Goal: Task Accomplishment & Management: Use online tool/utility

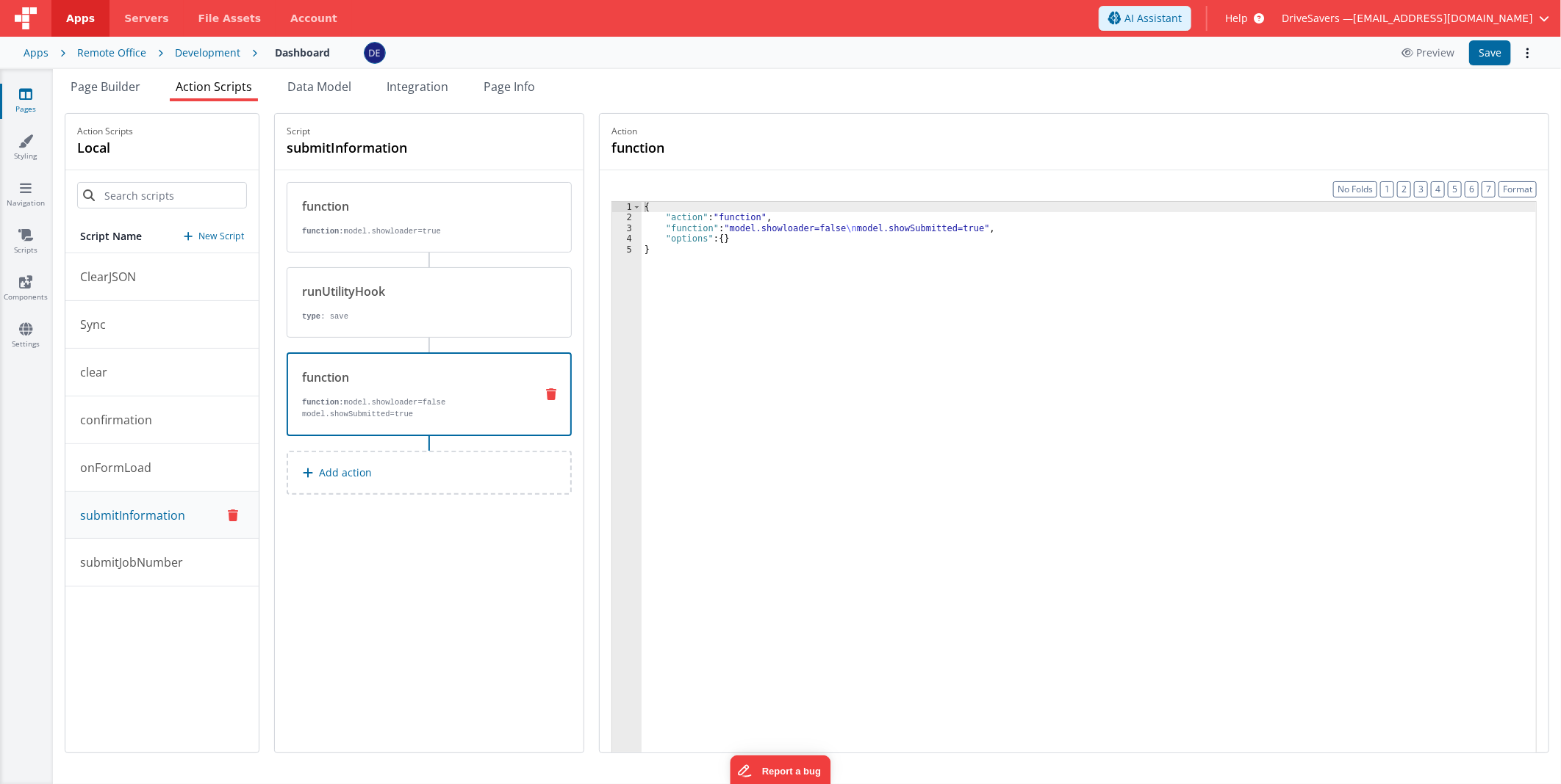
drag, startPoint x: 201, startPoint y: 50, endPoint x: 48, endPoint y: 39, distance: 153.4
click at [48, 39] on div "Apps Remote Office Development Dashboard Preview Save" at bounding box center [780, 52] width 1561 height 32
click at [41, 47] on div "Apps" at bounding box center [36, 52] width 25 height 15
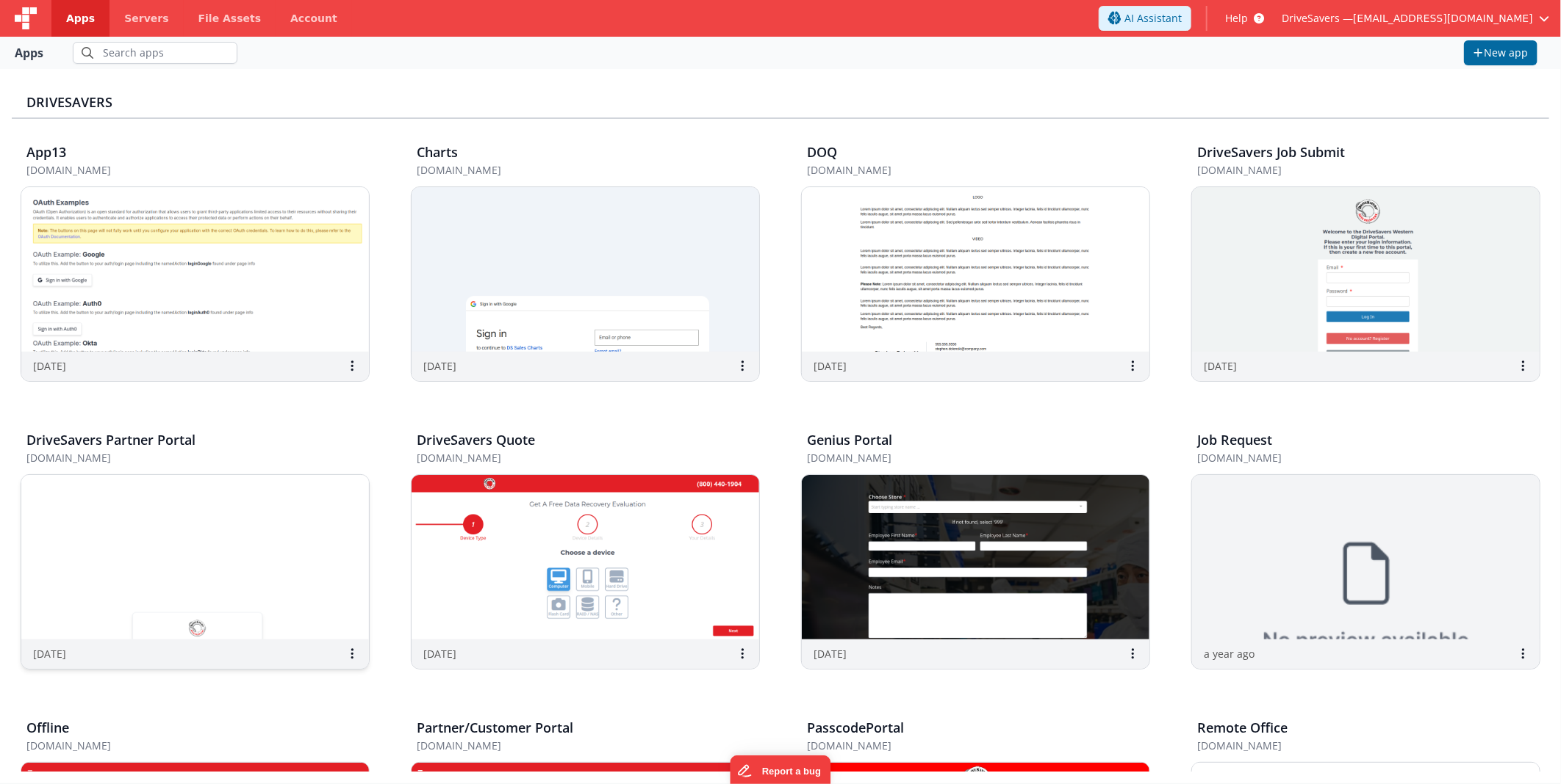
click at [234, 581] on img at bounding box center [195, 557] width 347 height 165
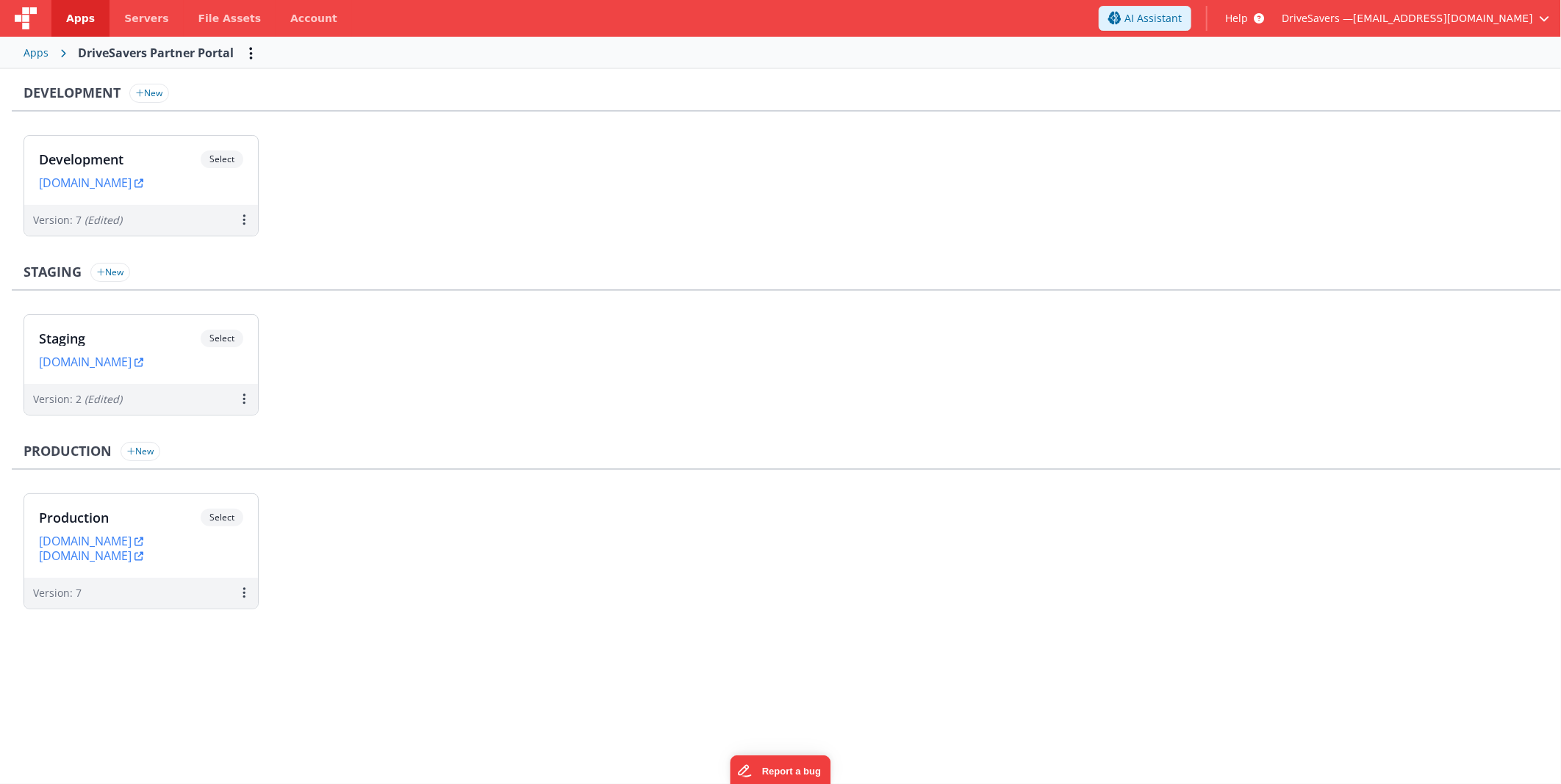
click at [136, 147] on div "Development Select URLs devpartners.drivesavers.com" at bounding box center [141, 170] width 234 height 69
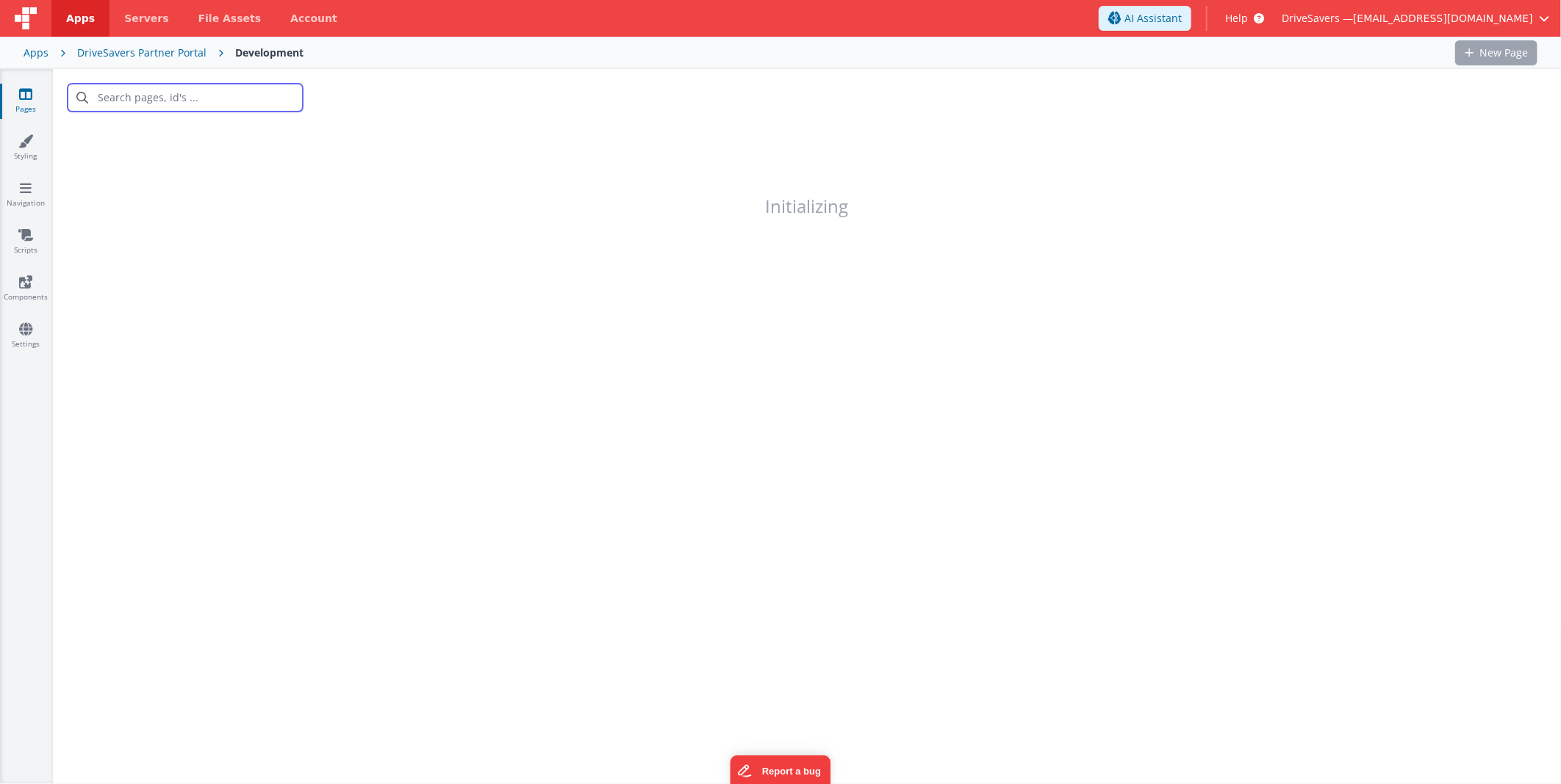
click at [157, 90] on input "text" at bounding box center [184, 97] width 235 height 27
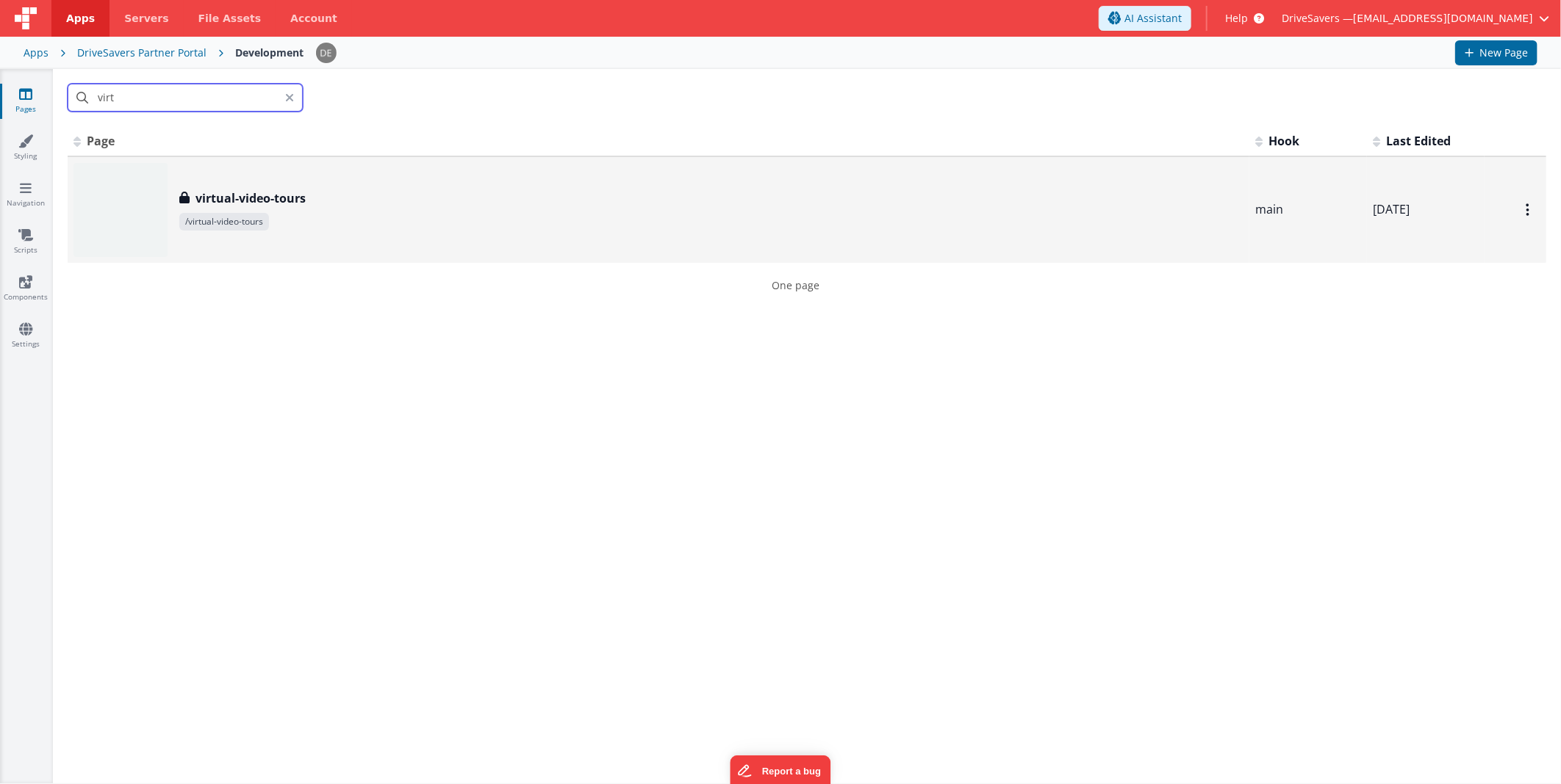
type input "virt"
click at [290, 229] on div "virtual-video-tours virtual-video-tours /virtual-video-tours" at bounding box center [659, 210] width 1170 height 94
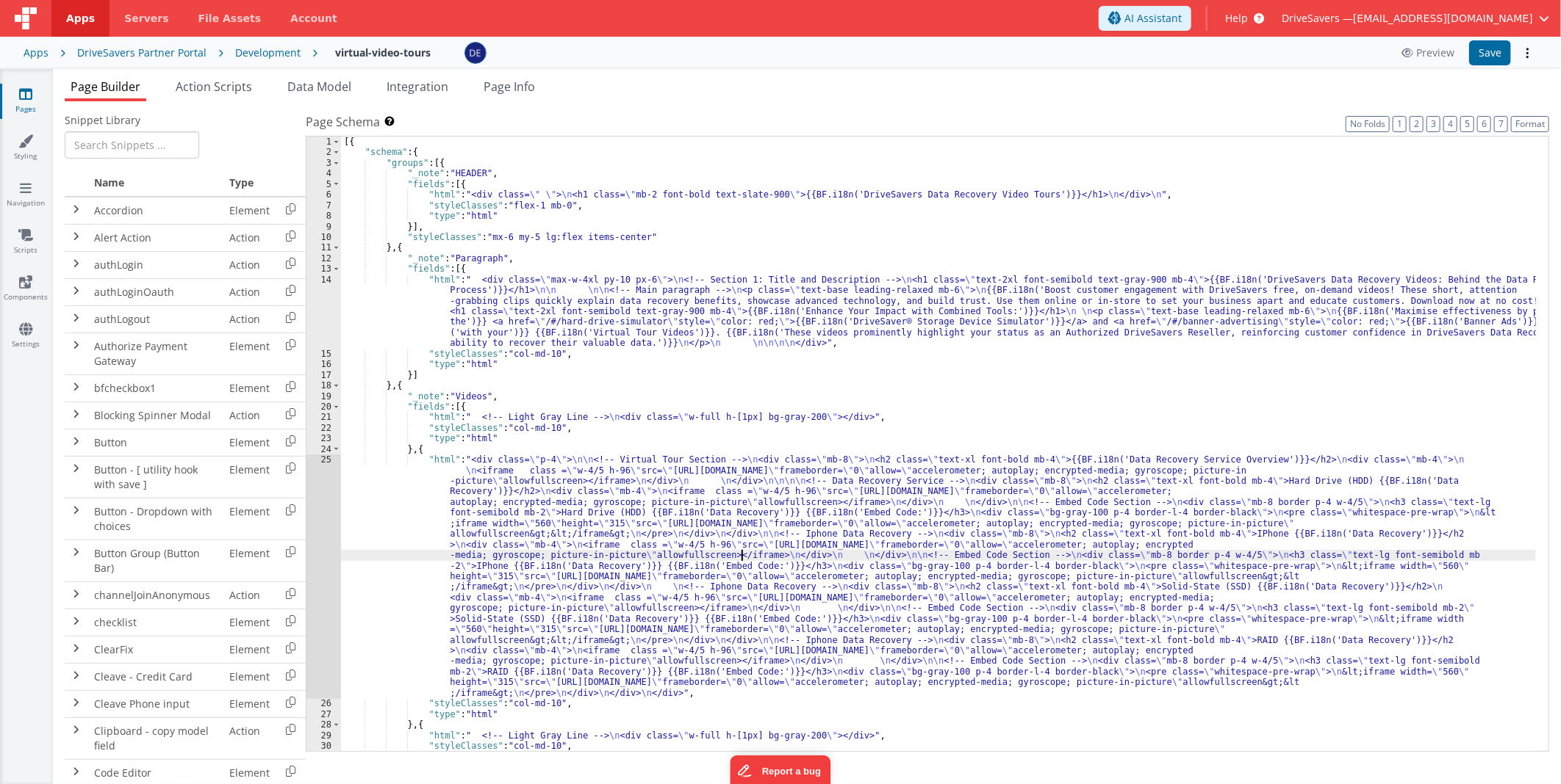
click at [743, 554] on div "[{ "schema" : { "groups" : [{ "_note" : "HEADER" , "fields" : [{ "html" : "<div…" at bounding box center [939, 454] width 1195 height 637
click at [332, 540] on div "25" at bounding box center [324, 576] width 35 height 244
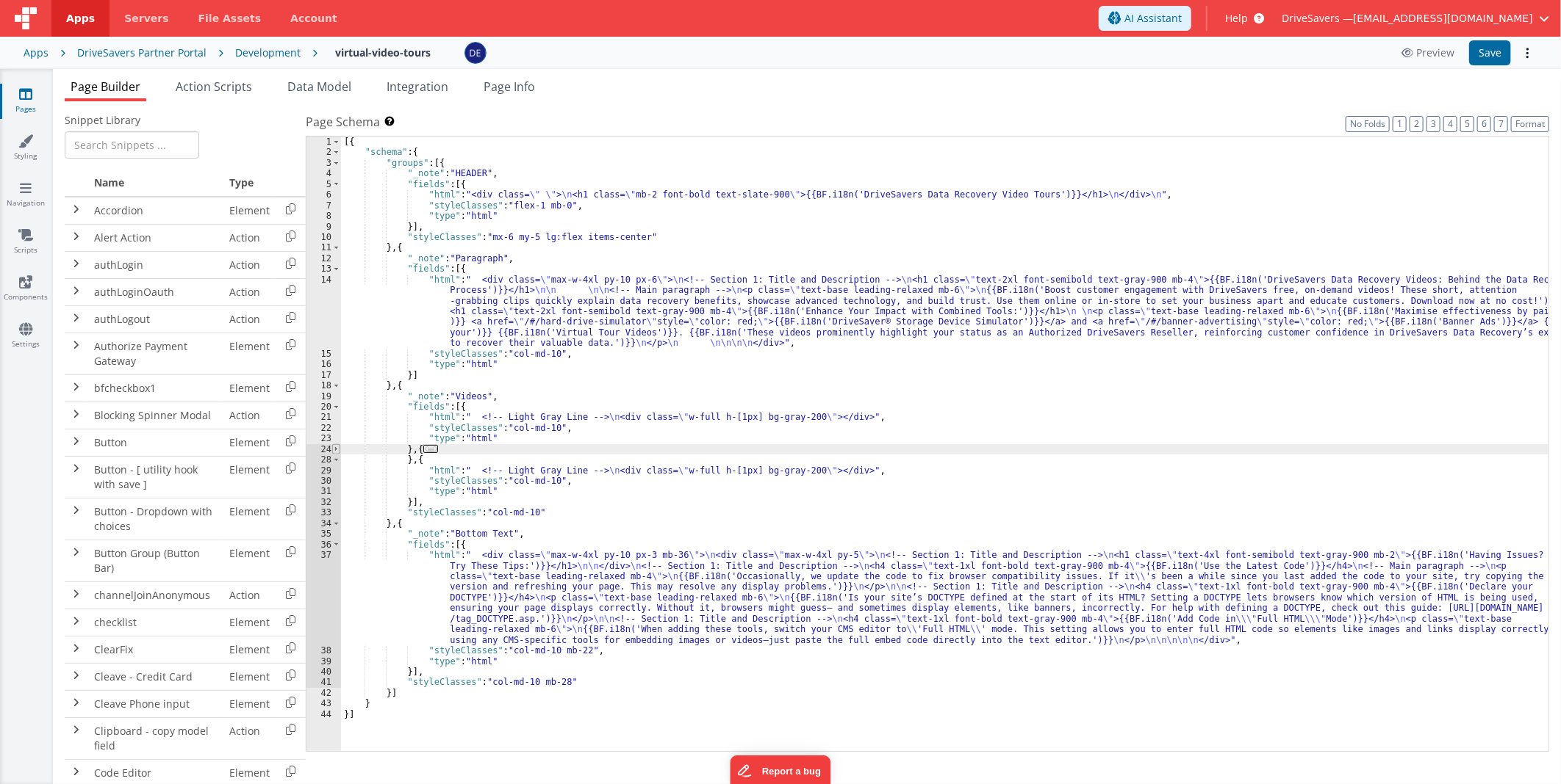
click at [335, 450] on span at bounding box center [336, 449] width 8 height 11
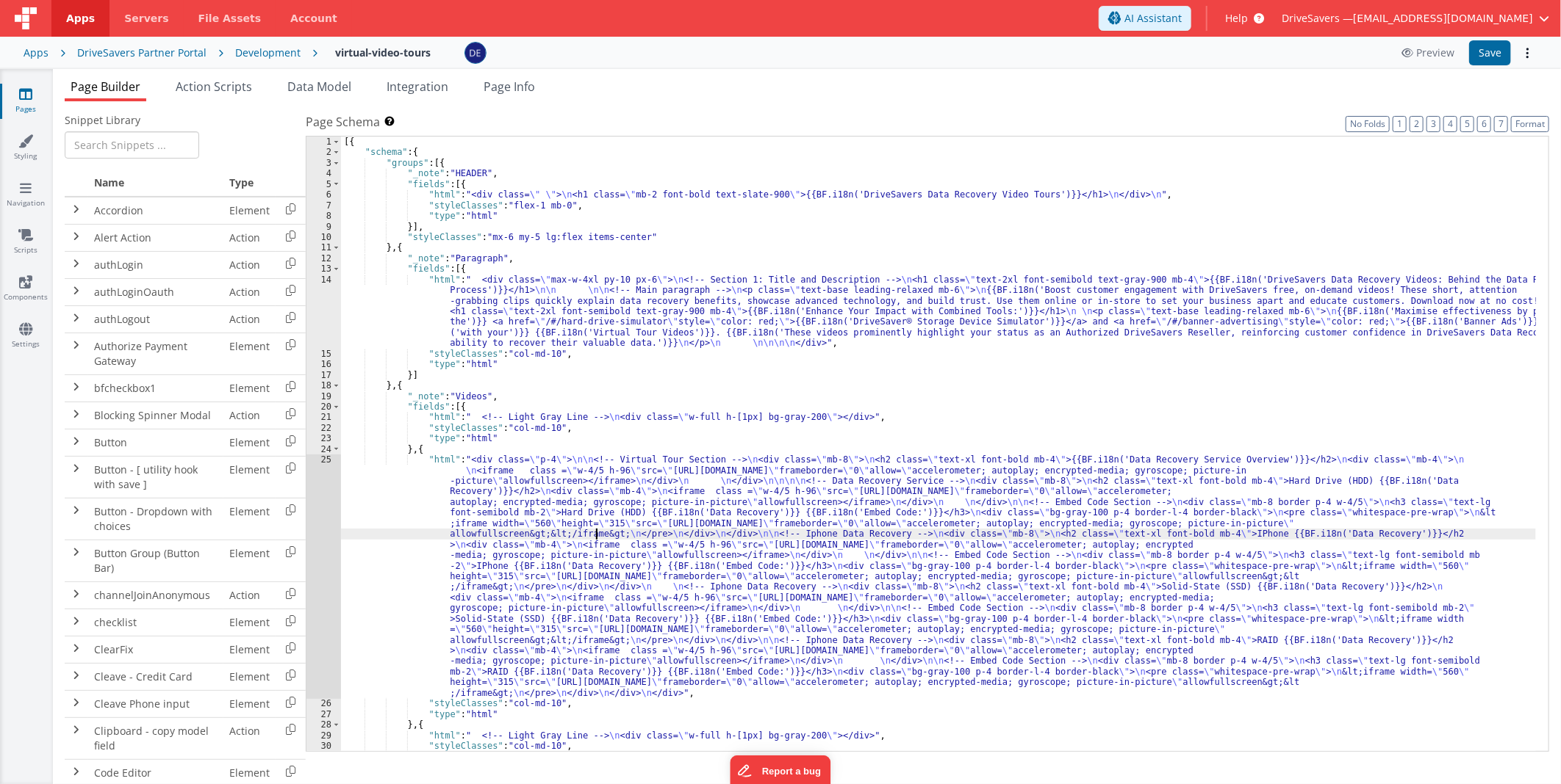
click at [597, 537] on div "[{ "schema" : { "groups" : [{ "_note" : "HEADER" , "fields" : [{ "html" : "<div…" at bounding box center [939, 454] width 1195 height 637
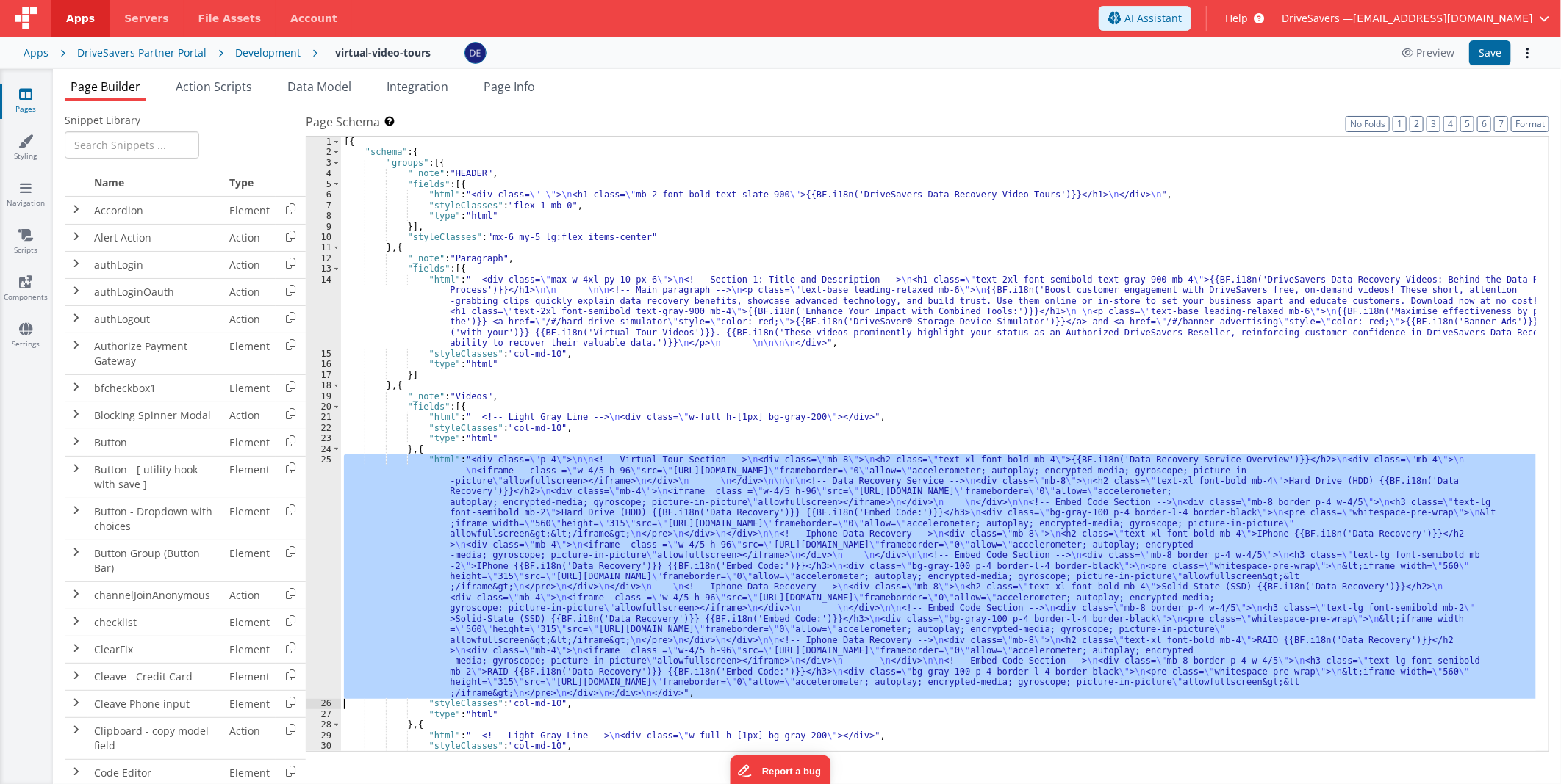
click at [321, 517] on div "25" at bounding box center [324, 576] width 35 height 244
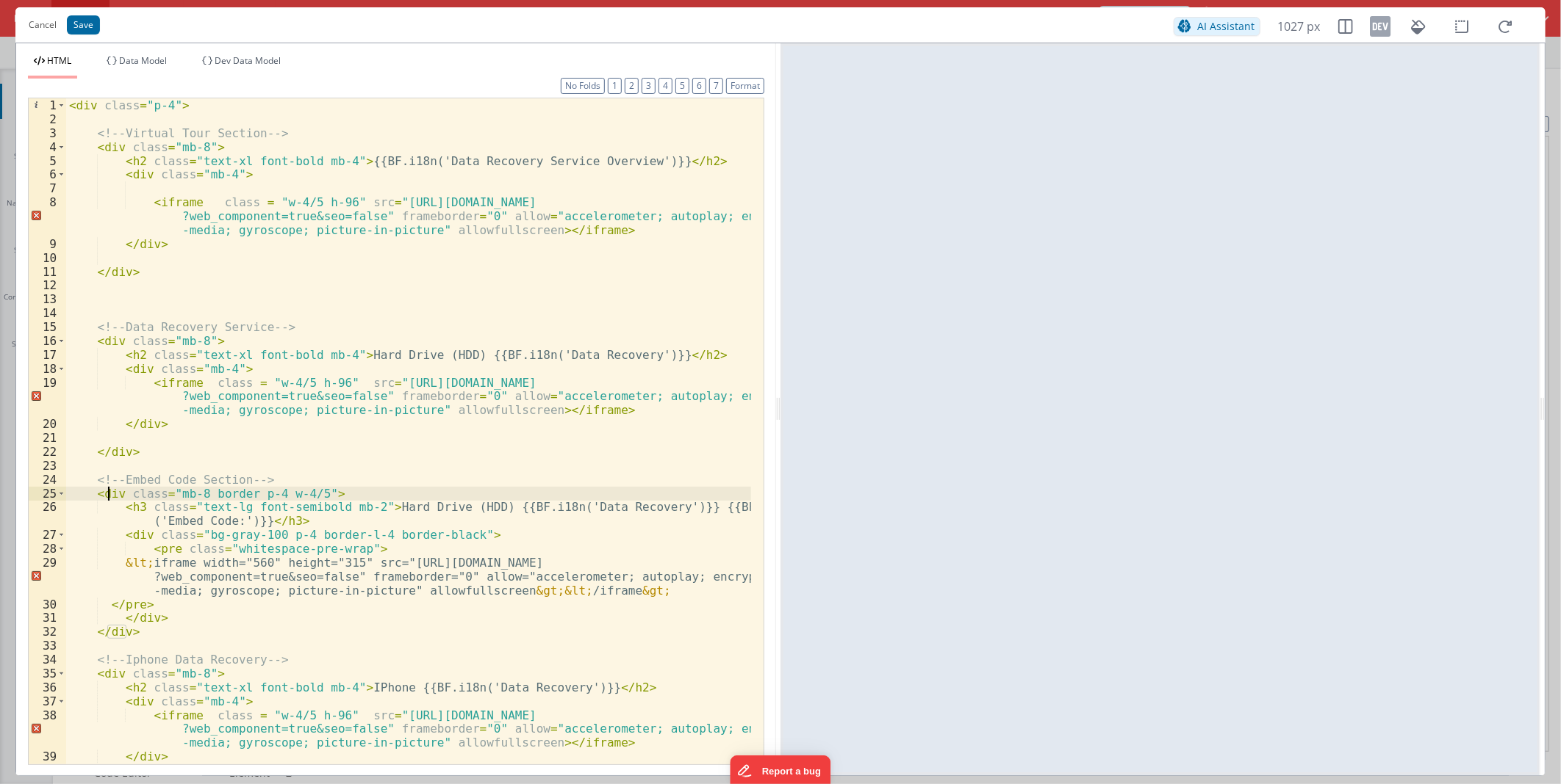
click at [105, 495] on div "< div class = "p-4" > <!-- Virtual Tour Section --> < div class = "mb-8" > < h2…" at bounding box center [409, 445] width 685 height 693
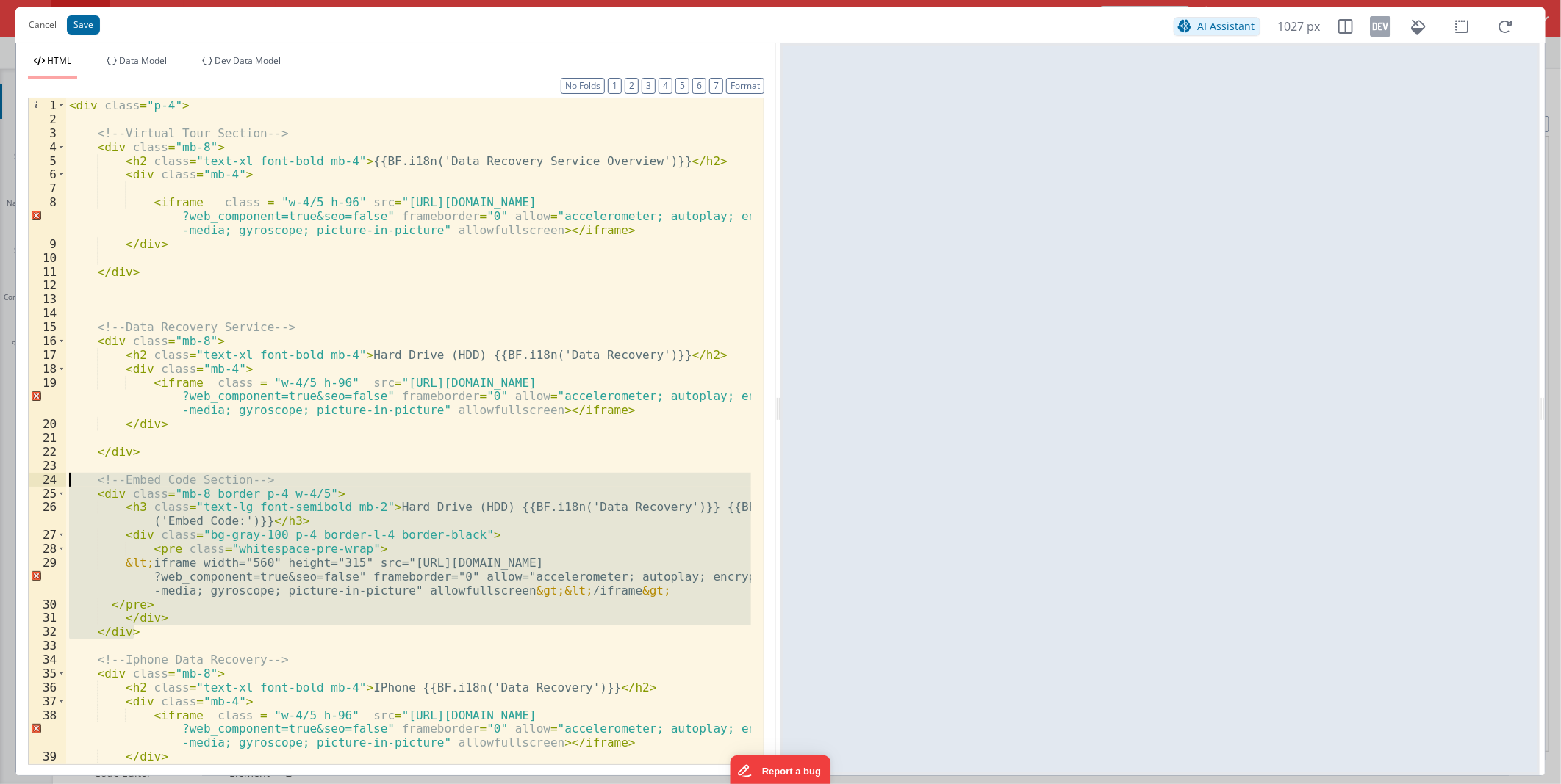
drag, startPoint x: 144, startPoint y: 629, endPoint x: 64, endPoint y: 478, distance: 170.9
click at [64, 478] on div "1 2 3 4 5 6 7 8 9 10 11 12 13 14 15 16 17 18 19 20 21 22 23 24 25 26 27 28 29 3…" at bounding box center [395, 431] width 737 height 667
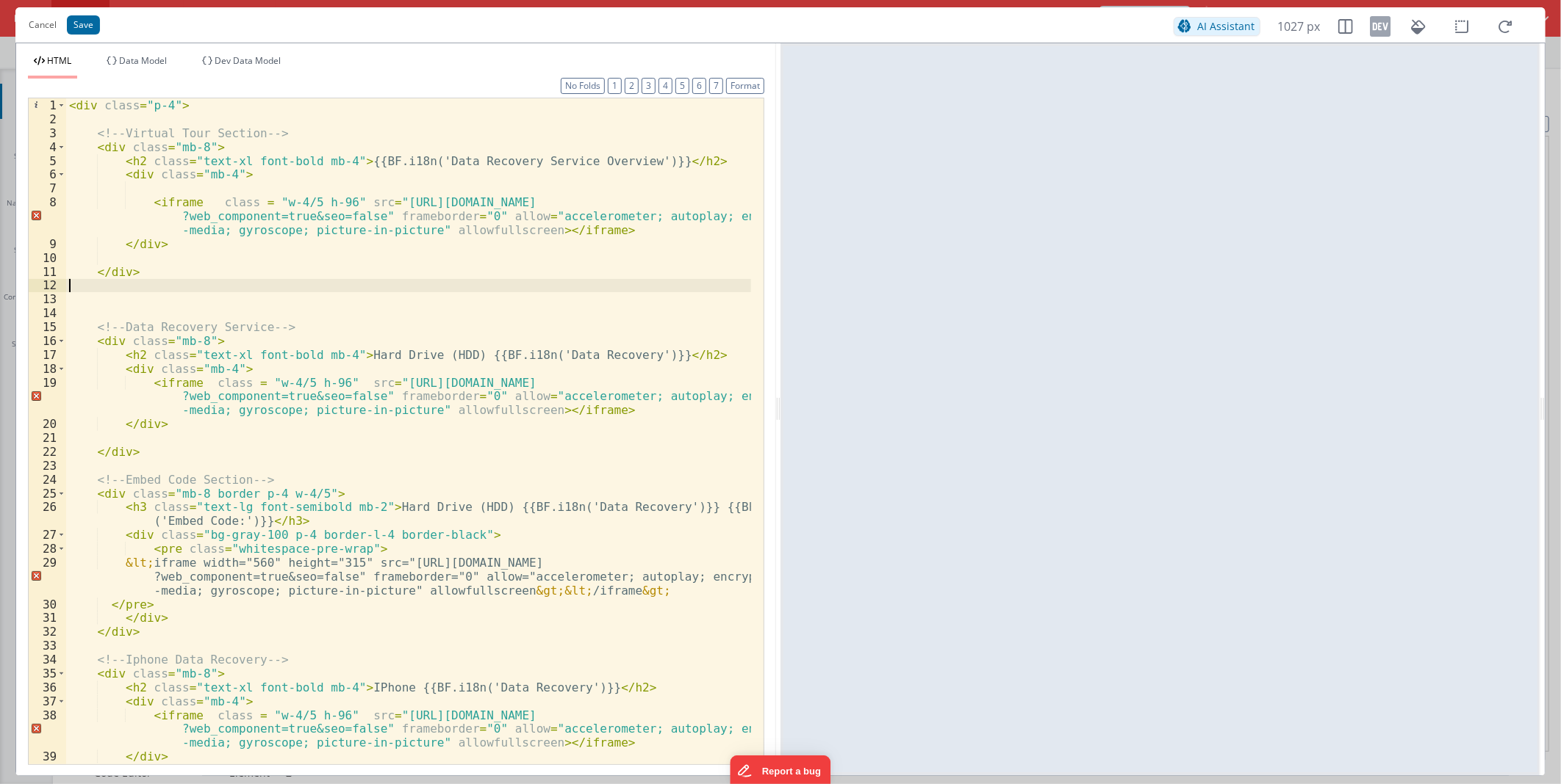
click at [147, 289] on div "< div class = "p-4" > <!-- Virtual Tour Section --> < div class = "mb-8" > < h2…" at bounding box center [409, 445] width 685 height 693
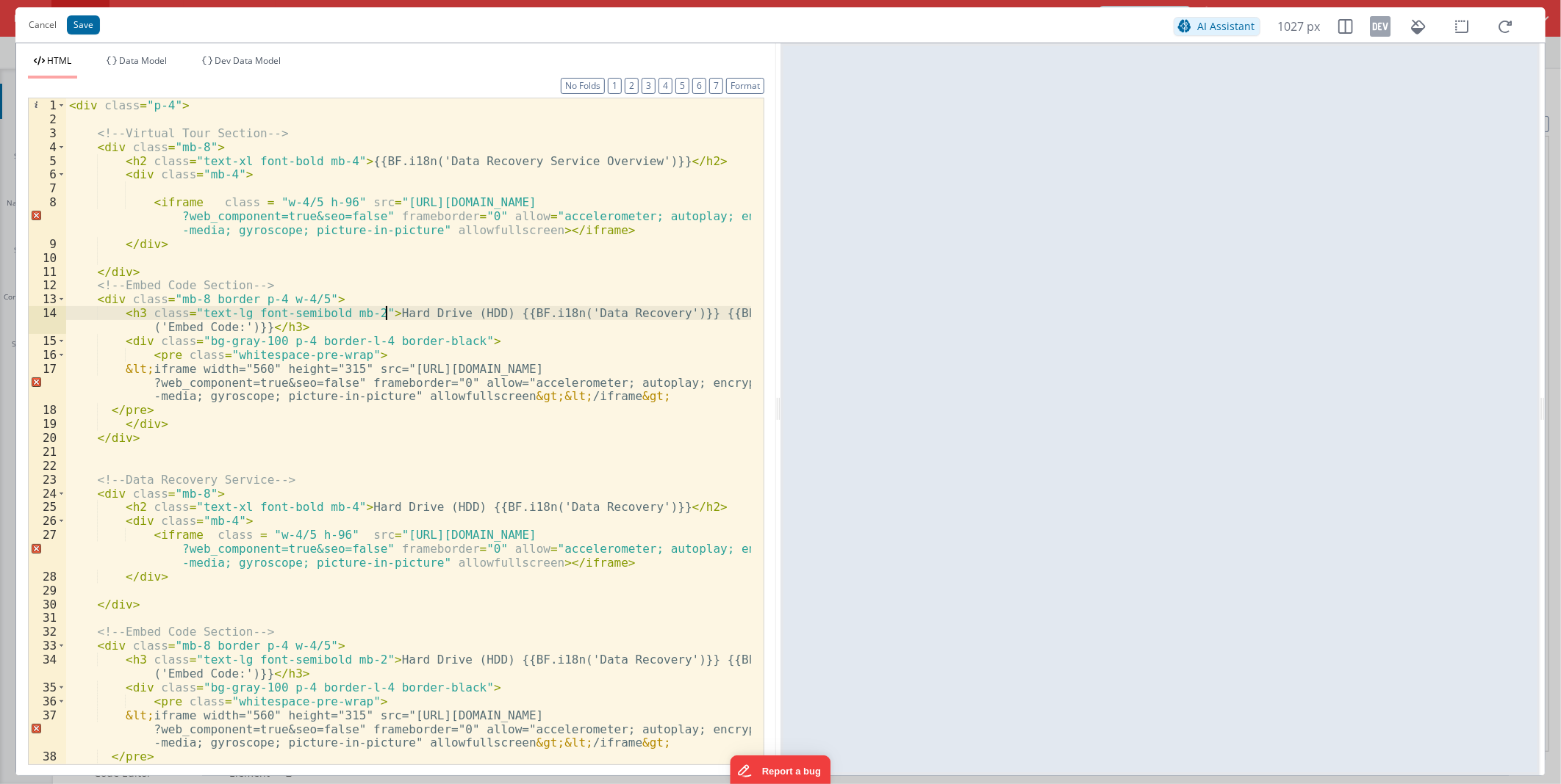
click at [384, 314] on div "< div class = "p-4" > <!-- Virtual Tour Section --> < div class = "mb-8" > < h2…" at bounding box center [409, 445] width 685 height 693
drag, startPoint x: 384, startPoint y: 314, endPoint x: 418, endPoint y: 317, distance: 34.1
click at [418, 317] on div "< div class = "p-4" > <!-- Virtual Tour Section --> < div class = "mb-8" > < h2…" at bounding box center [409, 445] width 685 height 693
click at [432, 165] on div "< div class = "p-4" > <!-- Virtual Tour Section --> < div class = "mb-8" > < h2…" at bounding box center [409, 445] width 685 height 693
drag, startPoint x: 432, startPoint y: 165, endPoint x: 570, endPoint y: 160, distance: 138.1
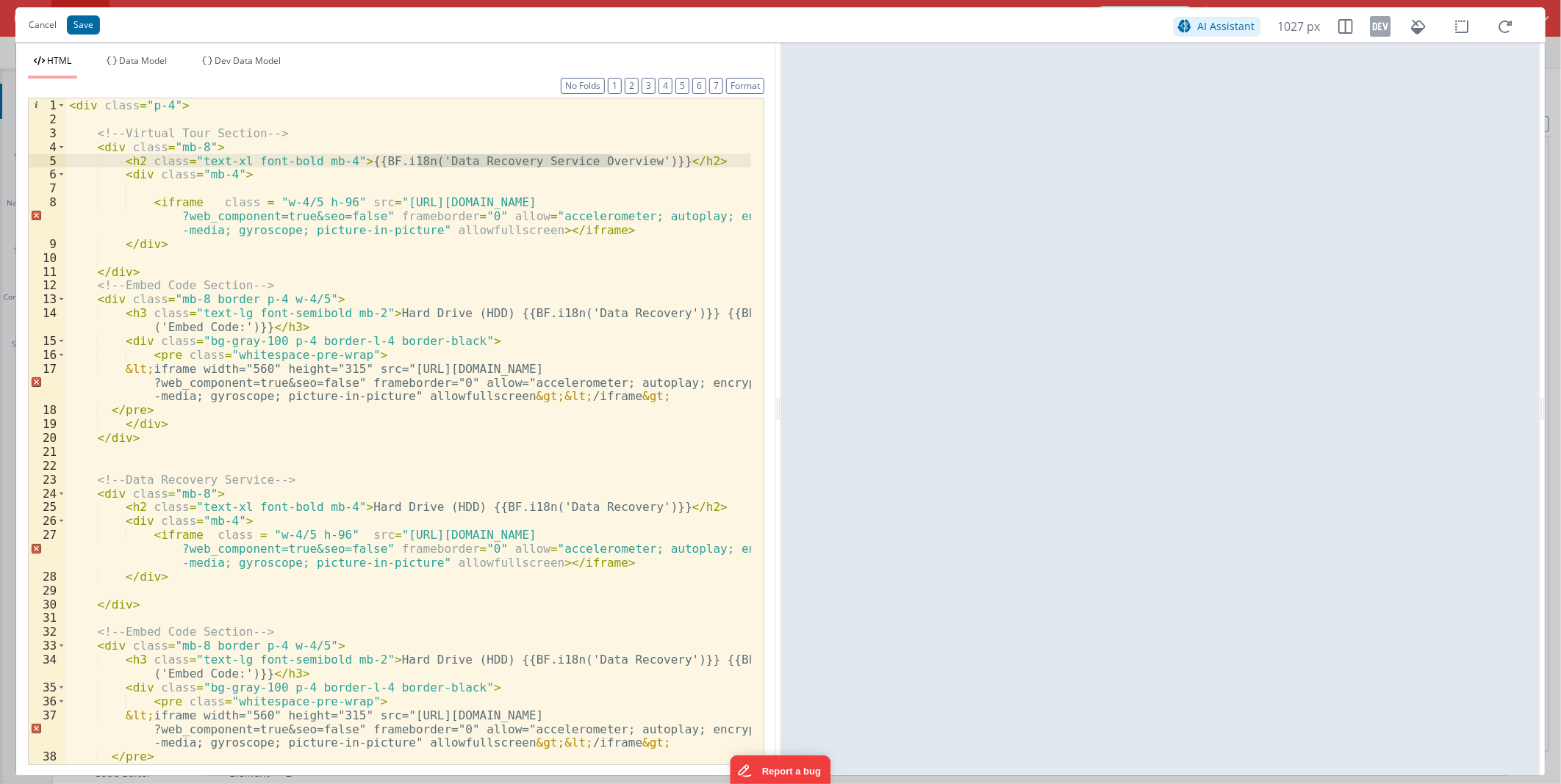
click at [570, 160] on div "< div class = "p-4" > <!-- Virtual Tour Section --> < div class = "mb-8" > < h2…" at bounding box center [409, 445] width 685 height 693
click at [543, 159] on div "< div class = "p-4" > <!-- Virtual Tour Section --> < div class = "mb-8" > < h2…" at bounding box center [409, 431] width 685 height 666
click at [527, 159] on div "< div class = "p-4" > <!-- Virtual Tour Section --> < div class = "mb-8" > < h2…" at bounding box center [409, 445] width 685 height 693
drag, startPoint x: 527, startPoint y: 159, endPoint x: 433, endPoint y: 159, distance: 94.0
click at [433, 159] on div "< div class = "p-4" > <!-- Virtual Tour Section --> < div class = "mb-8" > < h2…" at bounding box center [409, 445] width 685 height 693
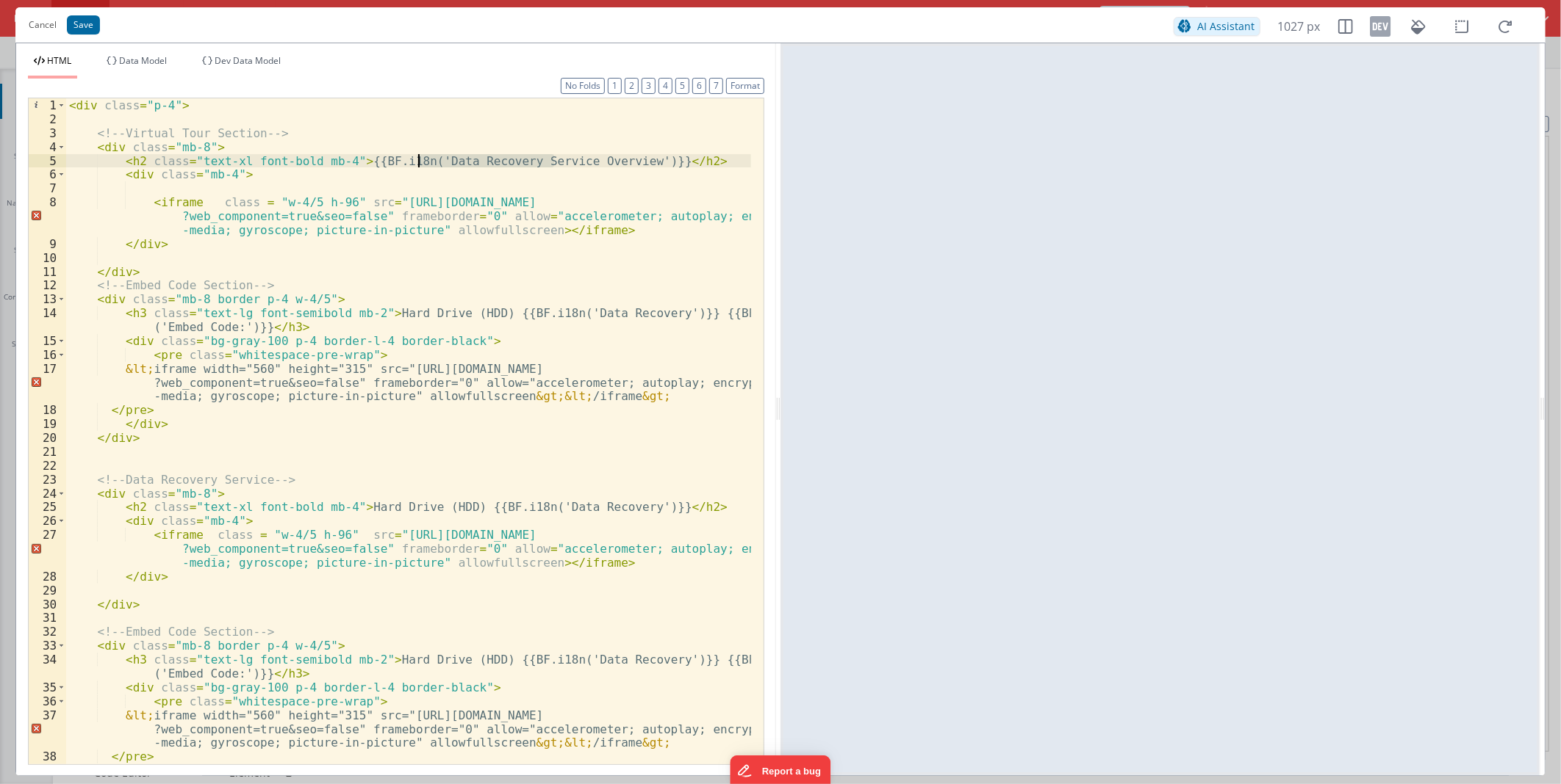
click at [432, 326] on div "< div class = "p-4" > <!-- Virtual Tour Section --> < div class = "mb-8" > < h2…" at bounding box center [409, 445] width 685 height 693
drag, startPoint x: 483, startPoint y: 312, endPoint x: 379, endPoint y: 311, distance: 104.0
click at [379, 311] on div "< div class = "p-4" > <!-- Virtual Tour Section --> < div class = "mb-8" > < h2…" at bounding box center [409, 445] width 685 height 693
click at [446, 354] on div "< div class = "p-4" > <!-- Virtual Tour Section --> < div class = "mb-8" > < h2…" at bounding box center [409, 445] width 685 height 693
drag, startPoint x: 617, startPoint y: 203, endPoint x: 684, endPoint y: 202, distance: 67.0
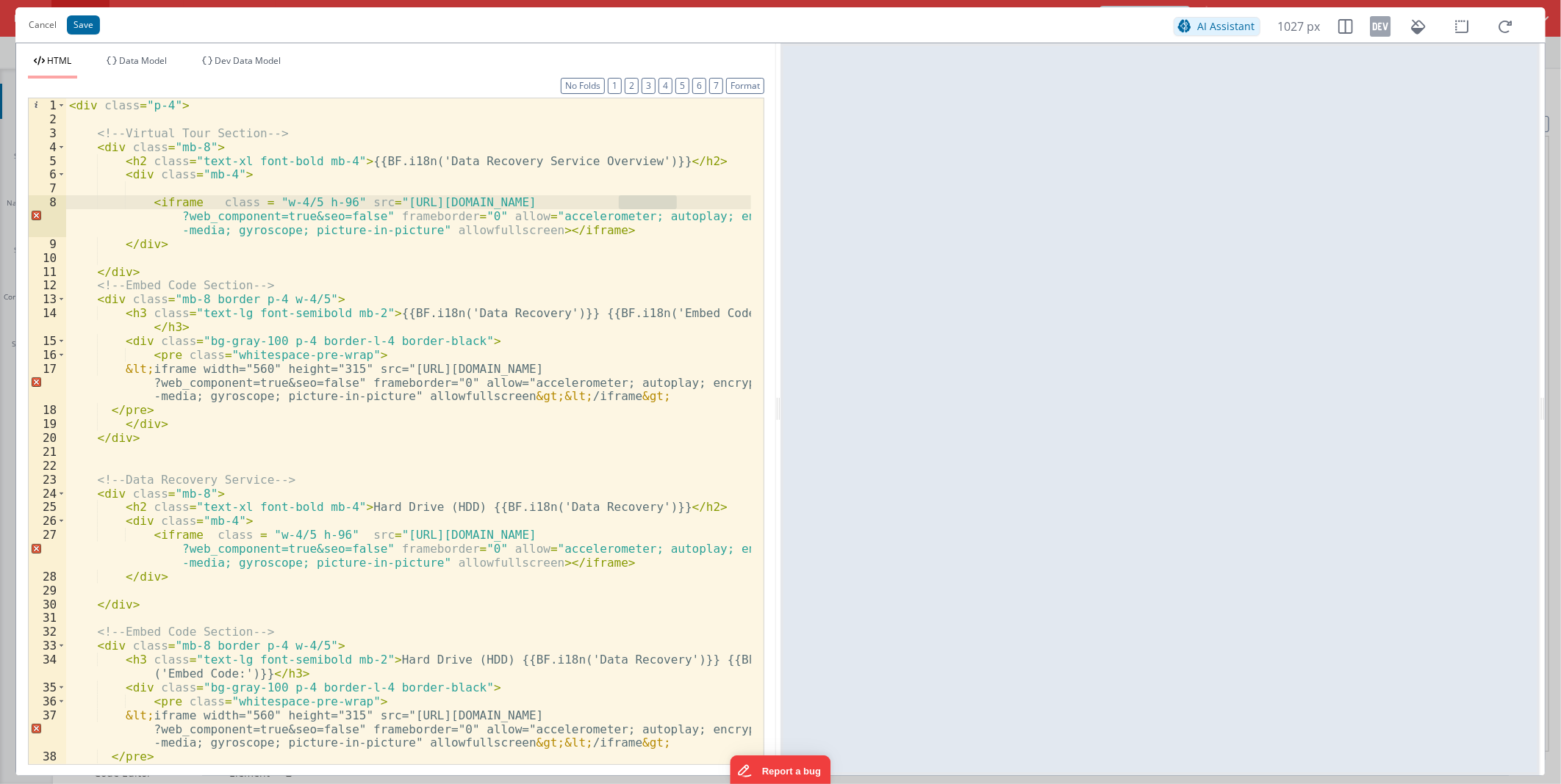
click at [684, 202] on div "< div class = "p-4" > <!-- Virtual Tour Section --> < div class = "mb-8" > < h2…" at bounding box center [409, 445] width 685 height 693
drag, startPoint x: 625, startPoint y: 369, endPoint x: 691, endPoint y: 369, distance: 66.0
click at [691, 369] on div "< div class = "p-4" > <!-- Virtual Tour Section --> < div class = "mb-8" > < h2…" at bounding box center [409, 445] width 685 height 693
click at [86, 27] on button "Save" at bounding box center [82, 25] width 33 height 19
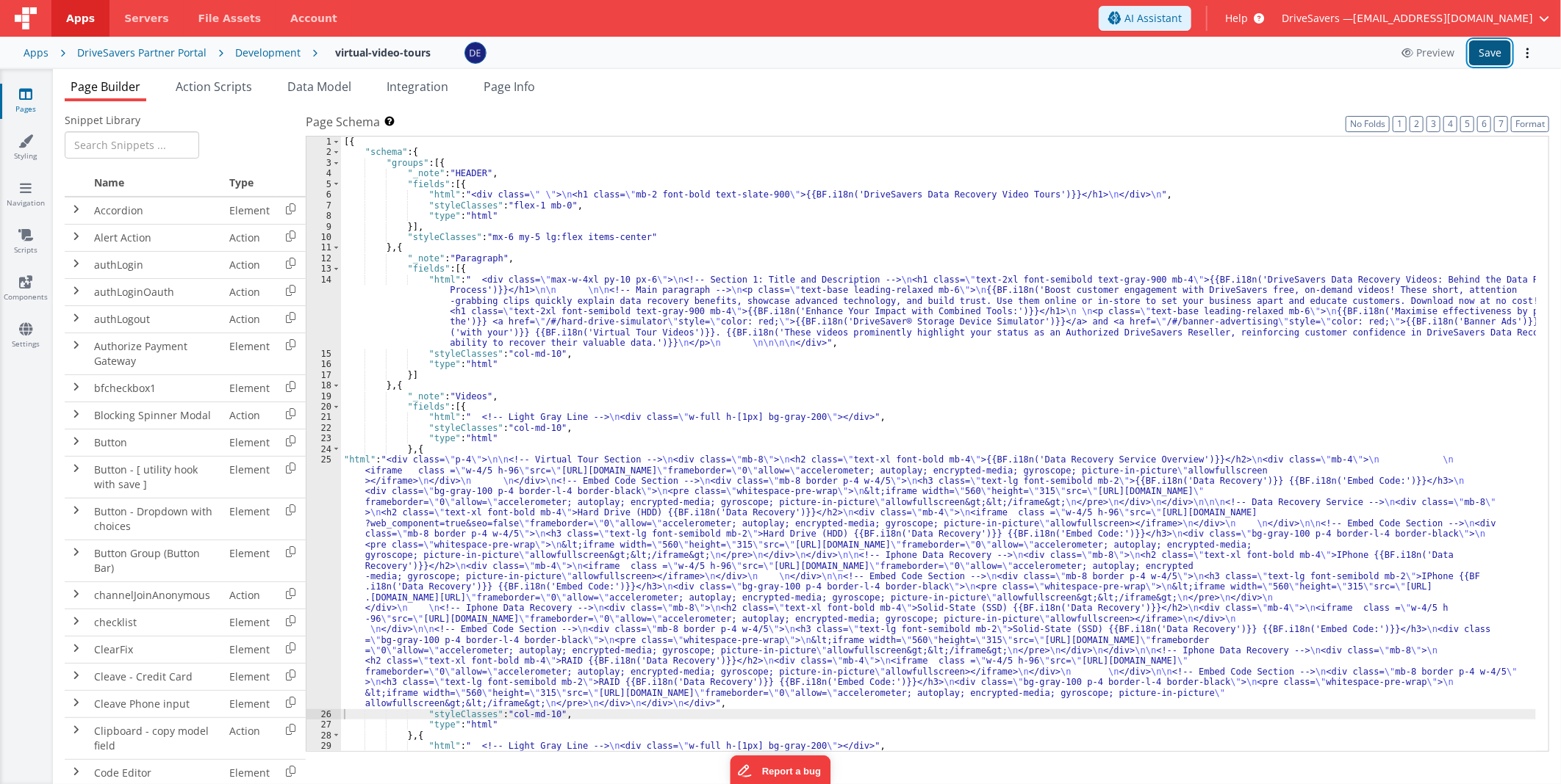
click at [1475, 50] on button "Save" at bounding box center [1489, 53] width 42 height 25
click at [531, 619] on div "[{ "schema" : { "groups" : [{ "_note" : "HEADER" , "fields" : [{ "html" : "<div…" at bounding box center [939, 454] width 1195 height 637
click at [329, 551] on div "25" at bounding box center [324, 582] width 35 height 255
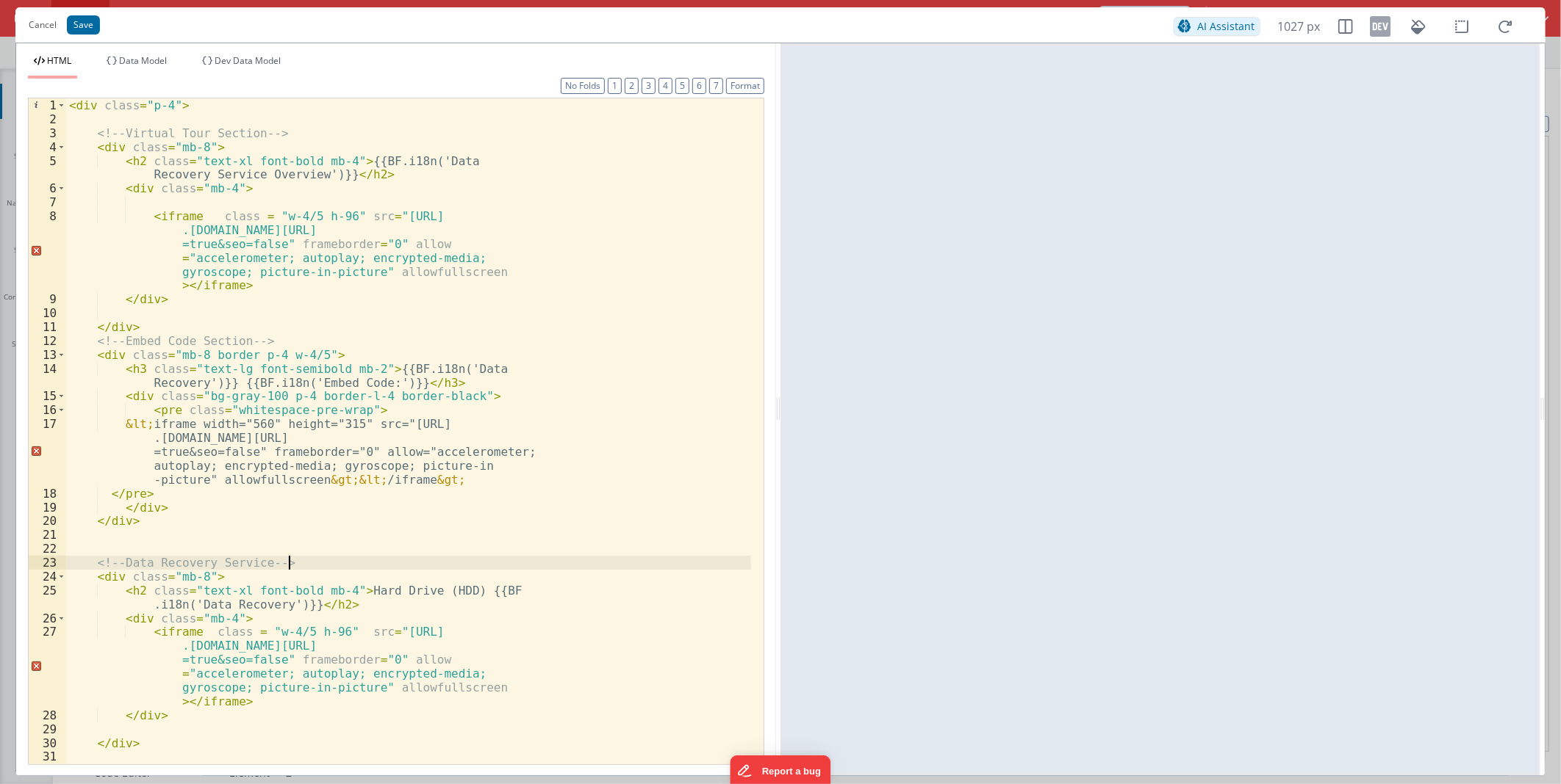
click at [380, 305] on div "< div class = "p-4" > <!-- Virtual Tour Section --> < div class = "mb-8" > < h2…" at bounding box center [409, 445] width 685 height 693
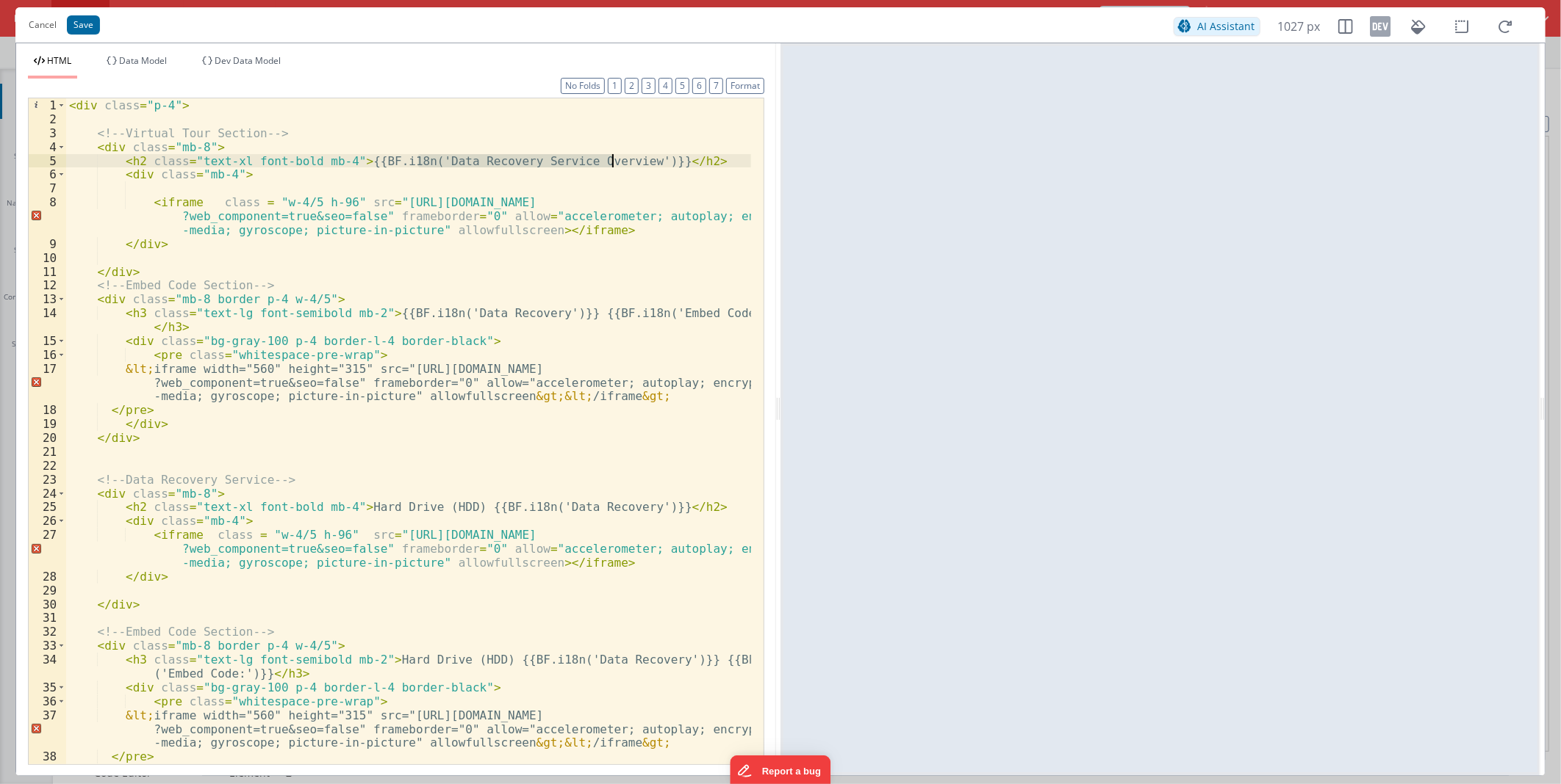
drag, startPoint x: 417, startPoint y: 159, endPoint x: 612, endPoint y: 161, distance: 195.0
click at [612, 161] on div "< div class = "p-4" > <!-- Virtual Tour Section --> < div class = "mb-8" > < h2…" at bounding box center [409, 445] width 685 height 693
click at [517, 311] on div "< div class = "p-4" > <!-- Virtual Tour Section --> < div class = "mb-8" > < h2…" at bounding box center [409, 445] width 685 height 693
drag, startPoint x: 517, startPoint y: 311, endPoint x: 459, endPoint y: 311, distance: 58.0
click at [459, 311] on div "< div class = "p-4" > <!-- Virtual Tour Section --> < div class = "mb-8" > < h2…" at bounding box center [409, 445] width 685 height 693
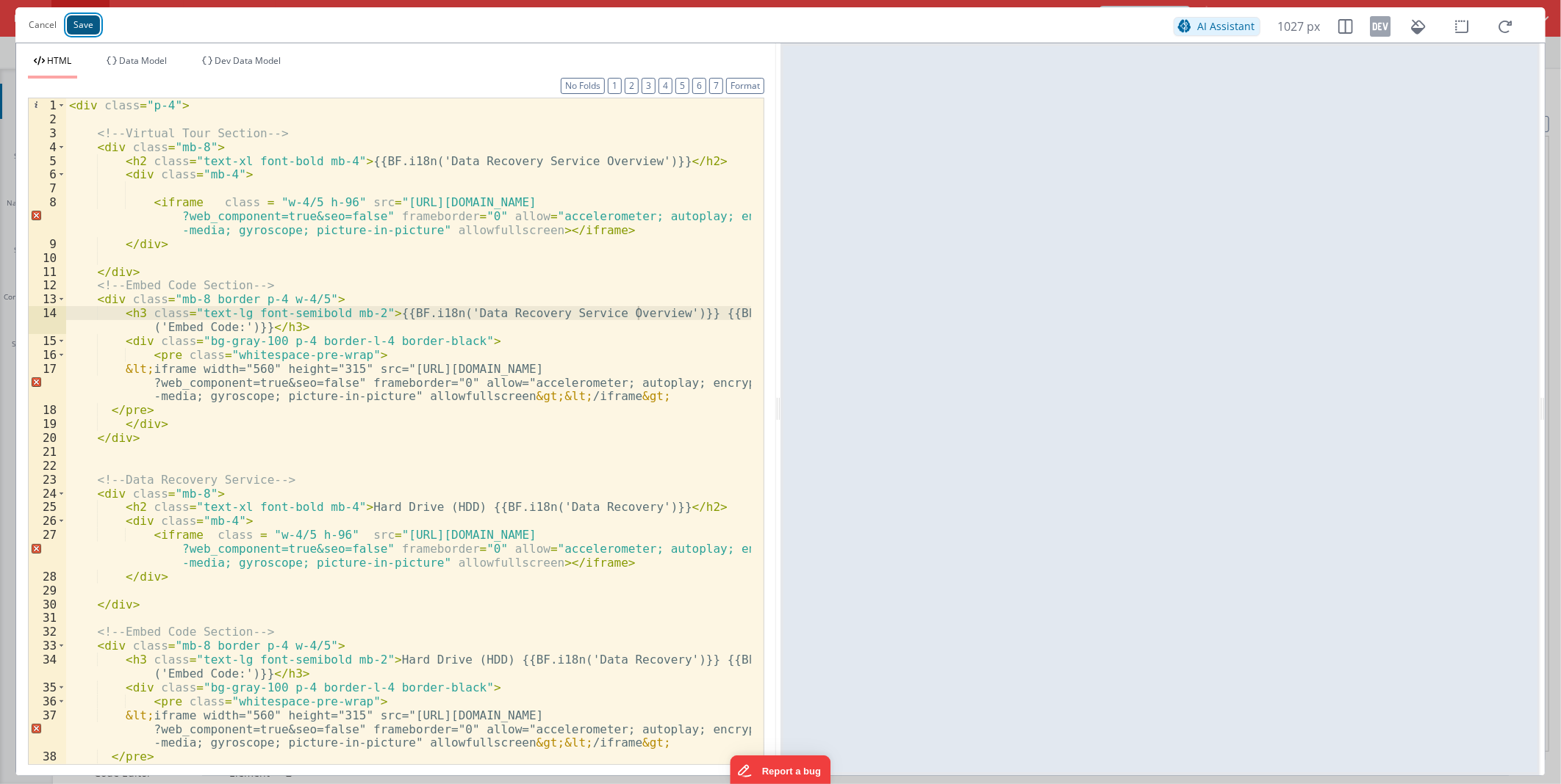
click at [91, 19] on button "Save" at bounding box center [82, 25] width 33 height 19
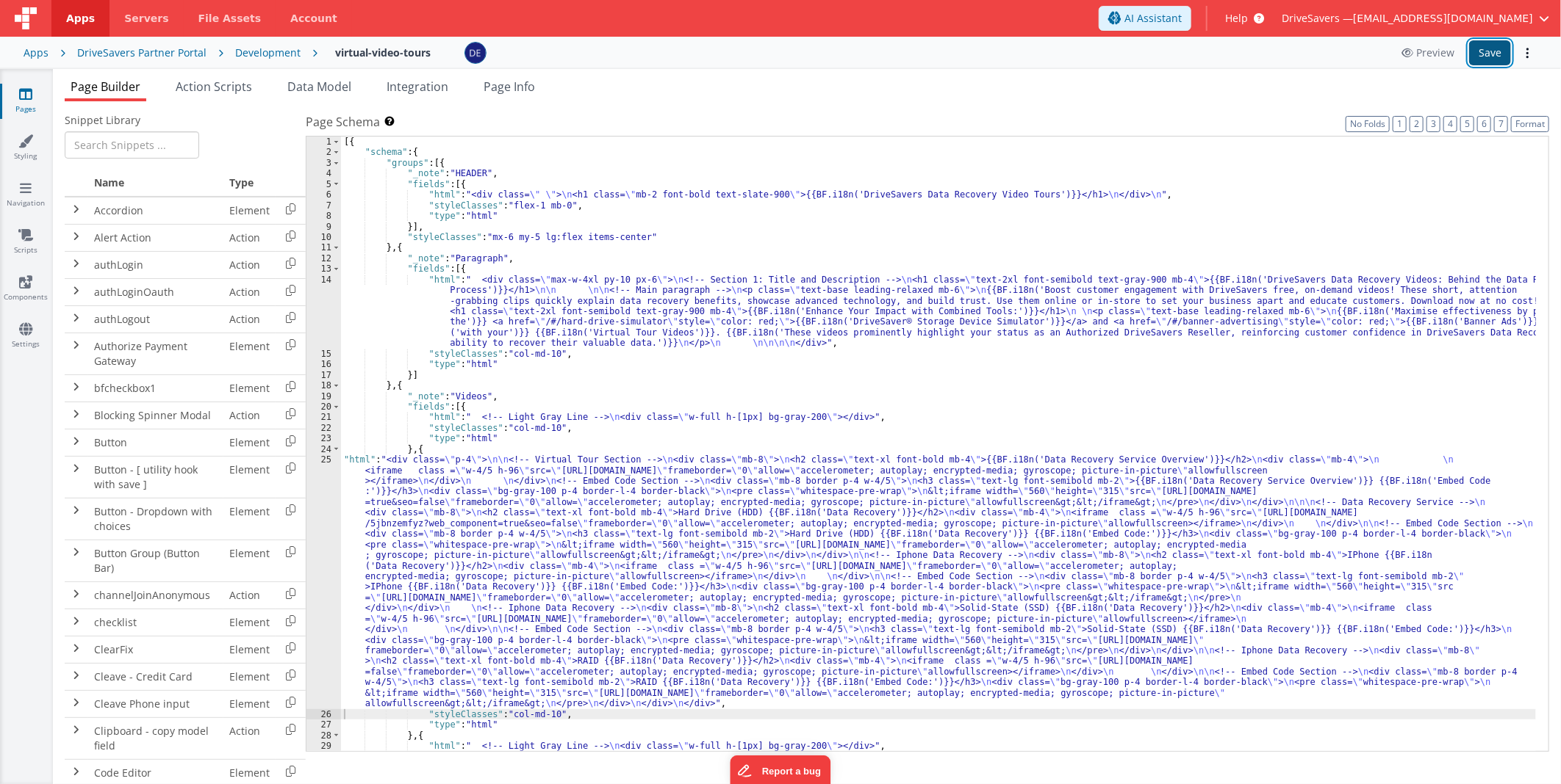
click at [1496, 59] on button "Save" at bounding box center [1489, 53] width 42 height 25
click at [246, 53] on div "Development" at bounding box center [268, 52] width 66 height 15
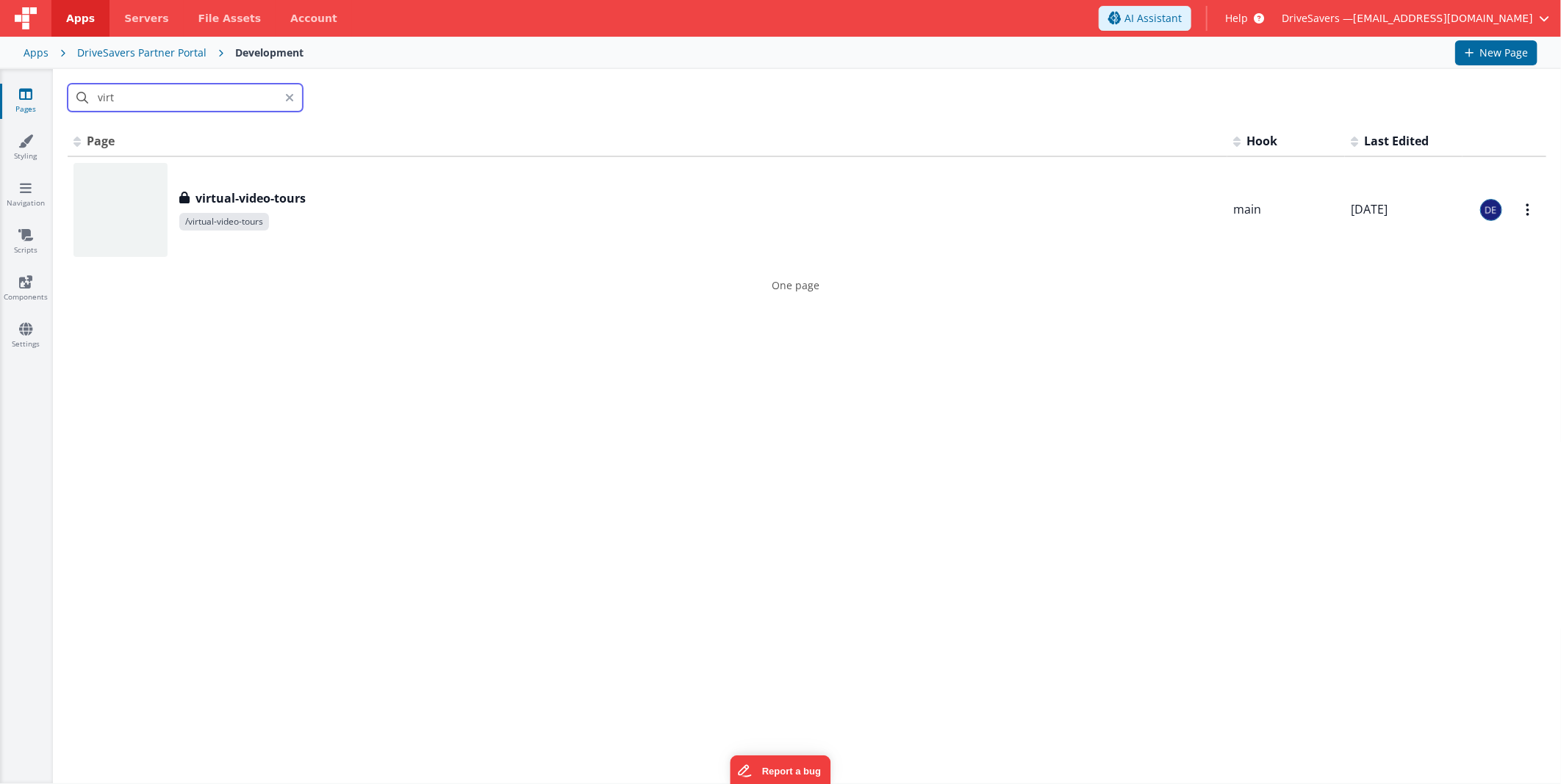
drag, startPoint x: 183, startPoint y: 99, endPoint x: 0, endPoint y: 86, distance: 183.5
click at [0, 86] on html "Apps Servers File Assets Account Some FUTURE Slot AI Assistant Help DriveSavers…" at bounding box center [780, 392] width 1561 height 784
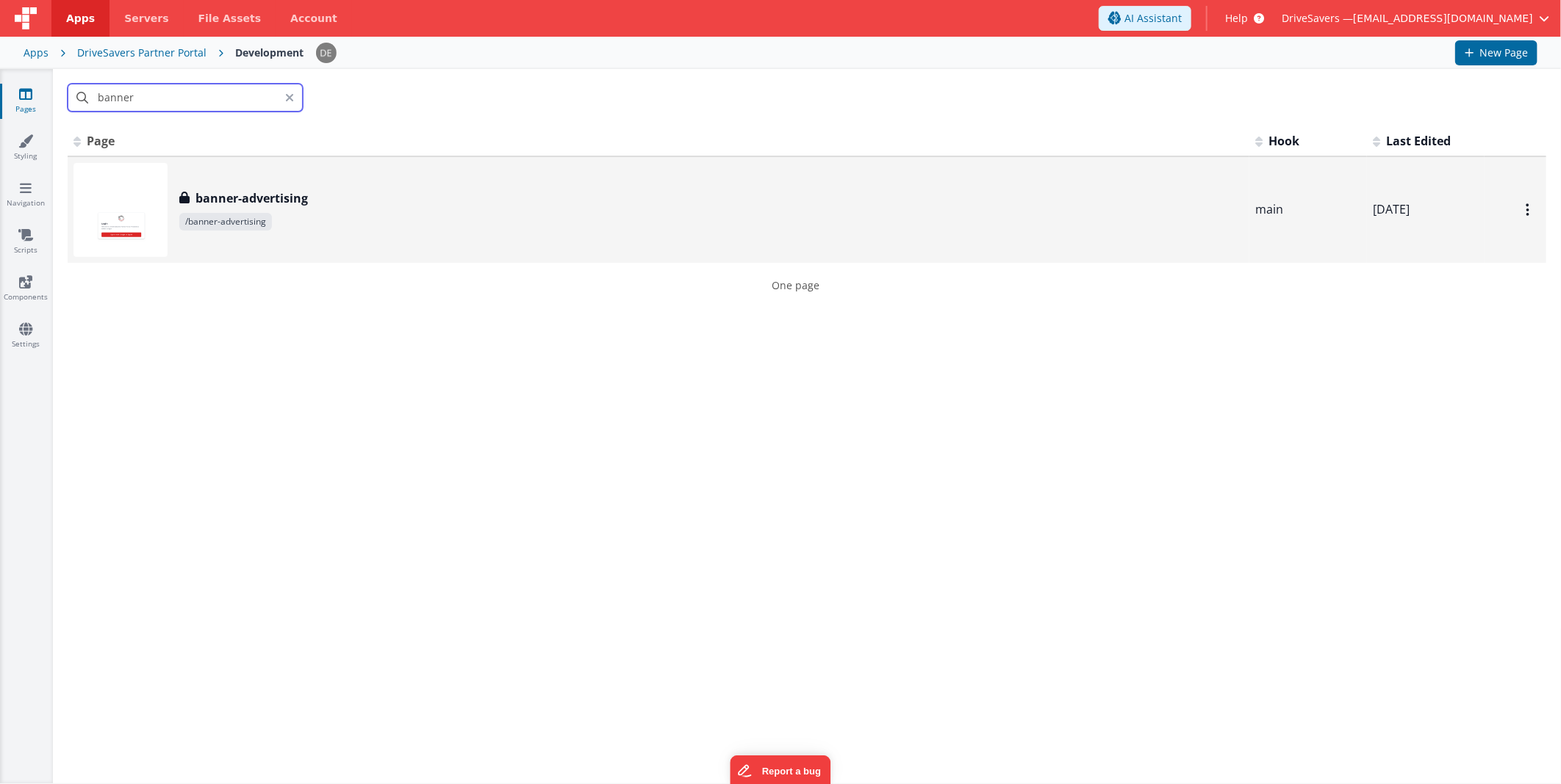
type input "banner"
click at [243, 174] on div "banner-advertising banner-advertising /banner-advertising" at bounding box center [659, 210] width 1170 height 94
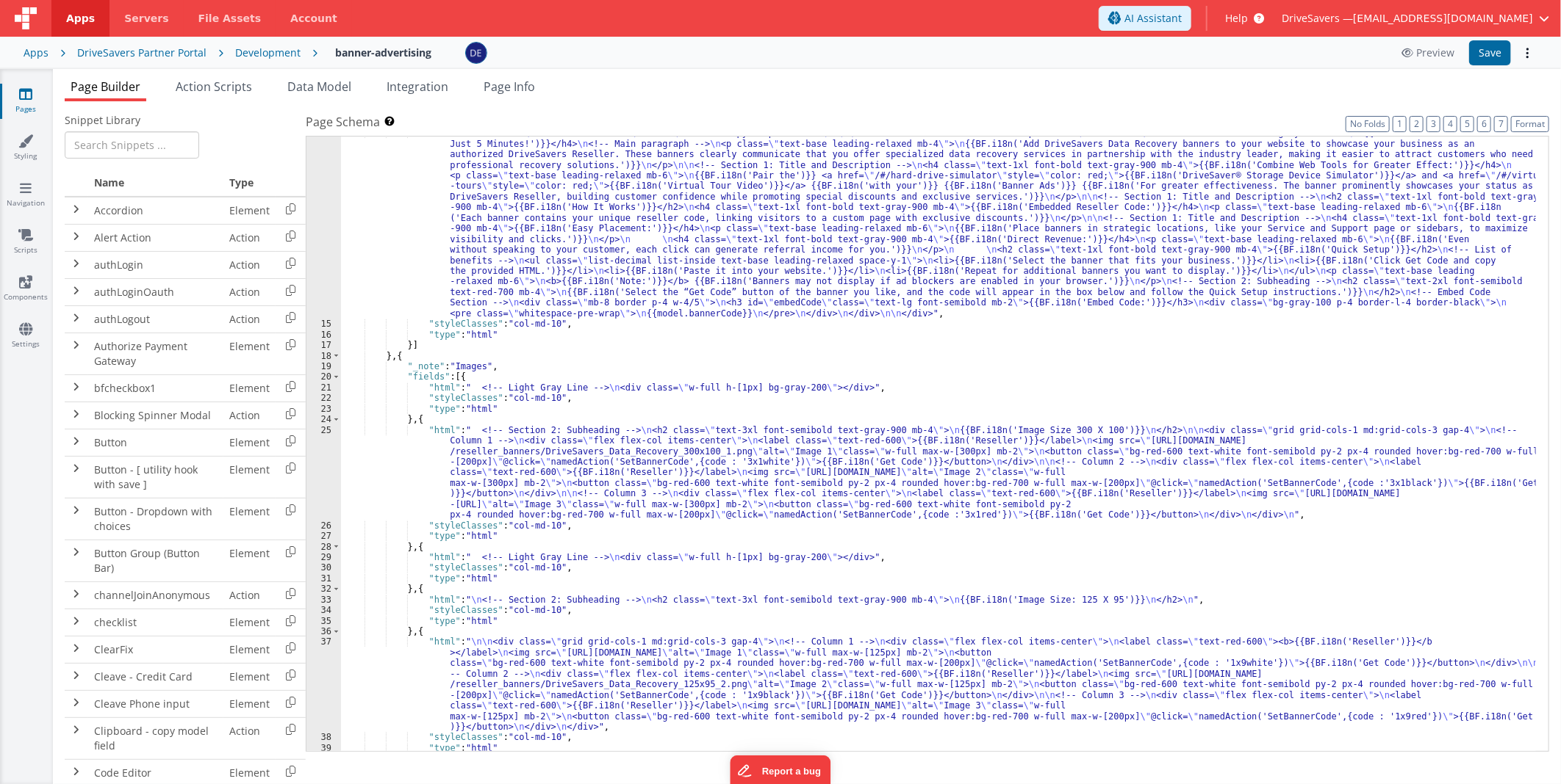
scroll to position [244, 0]
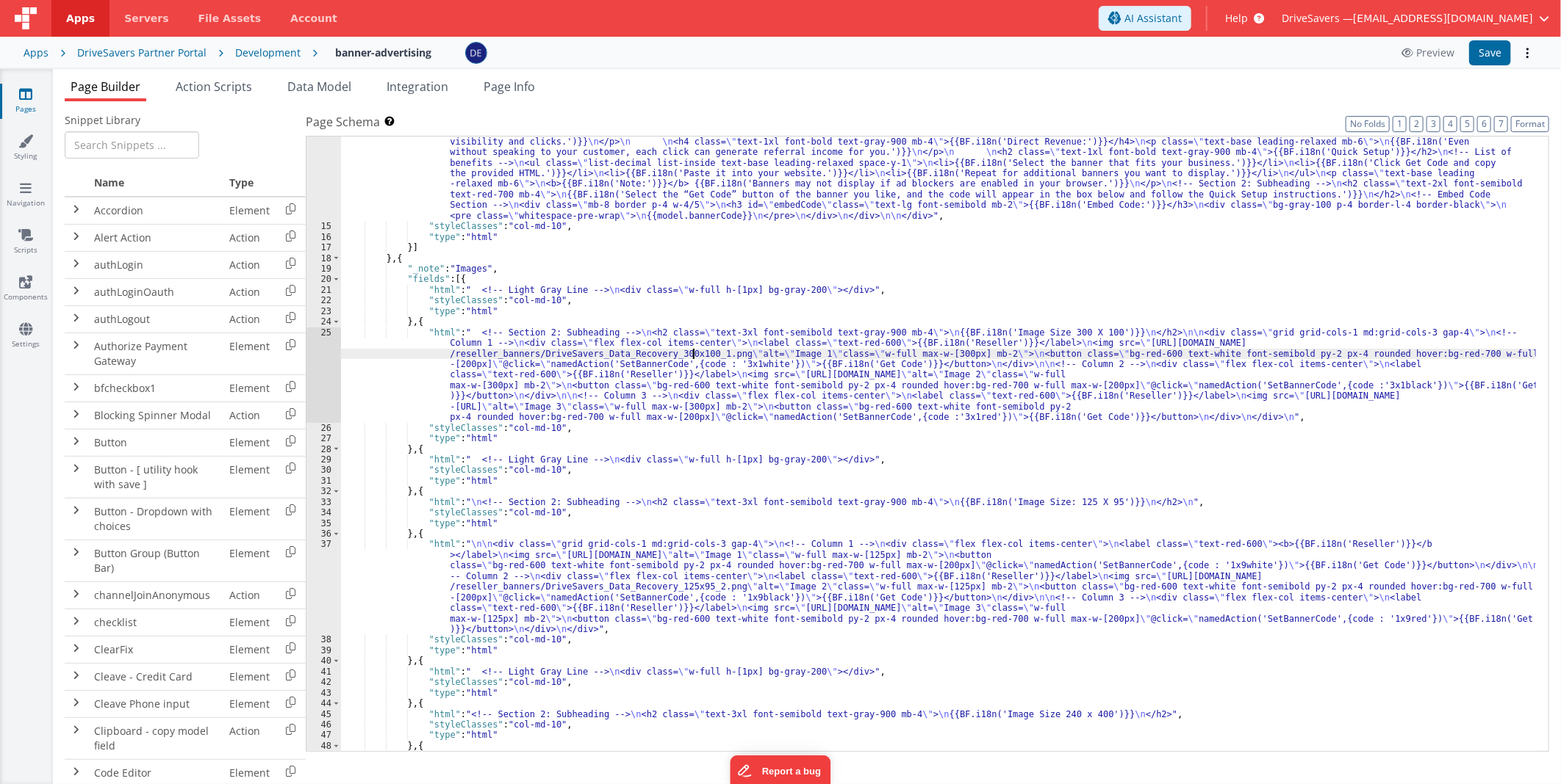
click at [691, 354] on div ""html" : " <div id= \" embedCodeContainer \" class= \" max-w-4xl py-10 px-3 mb-…" at bounding box center [939, 576] width 1195 height 1092
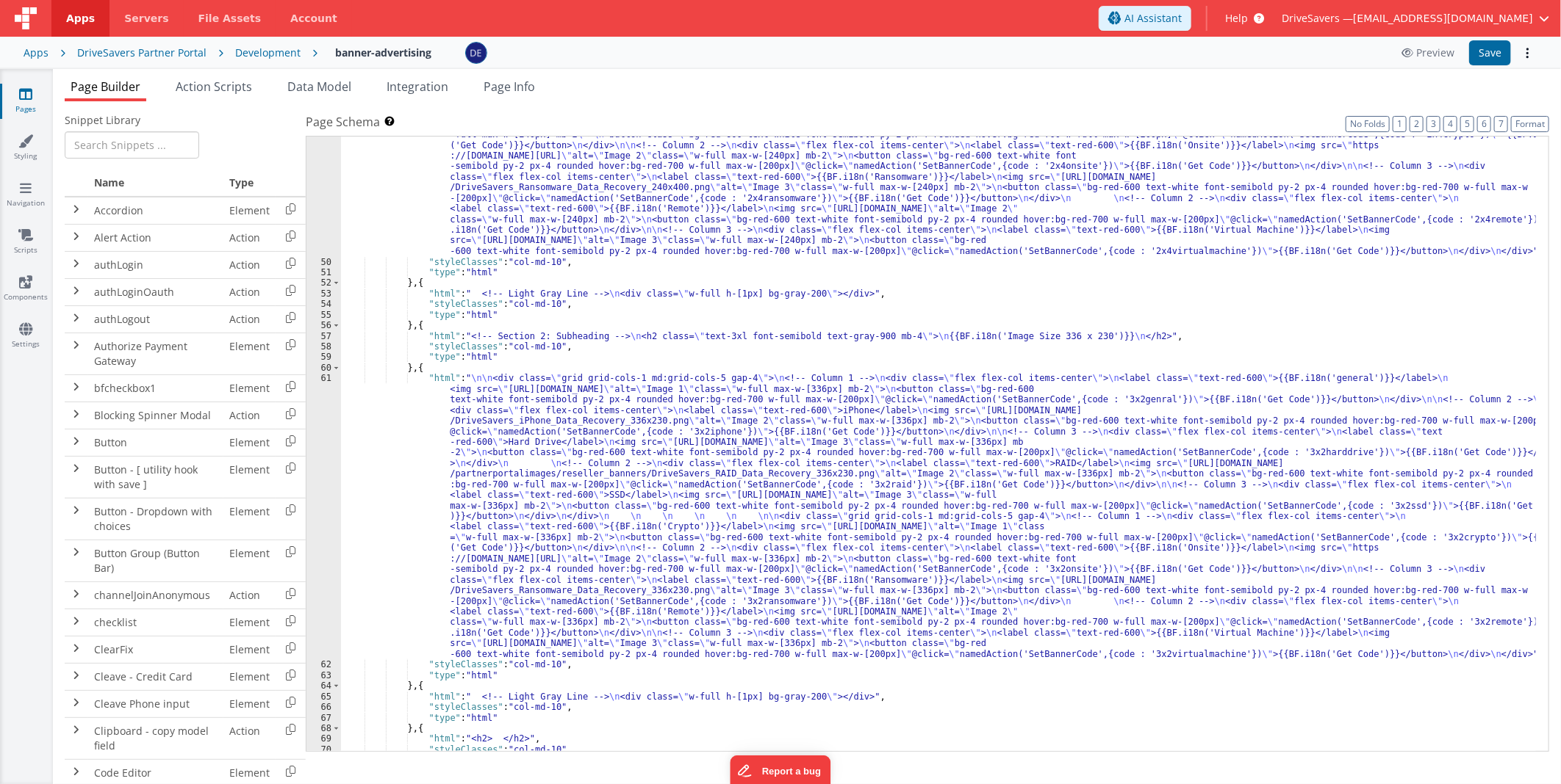
scroll to position [1025, 0]
click at [522, 423] on div ""html" : " \n\n <div class= \" grid grid-cols-1 md:grid-cols-5 gap-4 \" > \n <!…" at bounding box center [939, 426] width 1195 height 912
click at [320, 418] on div "61" at bounding box center [324, 516] width 35 height 286
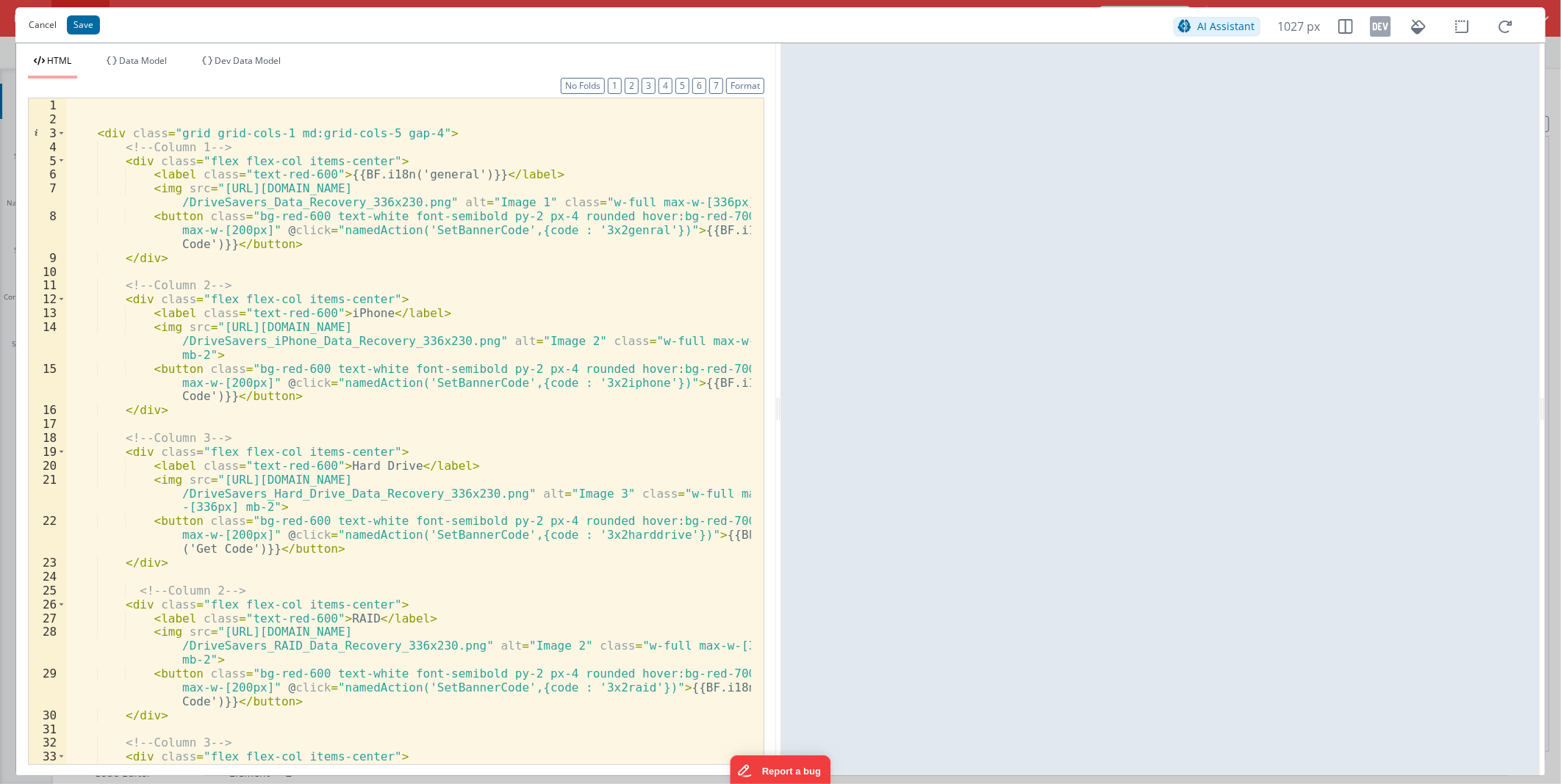
click at [41, 25] on button "Cancel" at bounding box center [43, 25] width 43 height 20
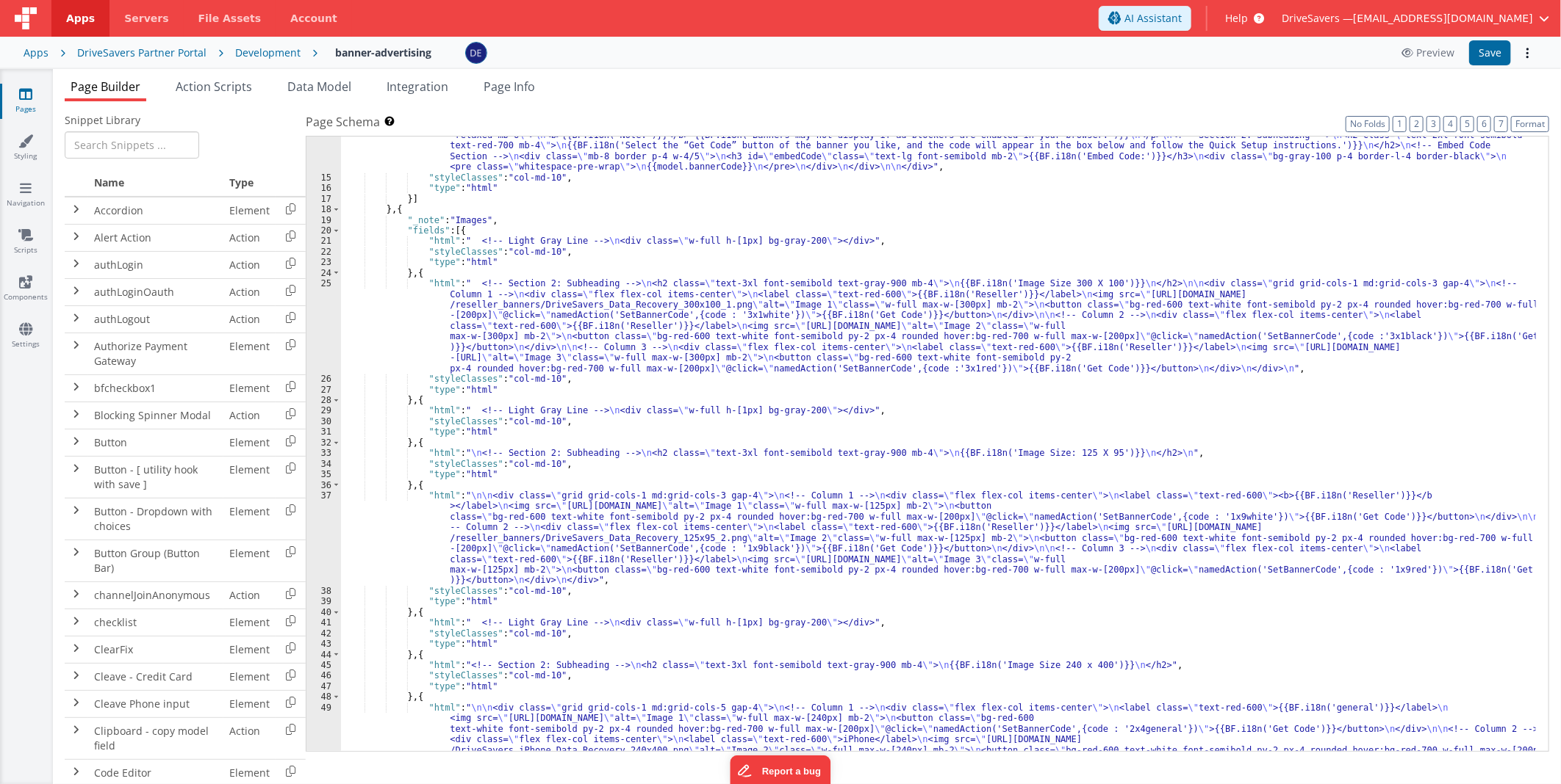
scroll to position [292, 0]
click at [592, 335] on div ""html" : " <div id= \" embedCodeContainer \" class= \" max-w-4xl py-10 px-3 mb-…" at bounding box center [939, 527] width 1195 height 1092
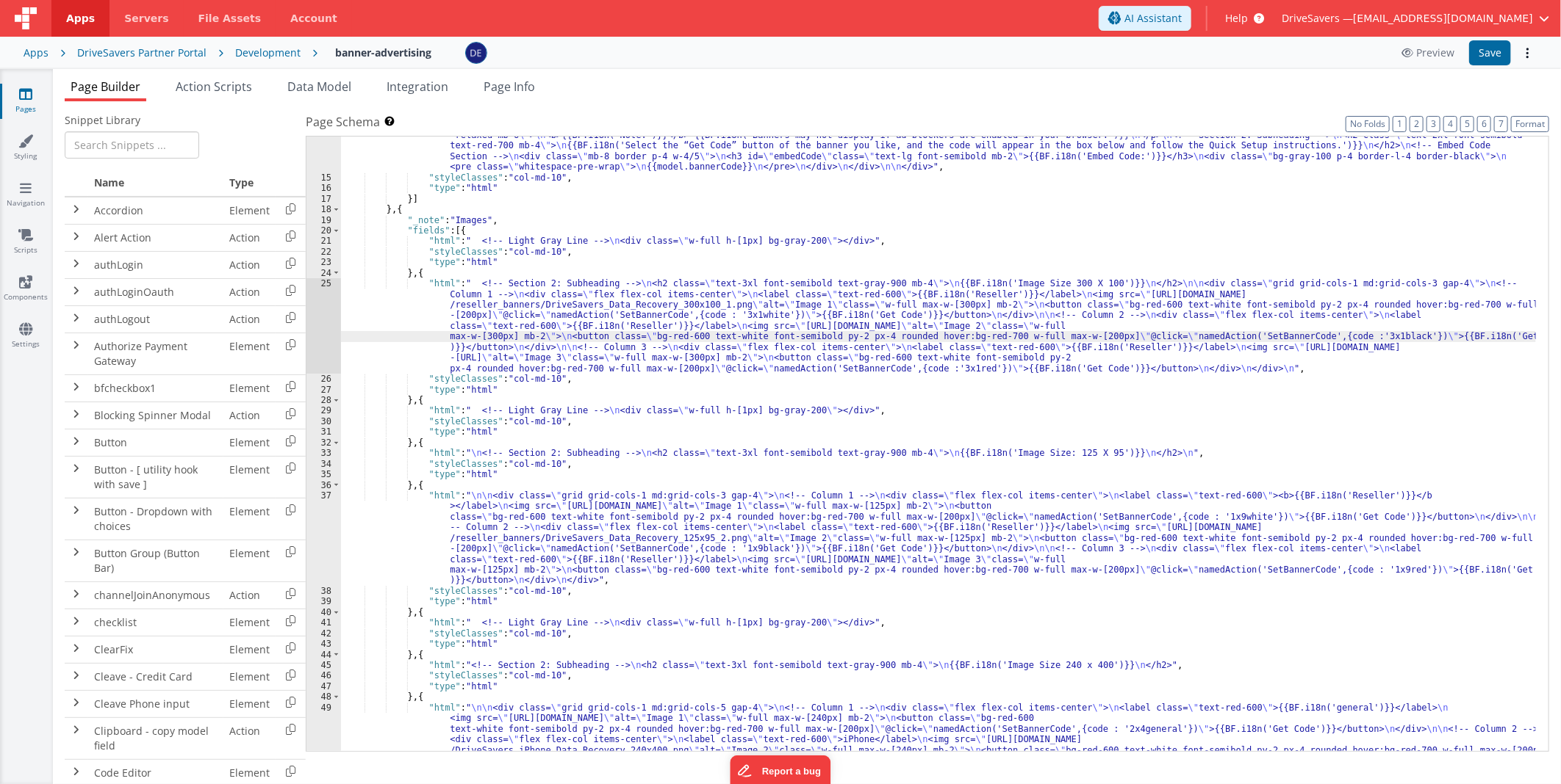
click at [329, 302] on div "25" at bounding box center [324, 326] width 35 height 96
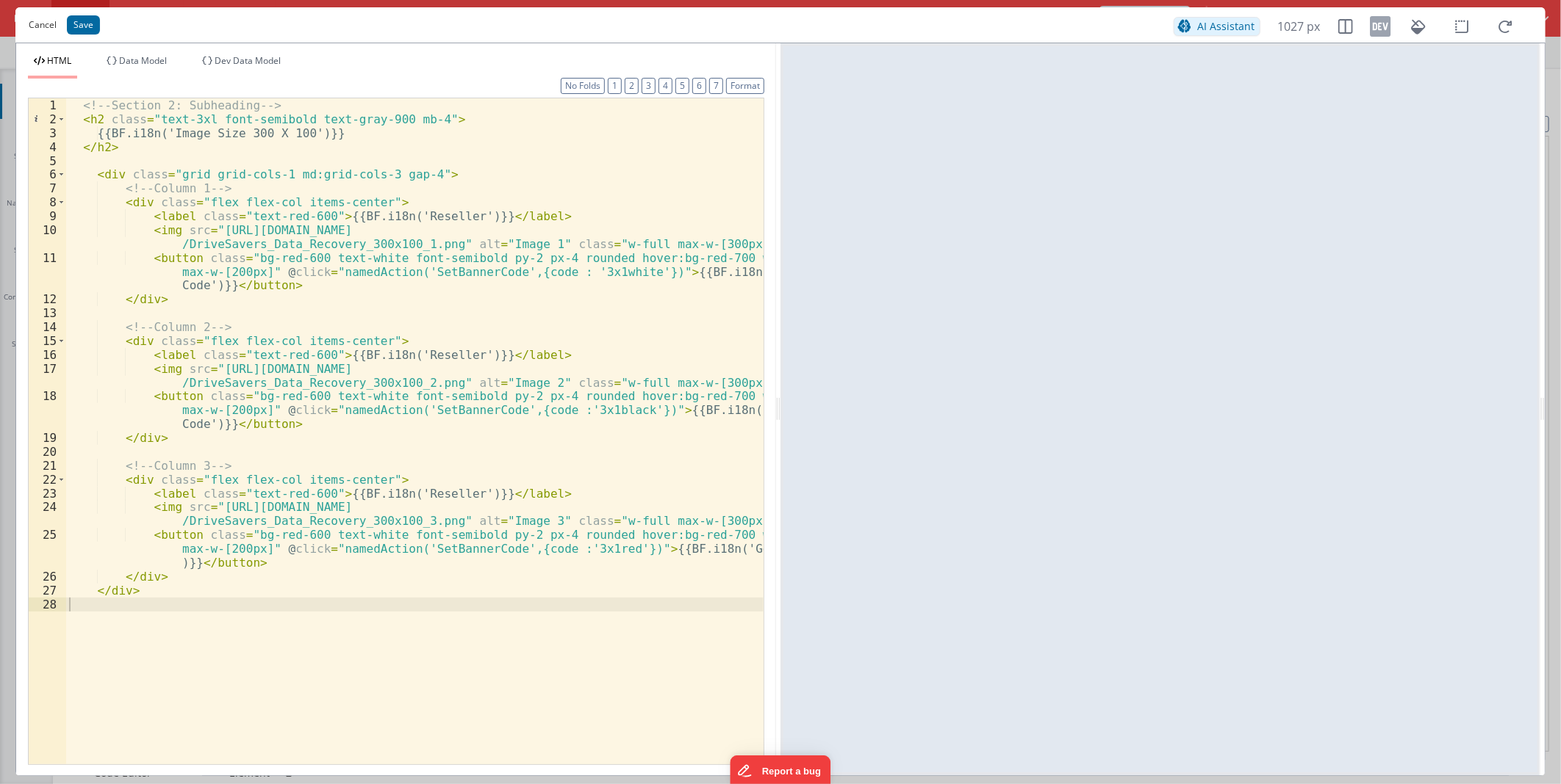
click at [45, 32] on button "Cancel" at bounding box center [43, 25] width 43 height 20
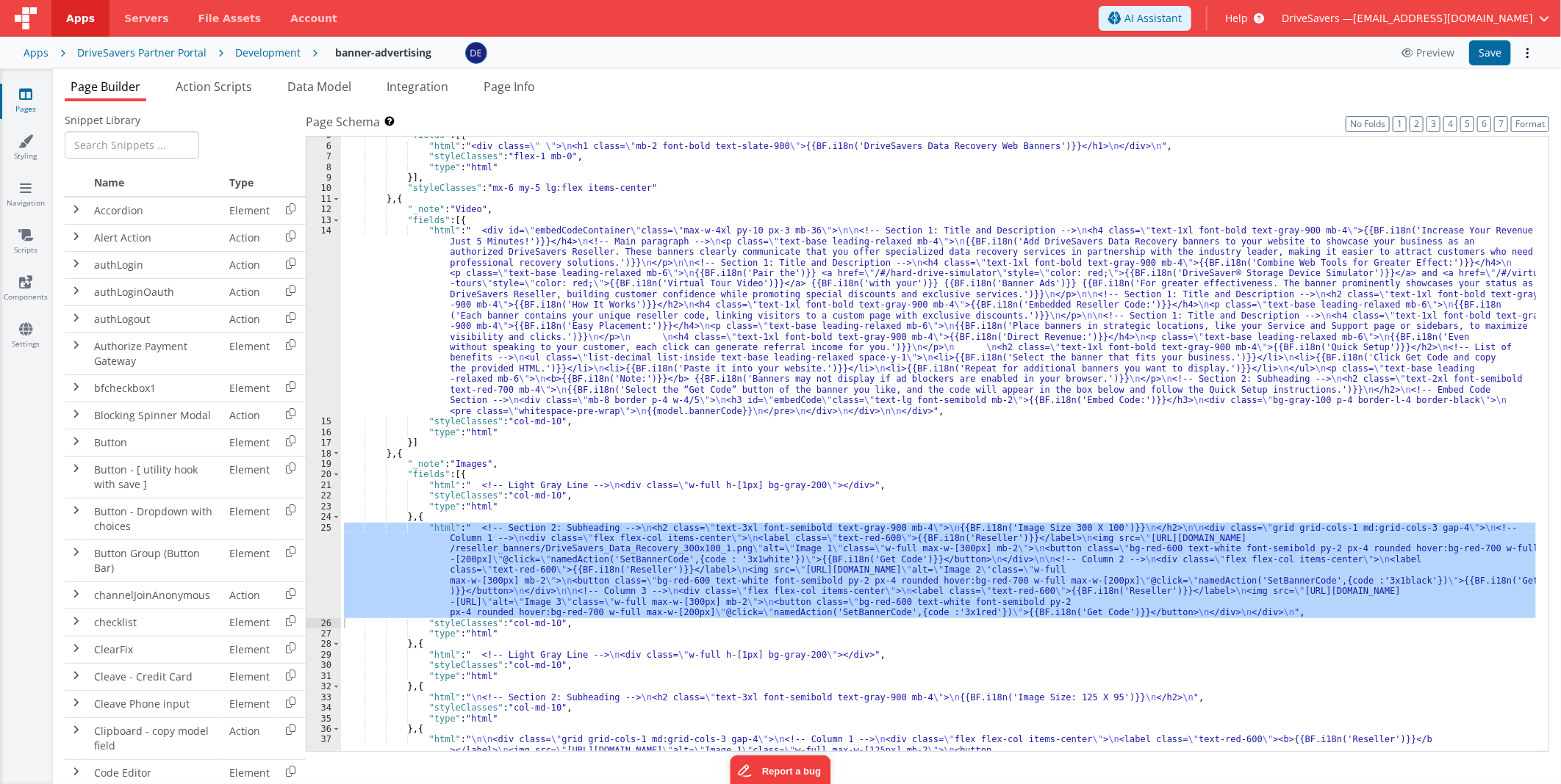
scroll to position [49, 0]
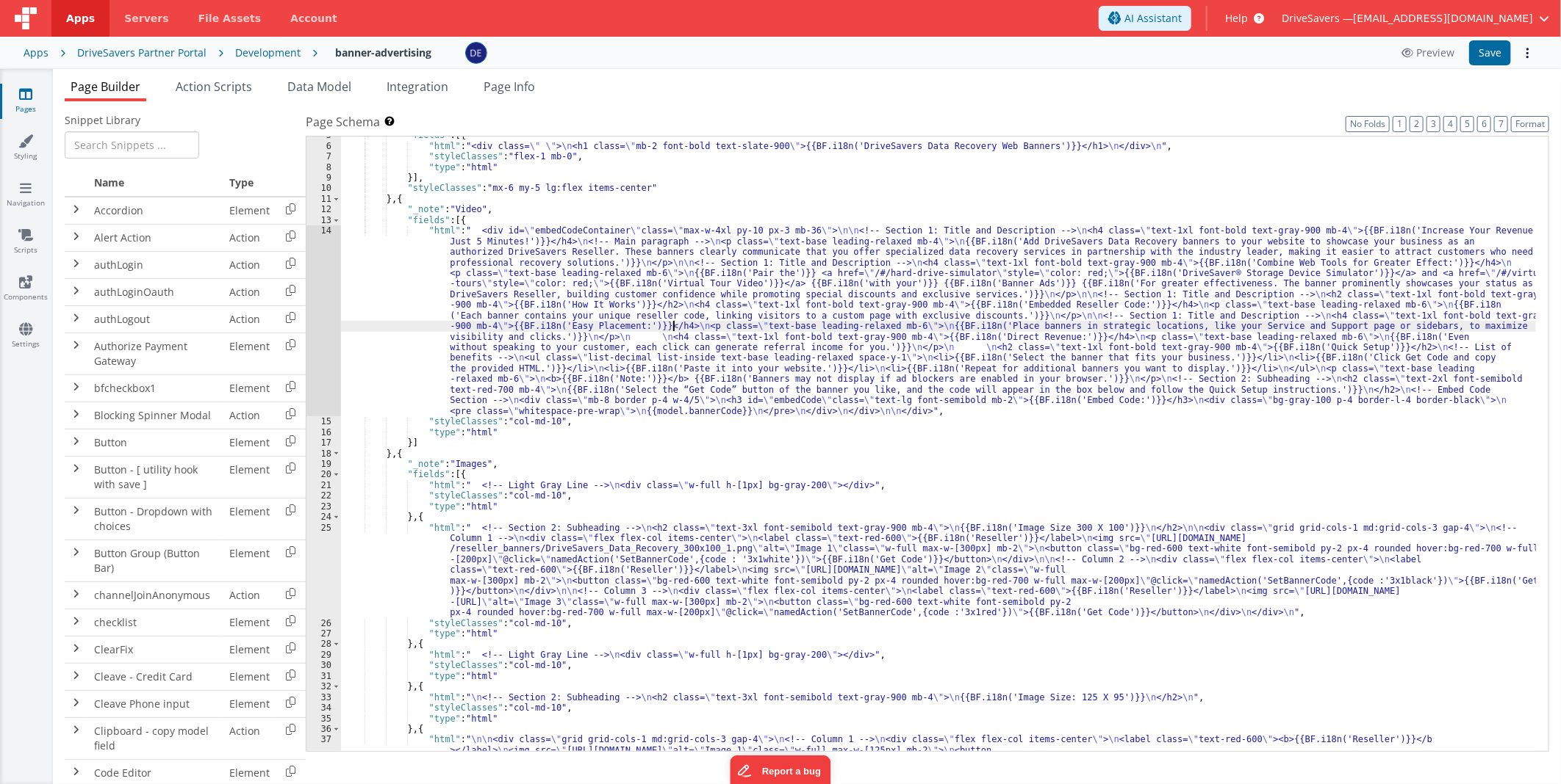
click at [672, 324] on div ""fields" : [{ "html" : "<div class= \" \" > \n <h1 class= \" mb-2 font-bold tex…" at bounding box center [939, 491] width 1195 height 721
click at [316, 301] on div "14" at bounding box center [324, 321] width 35 height 191
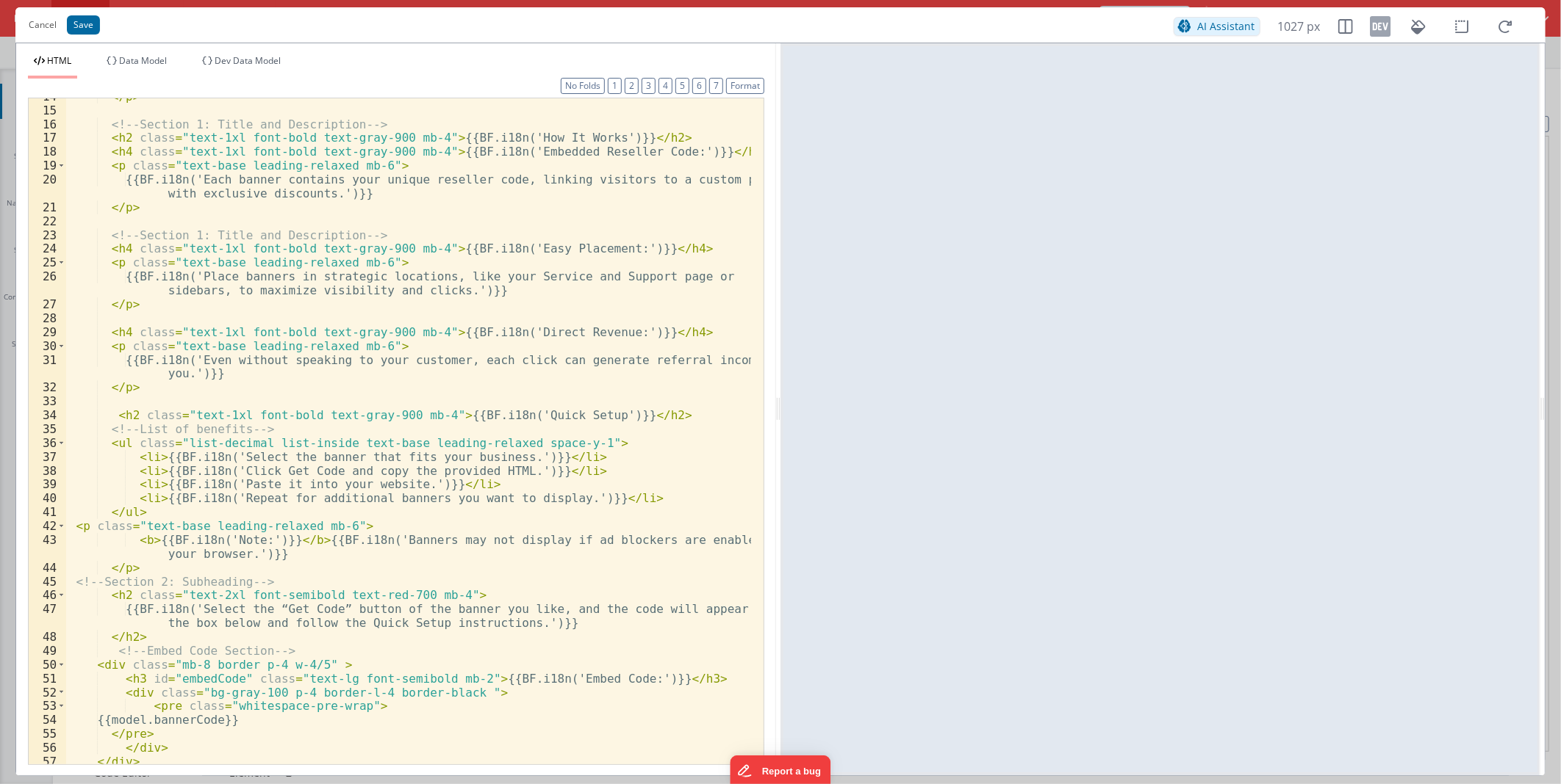
scroll to position [375, 0]
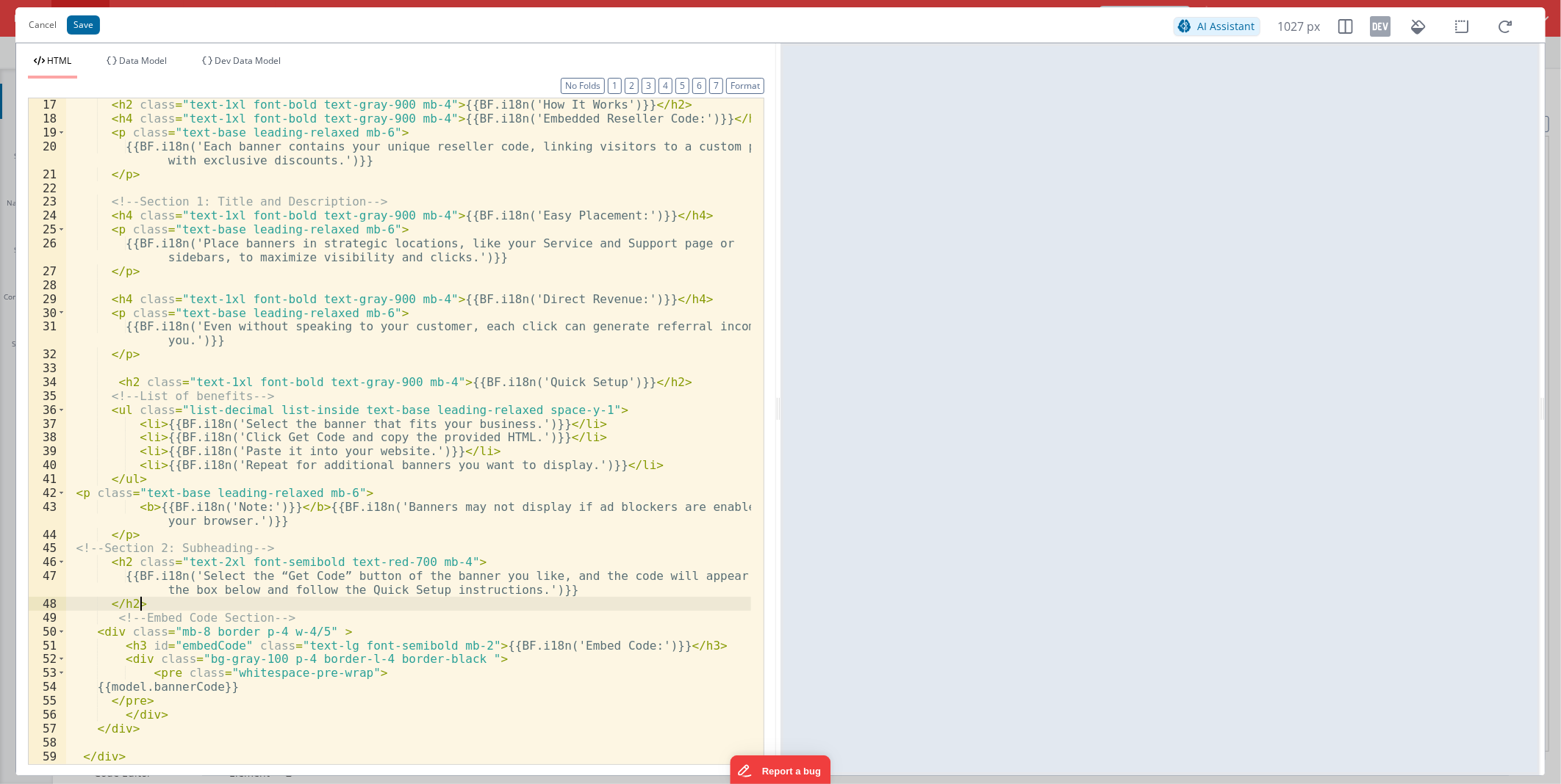
click at [519, 604] on div "< h2 class = "text-1xl font-bold text-gray-900 mb-4" > {{BF.i18n('How It Works'…" at bounding box center [409, 444] width 685 height 693
click at [204, 684] on div "< h2 class = "text-1xl font-bold text-gray-900 mb-4" > {{BF.i18n('How It Works'…" at bounding box center [409, 444] width 685 height 693
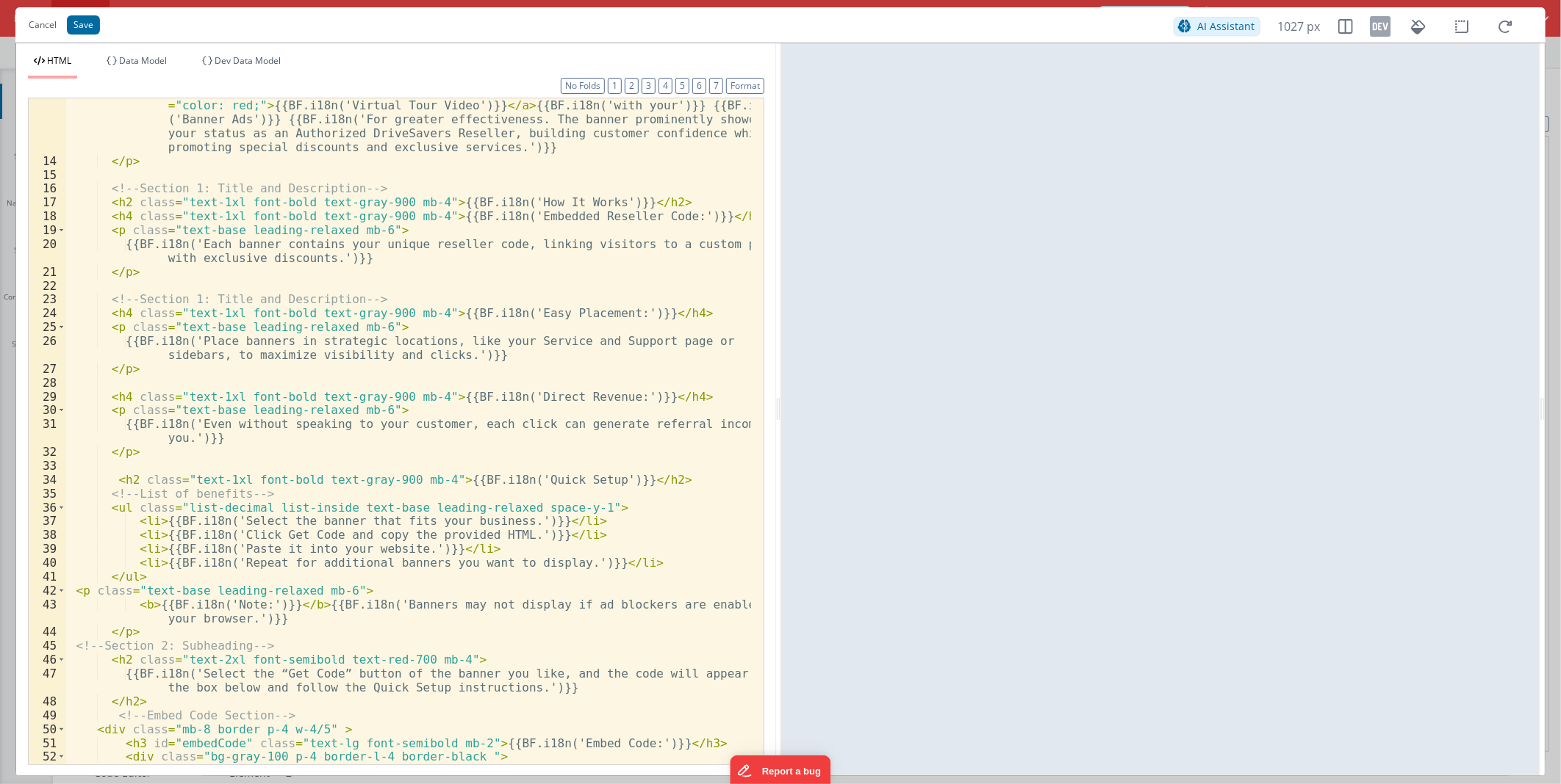
scroll to position [0, 0]
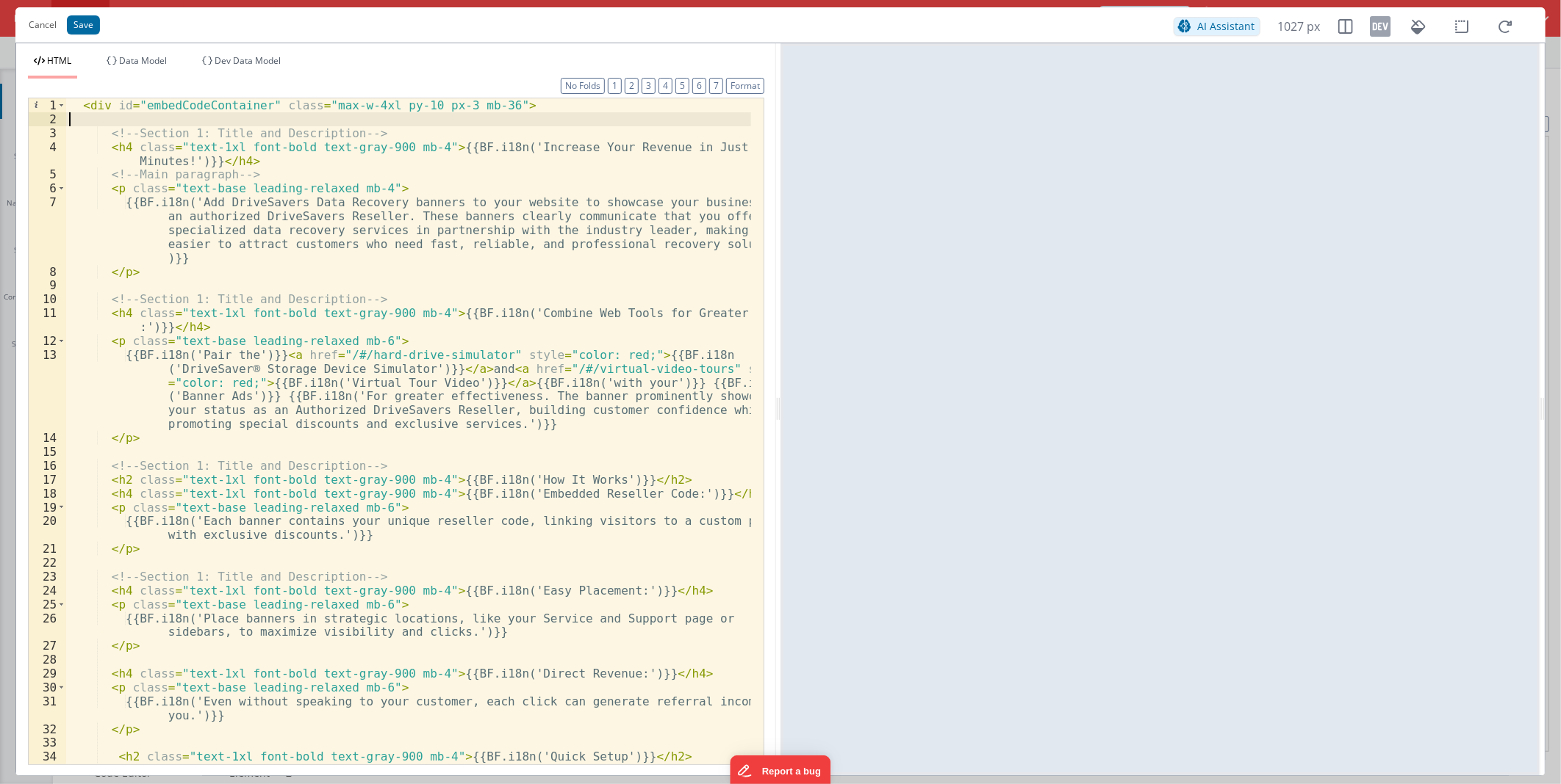
click at [449, 118] on div "< div id = "embedCodeContainer" class = "max-w-4xl py-10 px-3 mb-36" > <!-- Sec…" at bounding box center [409, 445] width 685 height 693
drag, startPoint x: 449, startPoint y: 104, endPoint x: 482, endPoint y: 105, distance: 33.0
click at [482, 105] on div "< div id = "embedCodeContainer" class = "max-w-4xl py-10 px-3 mb-36" > <!-- Sec…" at bounding box center [409, 445] width 685 height 693
drag, startPoint x: 411, startPoint y: 105, endPoint x: 379, endPoint y: 105, distance: 32.0
click at [379, 105] on div "< div id = "embedCodeContainer" class = "max-w-4xl py-10 px-3" > <!-- Section 1…" at bounding box center [409, 445] width 685 height 693
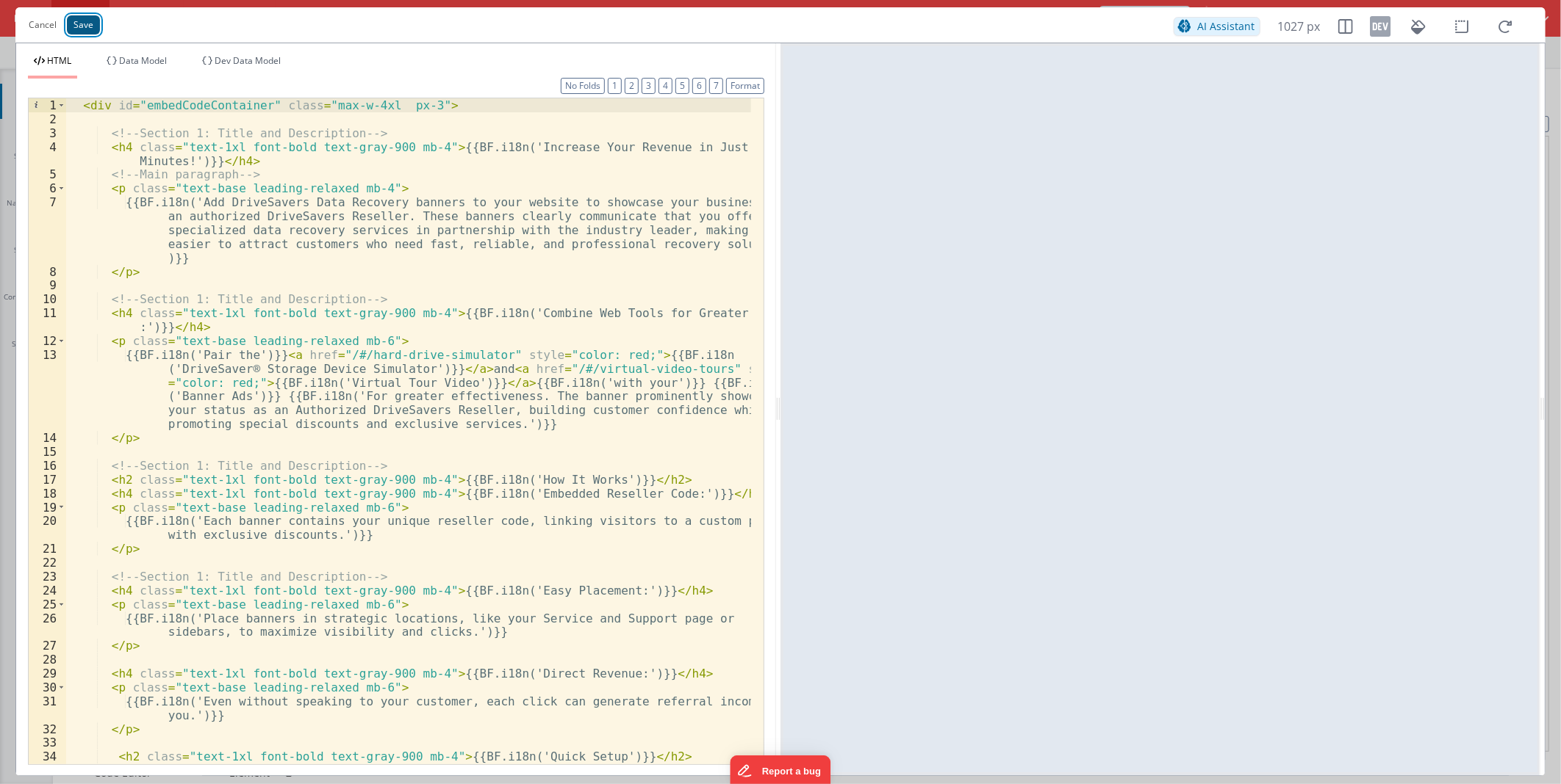
click at [86, 23] on button "Save" at bounding box center [82, 25] width 33 height 19
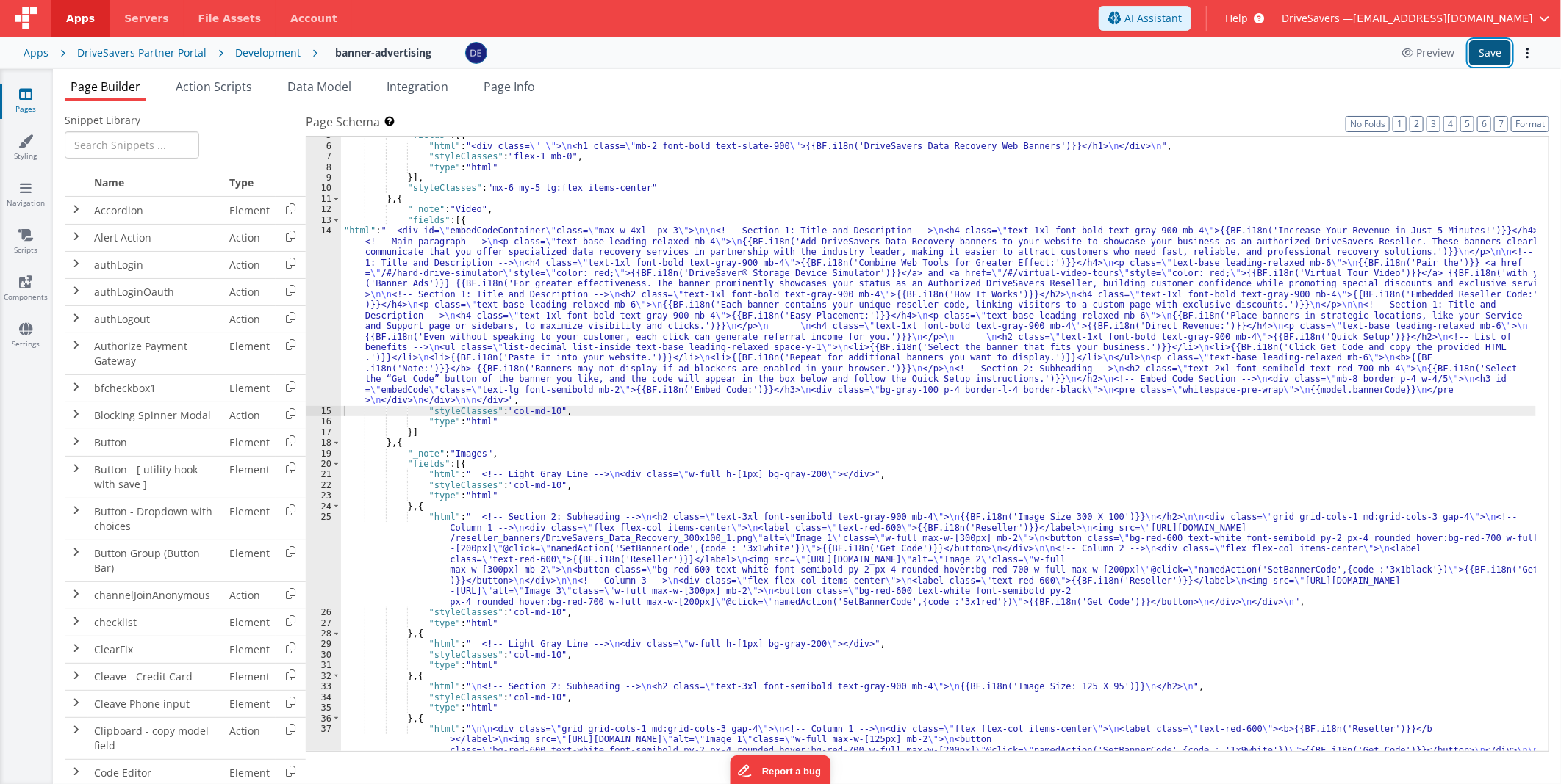
click at [1494, 52] on button "Save" at bounding box center [1489, 53] width 42 height 25
click at [517, 311] on div ""fields" : [{ "html" : "<div class= \" \" > \n <h1 class= \" mb-2 font-bold tex…" at bounding box center [939, 491] width 1195 height 721
click at [327, 295] on div "14" at bounding box center [324, 315] width 35 height 181
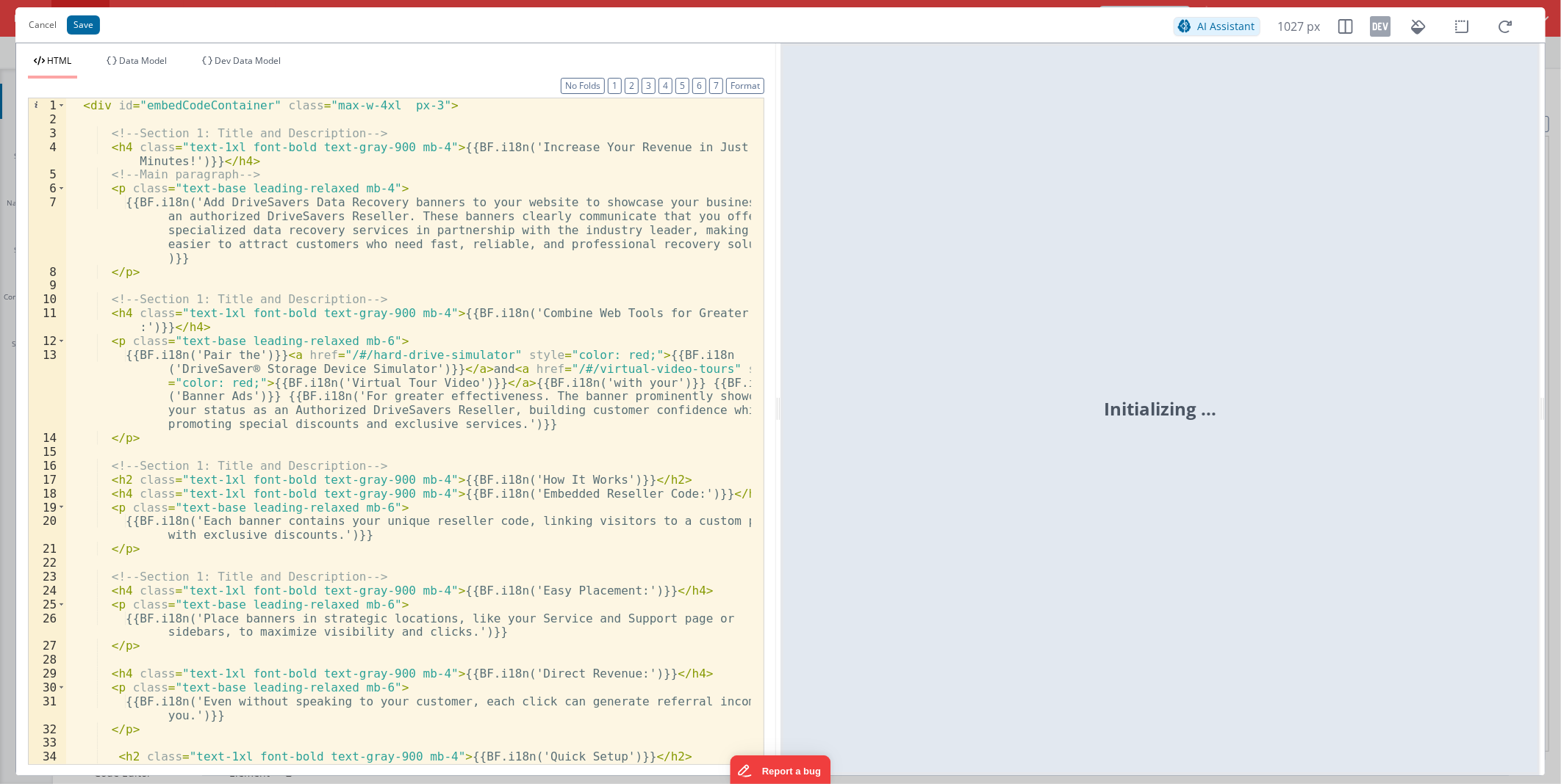
scroll to position [375, 0]
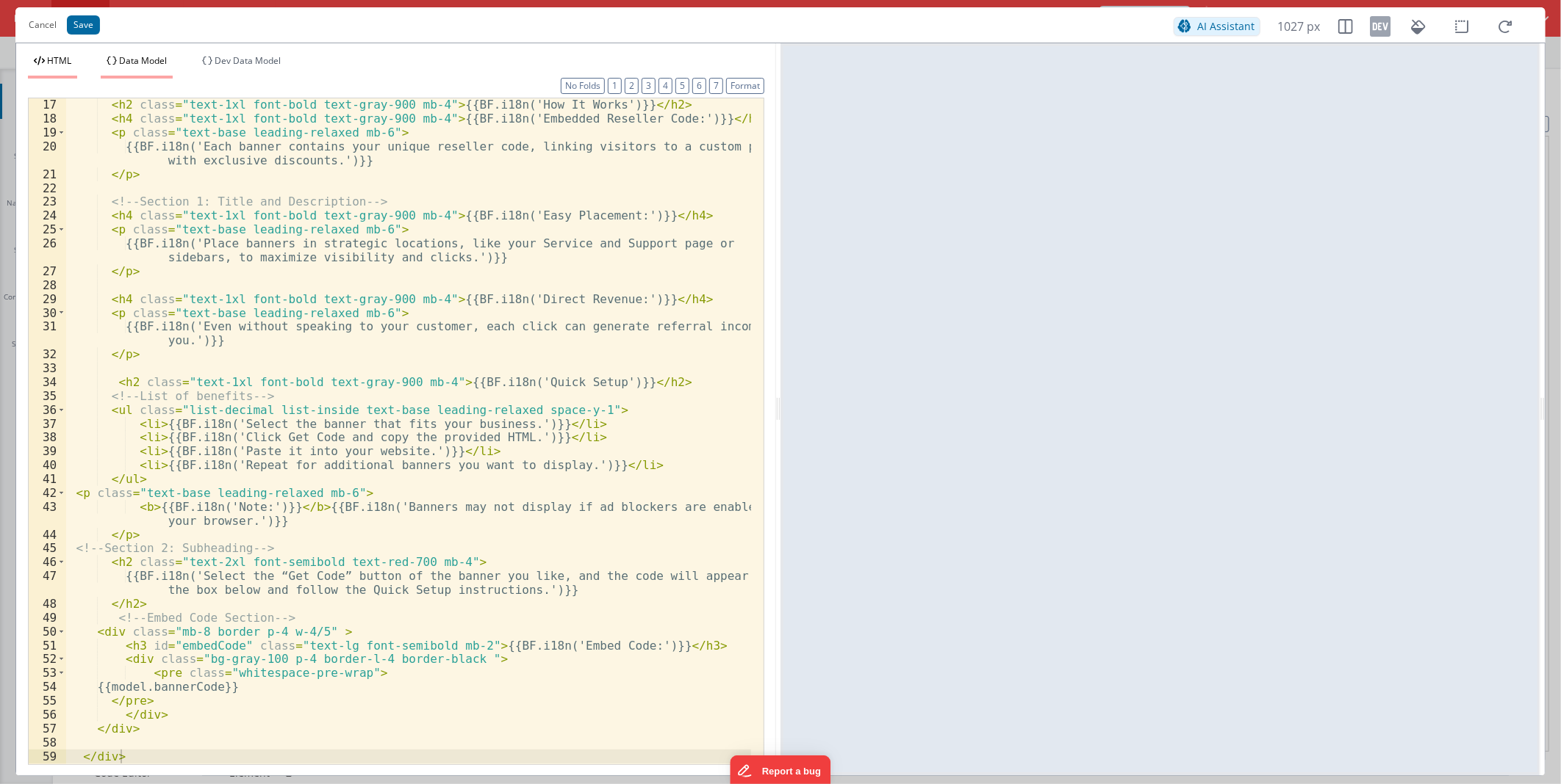
click at [157, 60] on span "Data Model" at bounding box center [143, 60] width 48 height 12
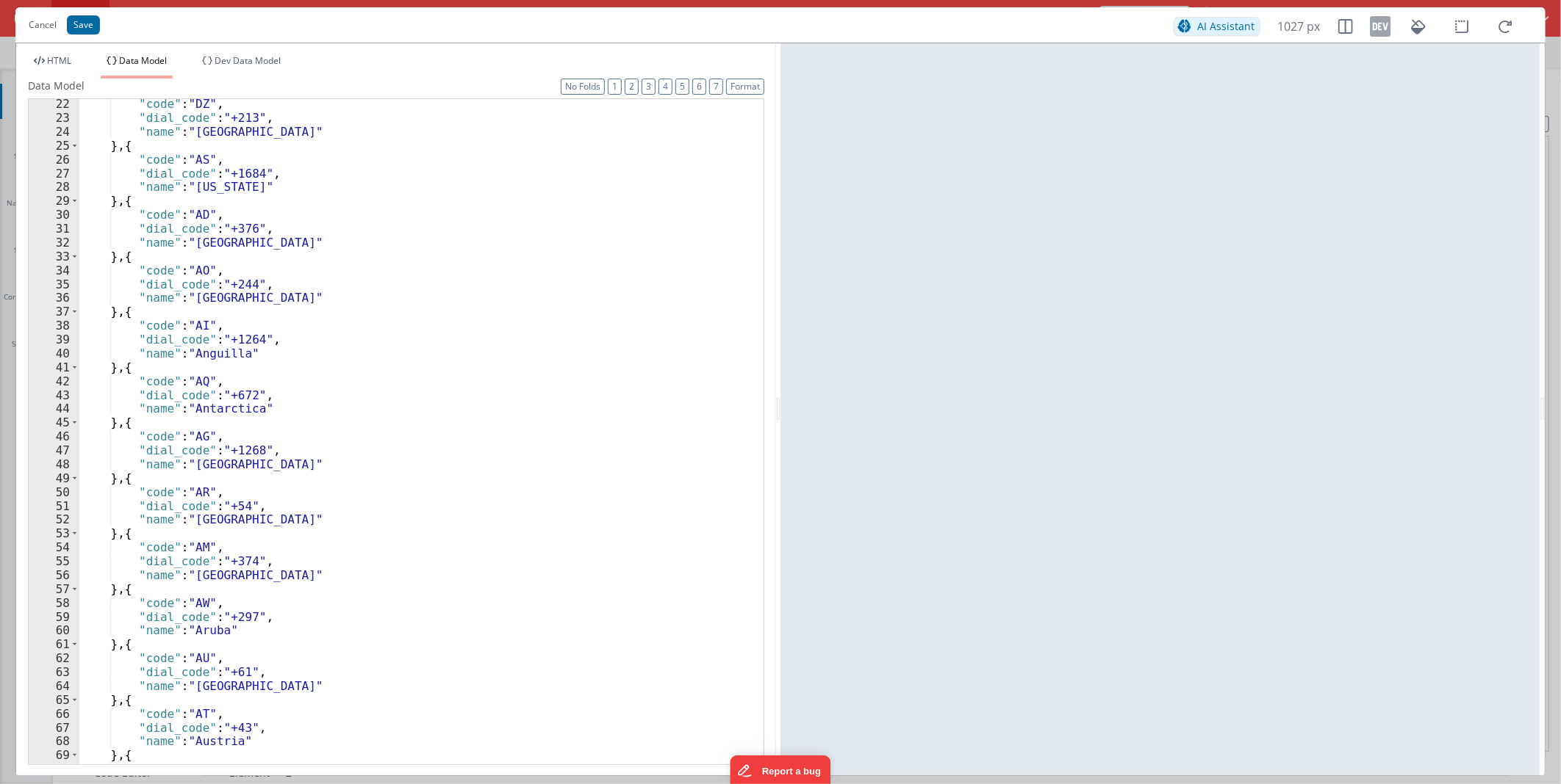
scroll to position [0, 0]
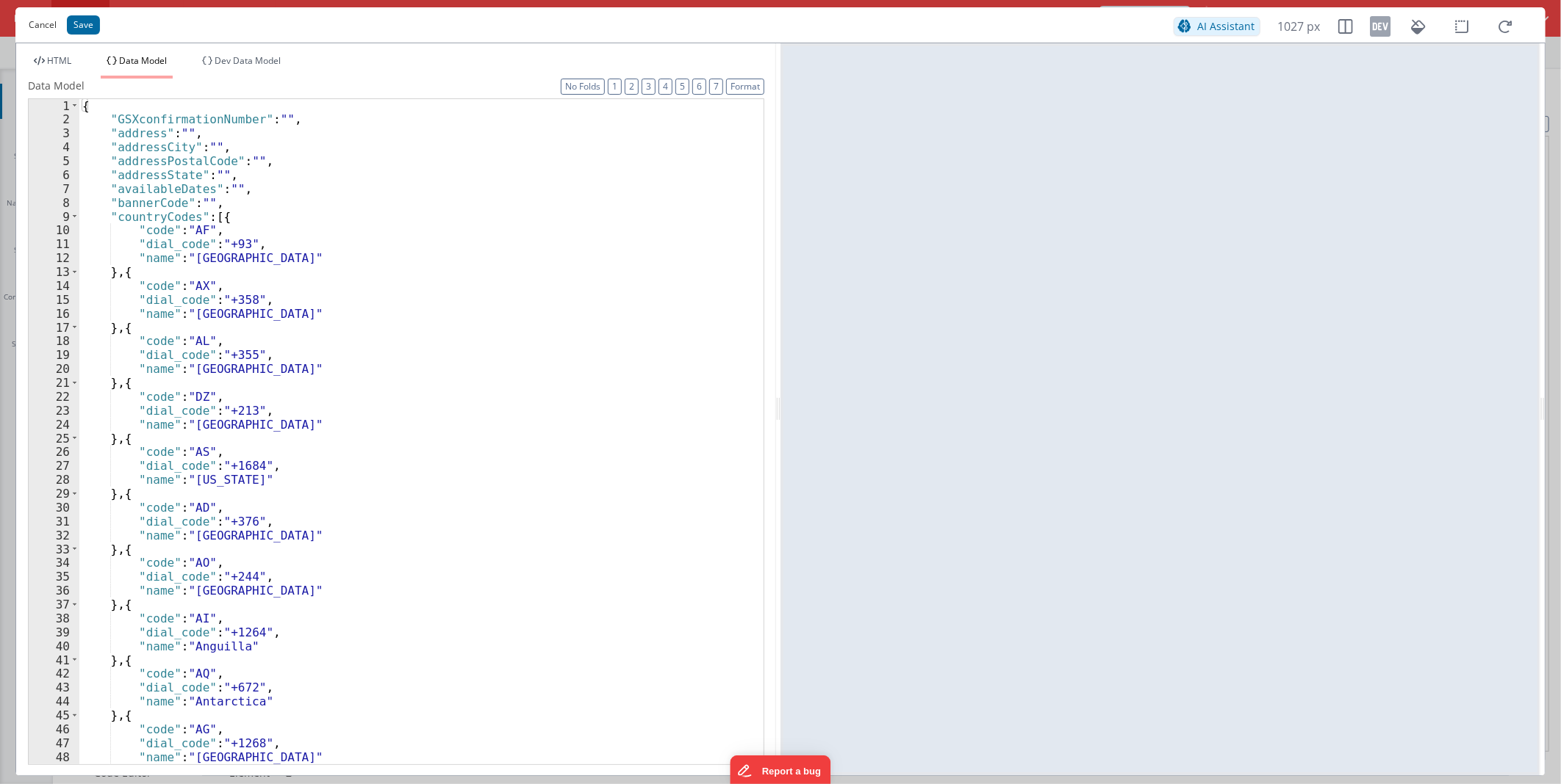
click at [41, 27] on button "Cancel" at bounding box center [43, 25] width 43 height 20
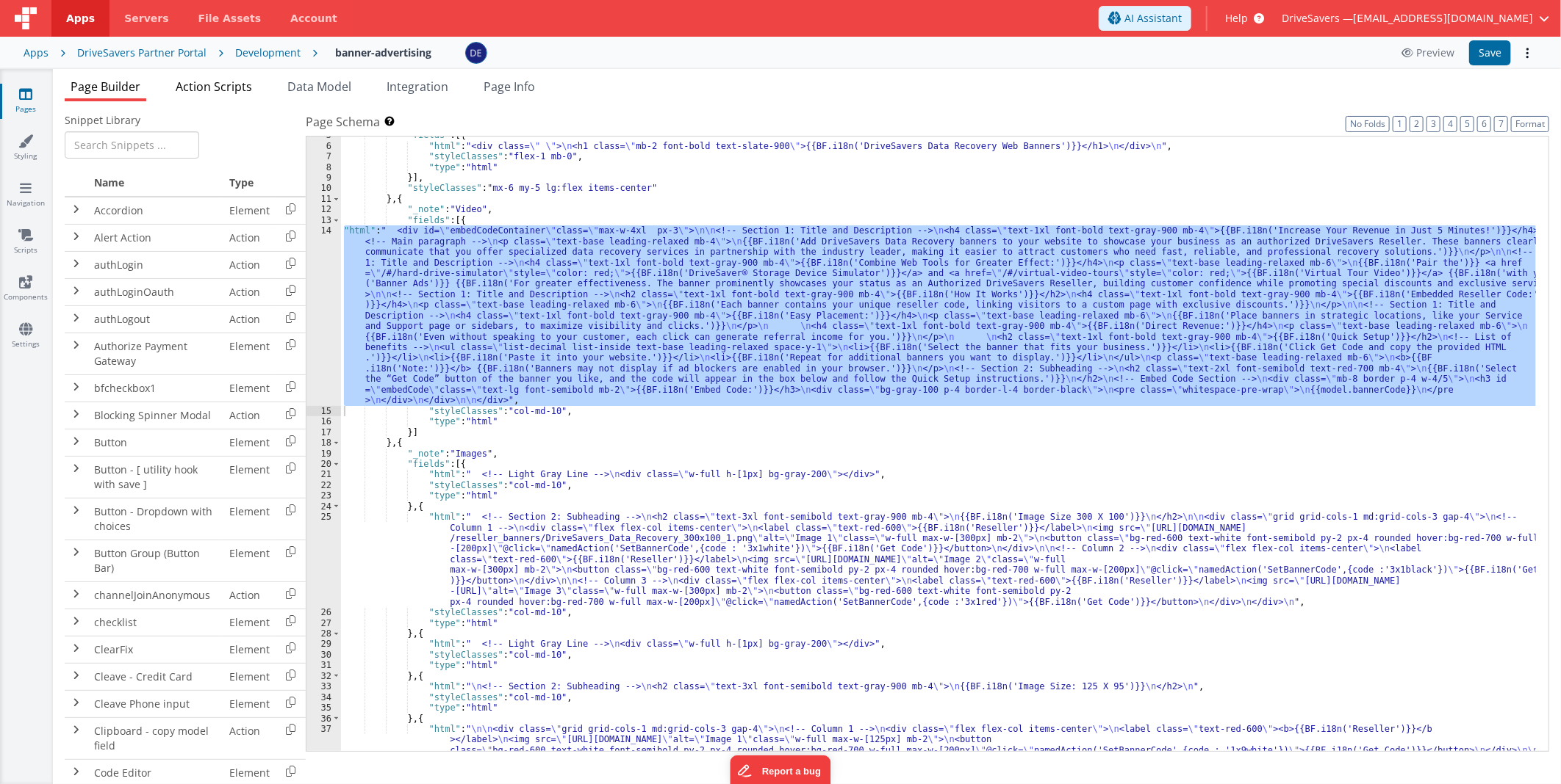
click at [223, 80] on span "Action Scripts" at bounding box center [214, 87] width 76 height 16
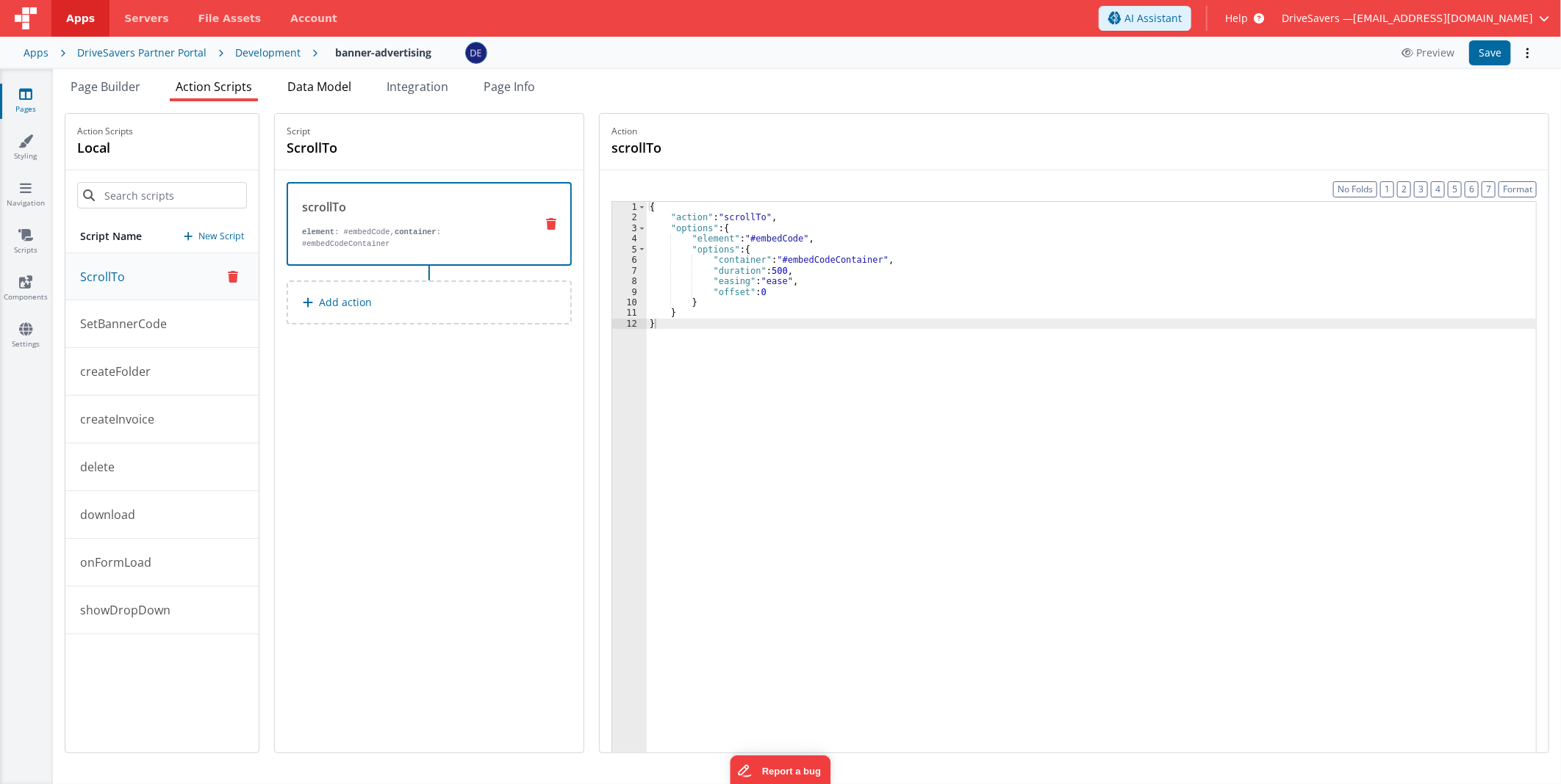
click at [302, 86] on span "Data Model" at bounding box center [319, 87] width 64 height 16
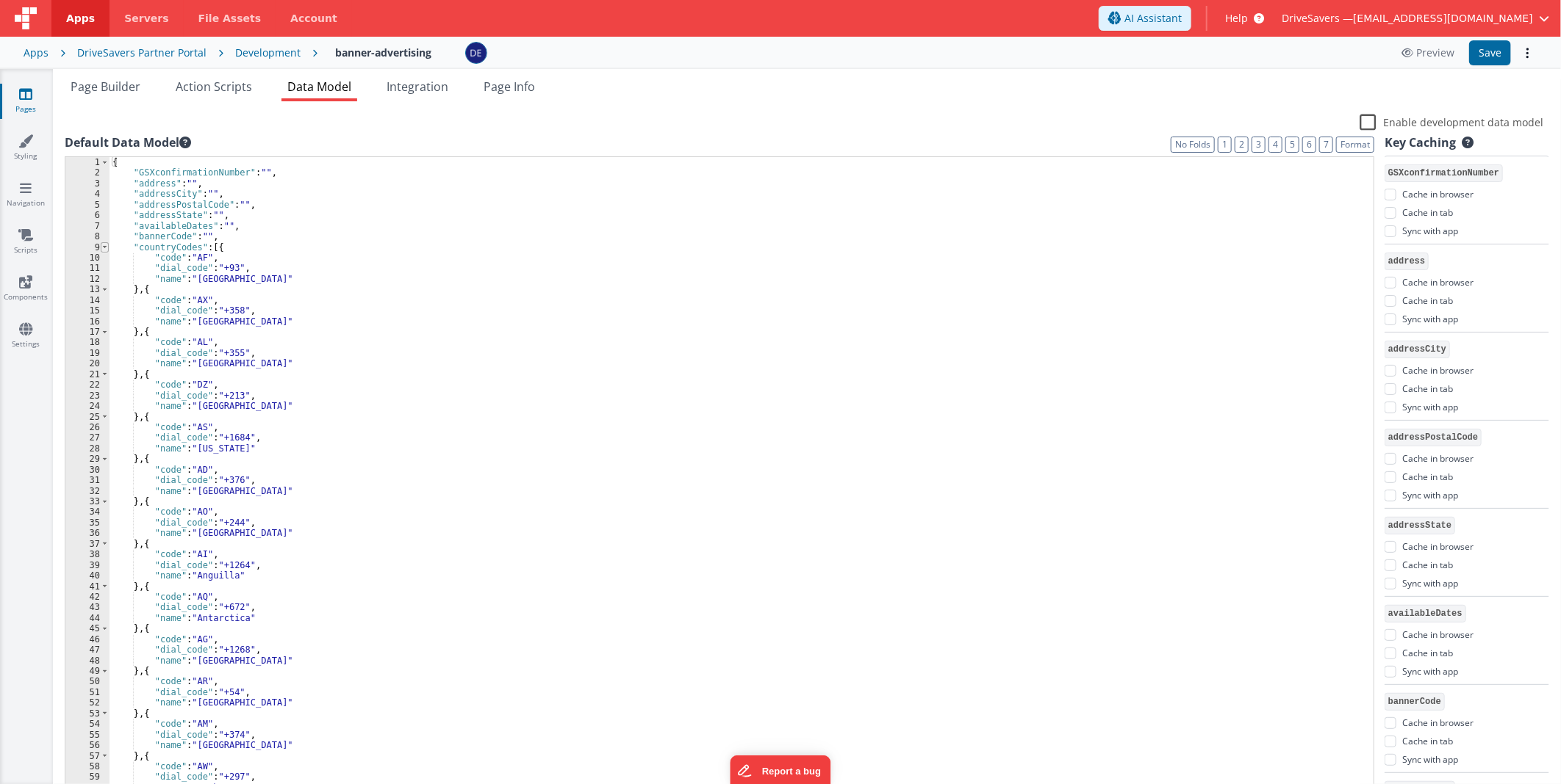
click at [104, 245] on span at bounding box center [105, 248] width 8 height 11
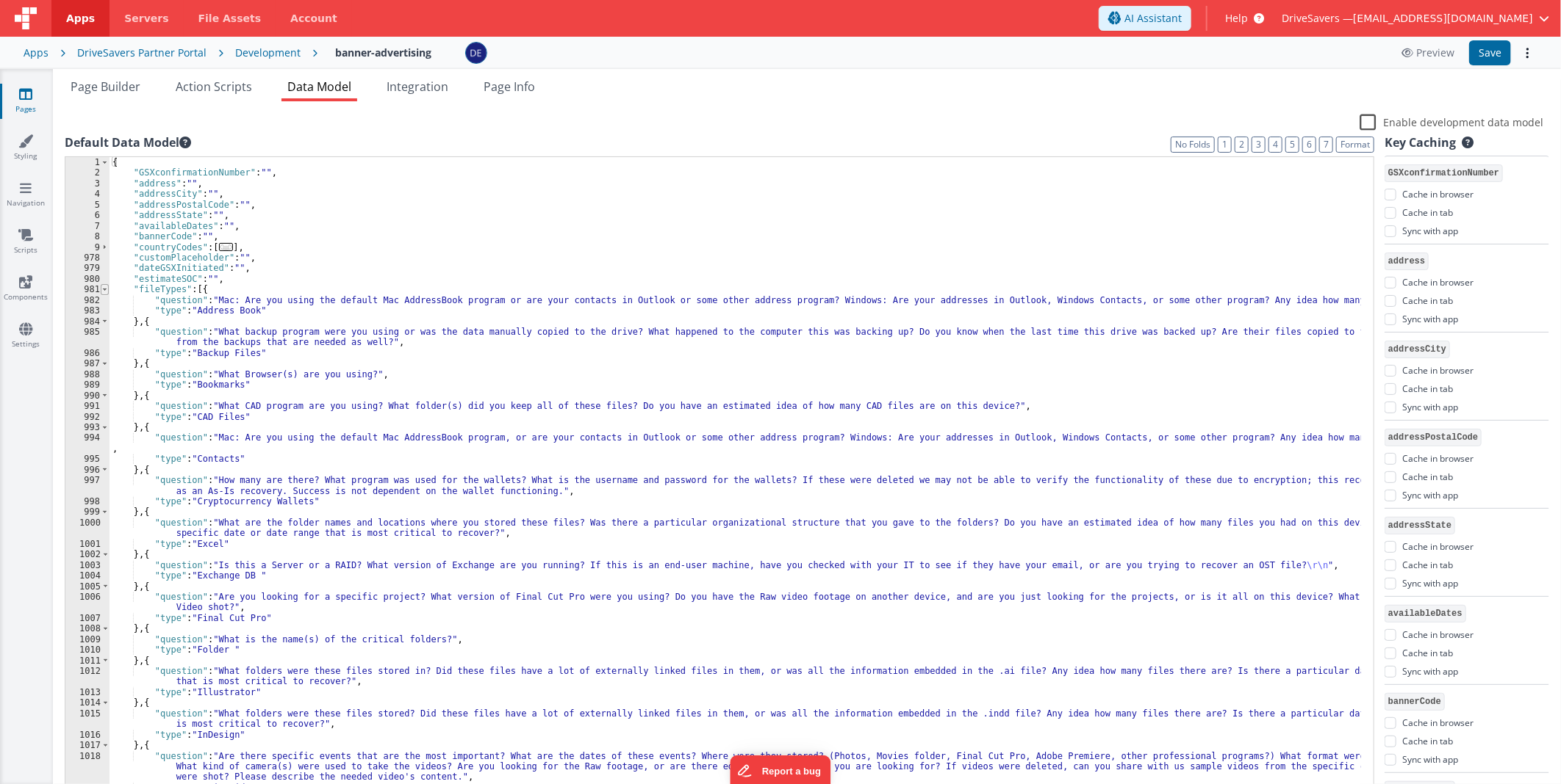
click at [105, 284] on span at bounding box center [105, 290] width 8 height 11
click at [105, 290] on span at bounding box center [105, 290] width 8 height 11
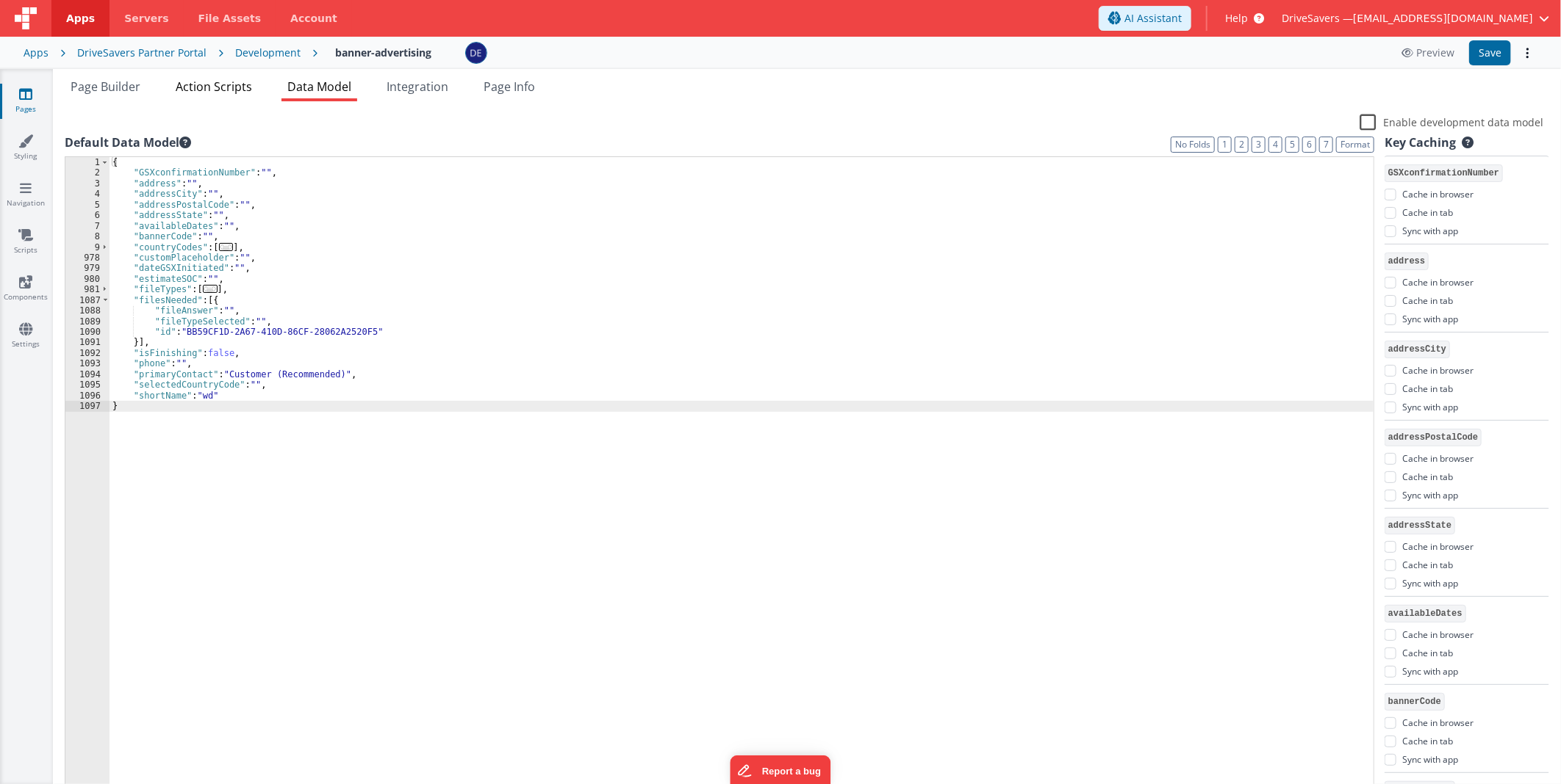
drag, startPoint x: 210, startPoint y: 84, endPoint x: 199, endPoint y: 86, distance: 11.2
click at [210, 85] on span "Action Scripts" at bounding box center [214, 87] width 76 height 16
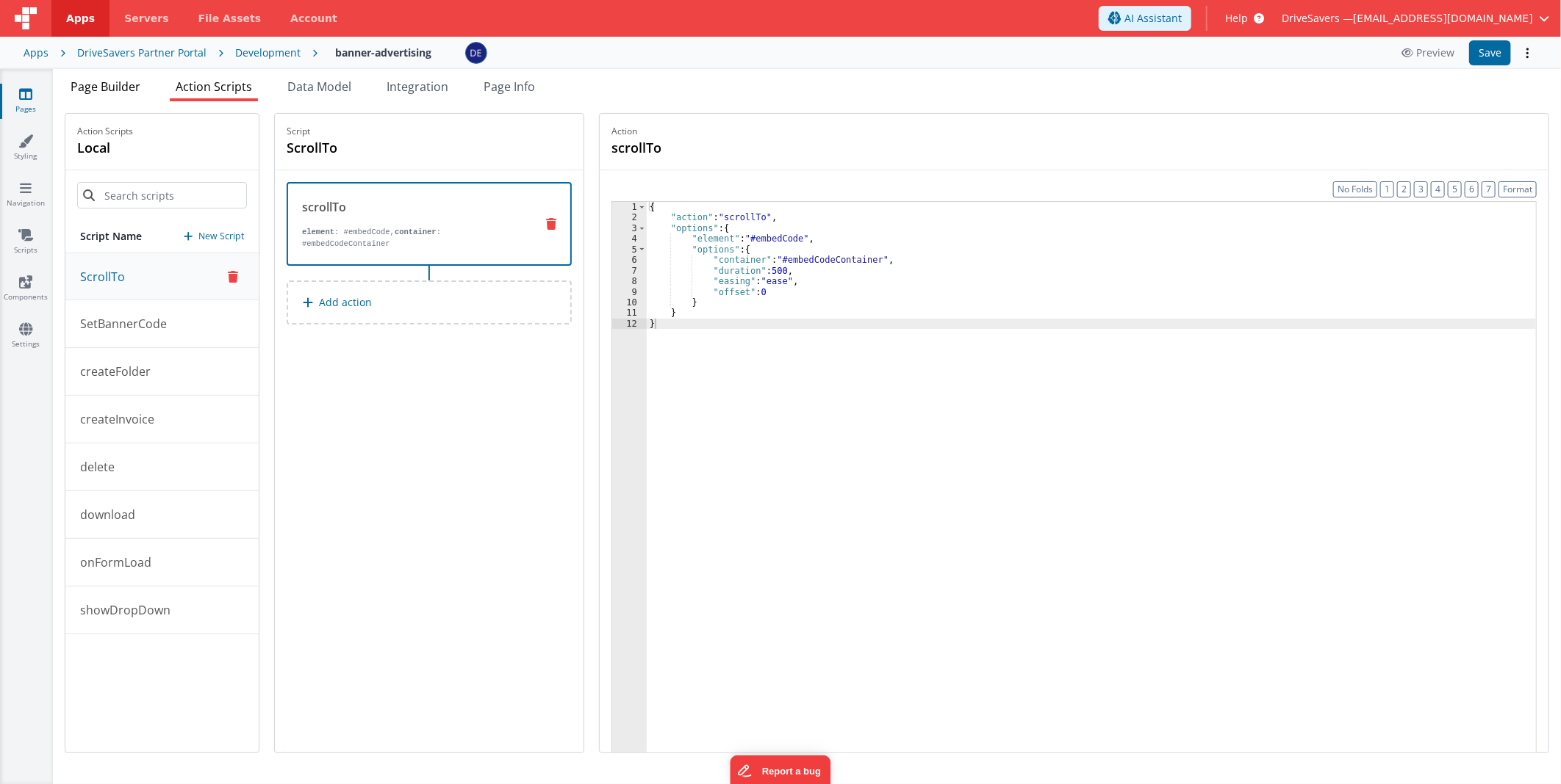
click at [129, 81] on span "Page Builder" at bounding box center [105, 87] width 70 height 16
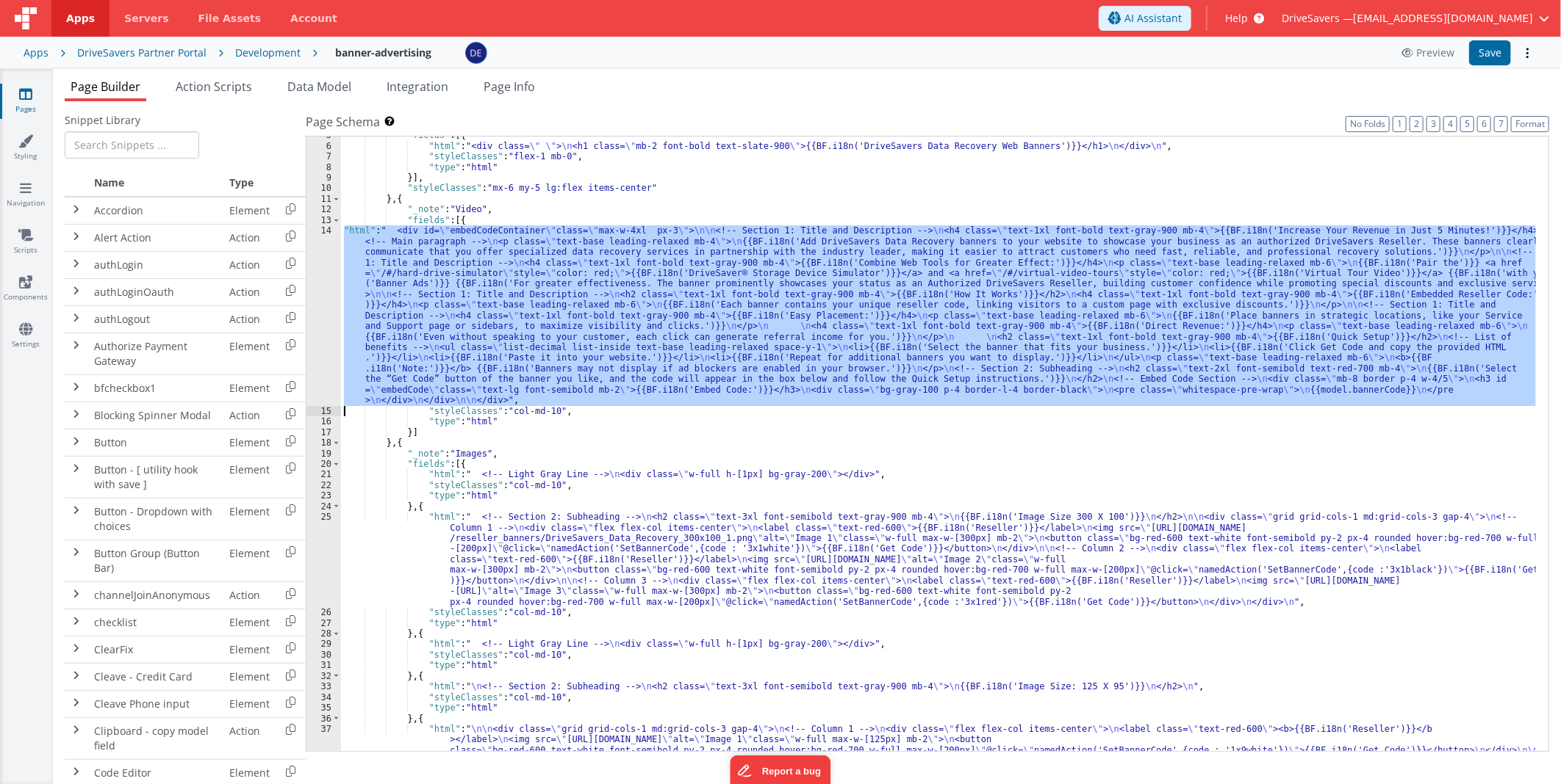
click at [318, 262] on div "14" at bounding box center [324, 315] width 35 height 181
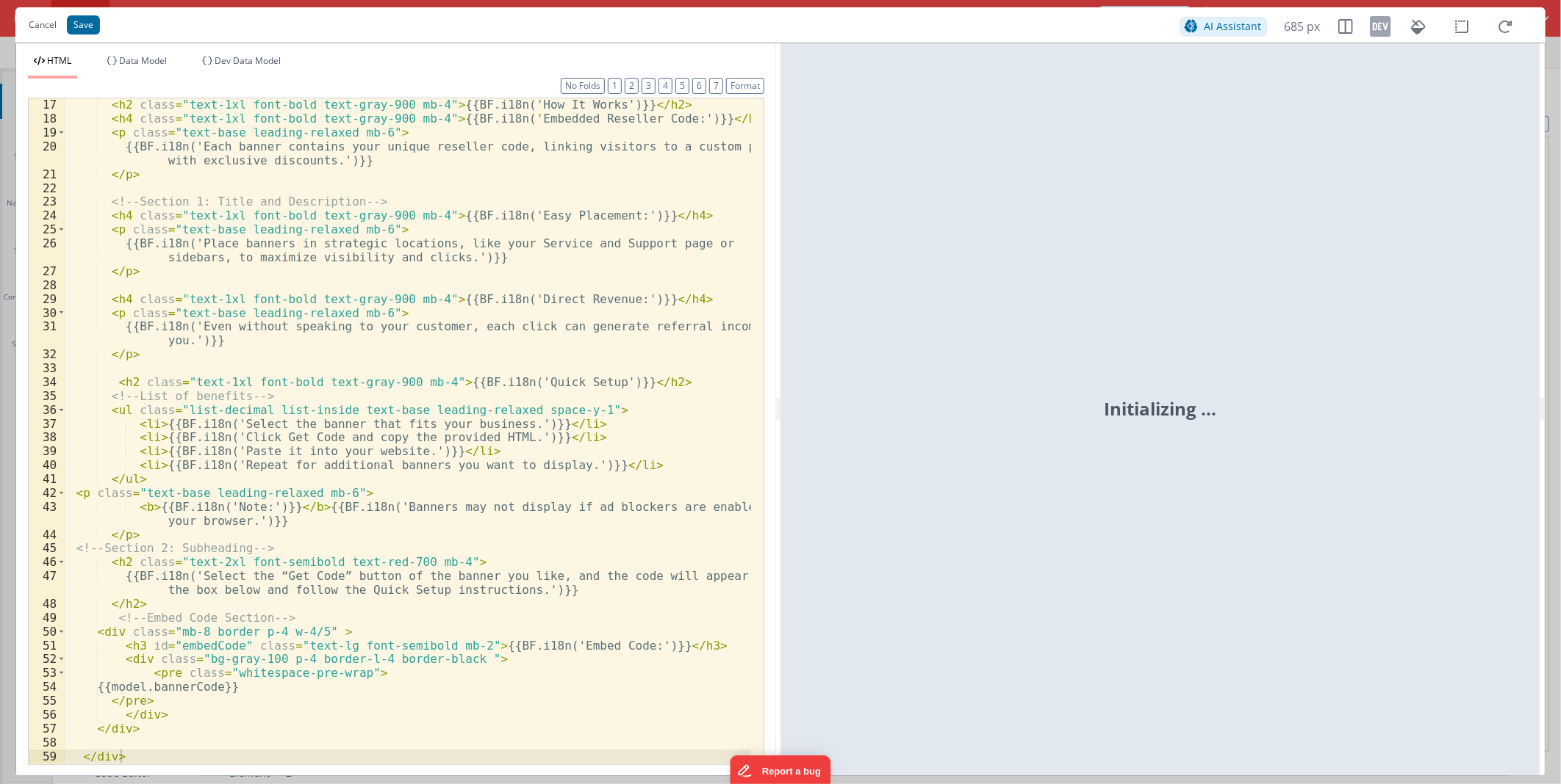
scroll to position [375, 0]
click at [45, 25] on button "Cancel" at bounding box center [43, 25] width 43 height 20
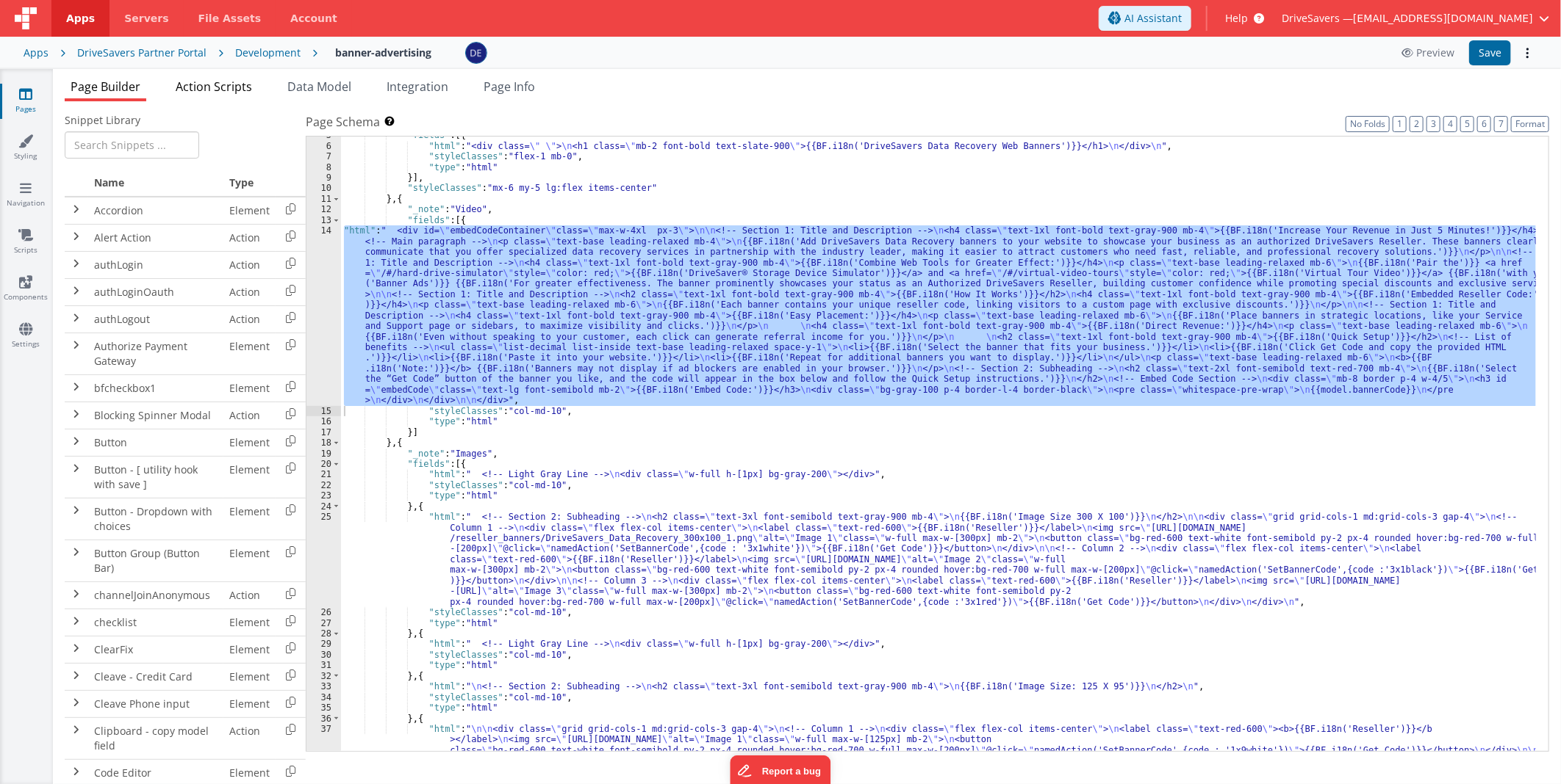
click at [230, 89] on span "Action Scripts" at bounding box center [214, 87] width 76 height 16
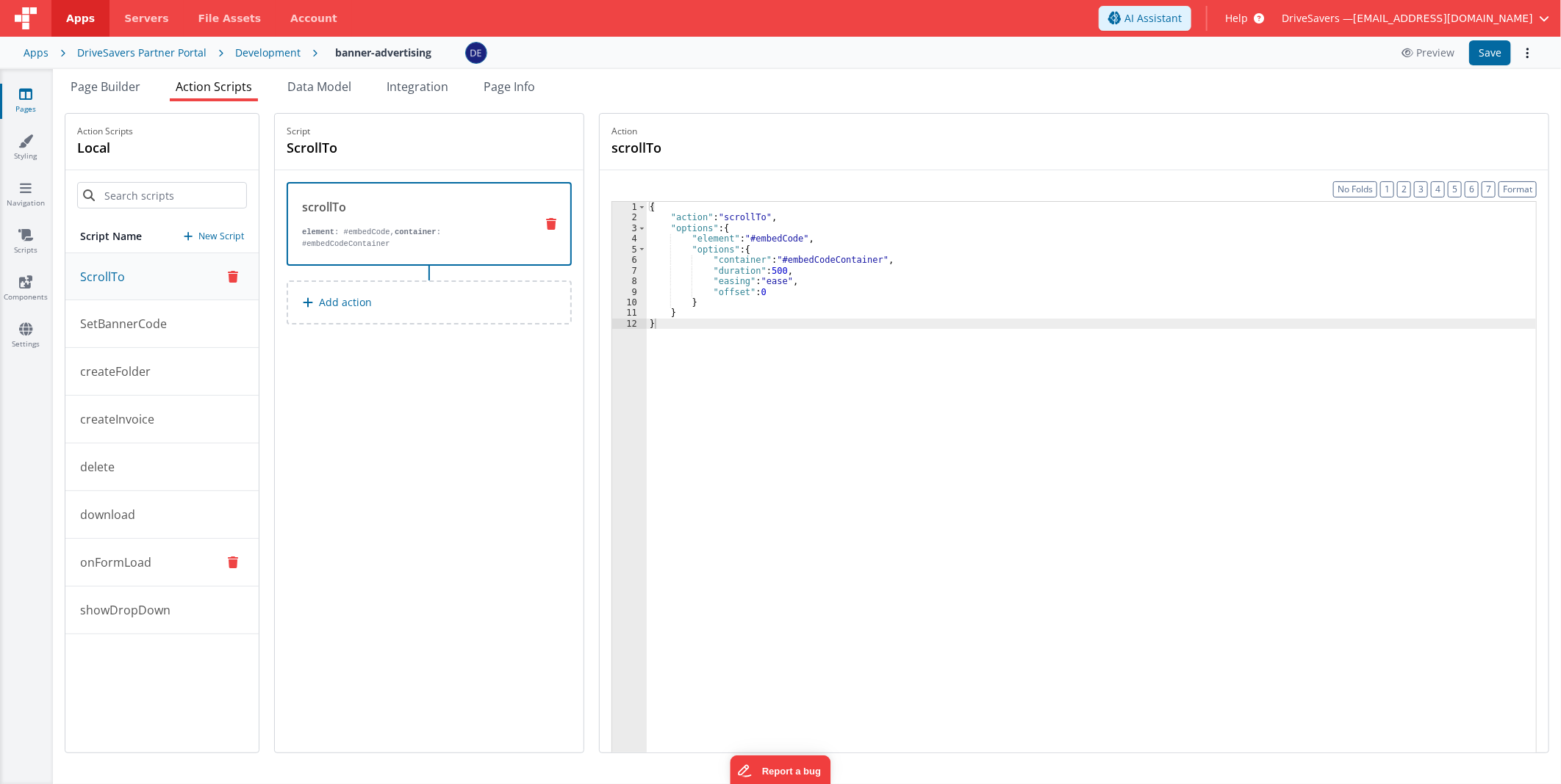
click at [133, 548] on button "onFormLoad" at bounding box center [162, 563] width 193 height 48
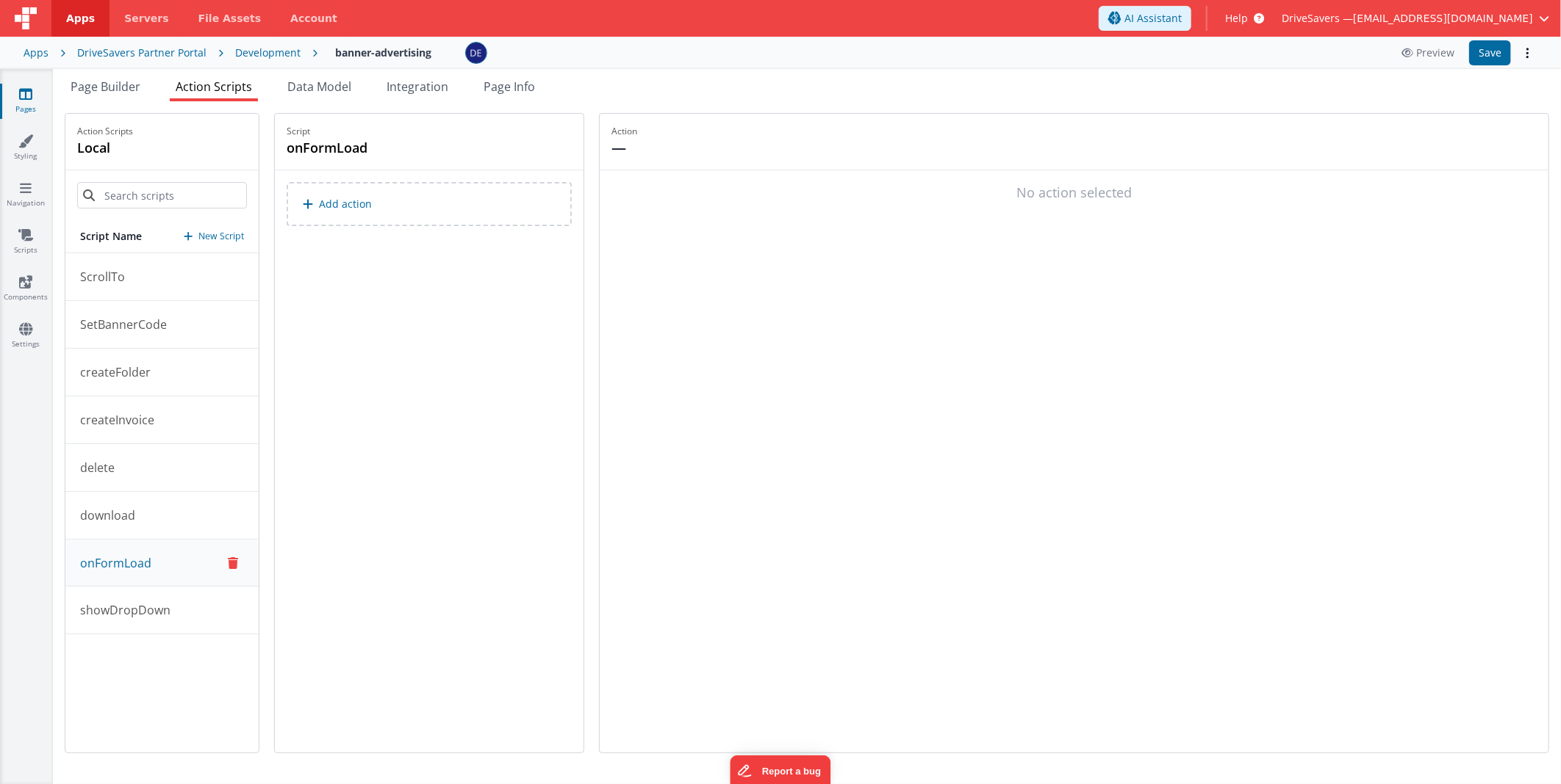
click at [136, 561] on p "onFormLoad" at bounding box center [111, 563] width 80 height 18
click at [152, 604] on p "showDropDown" at bounding box center [121, 610] width 99 height 18
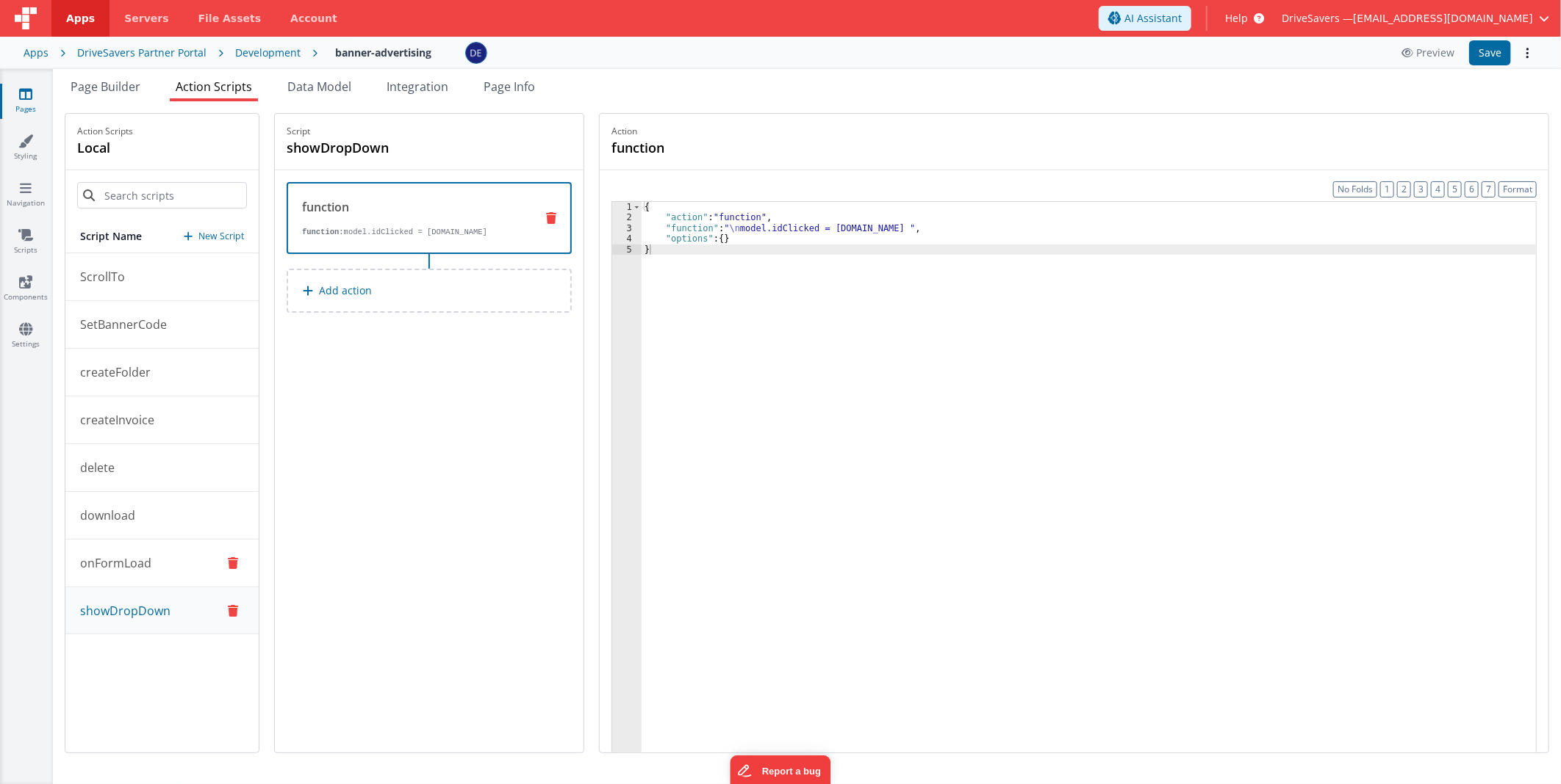
click at [151, 569] on button "onFormLoad" at bounding box center [162, 563] width 193 height 48
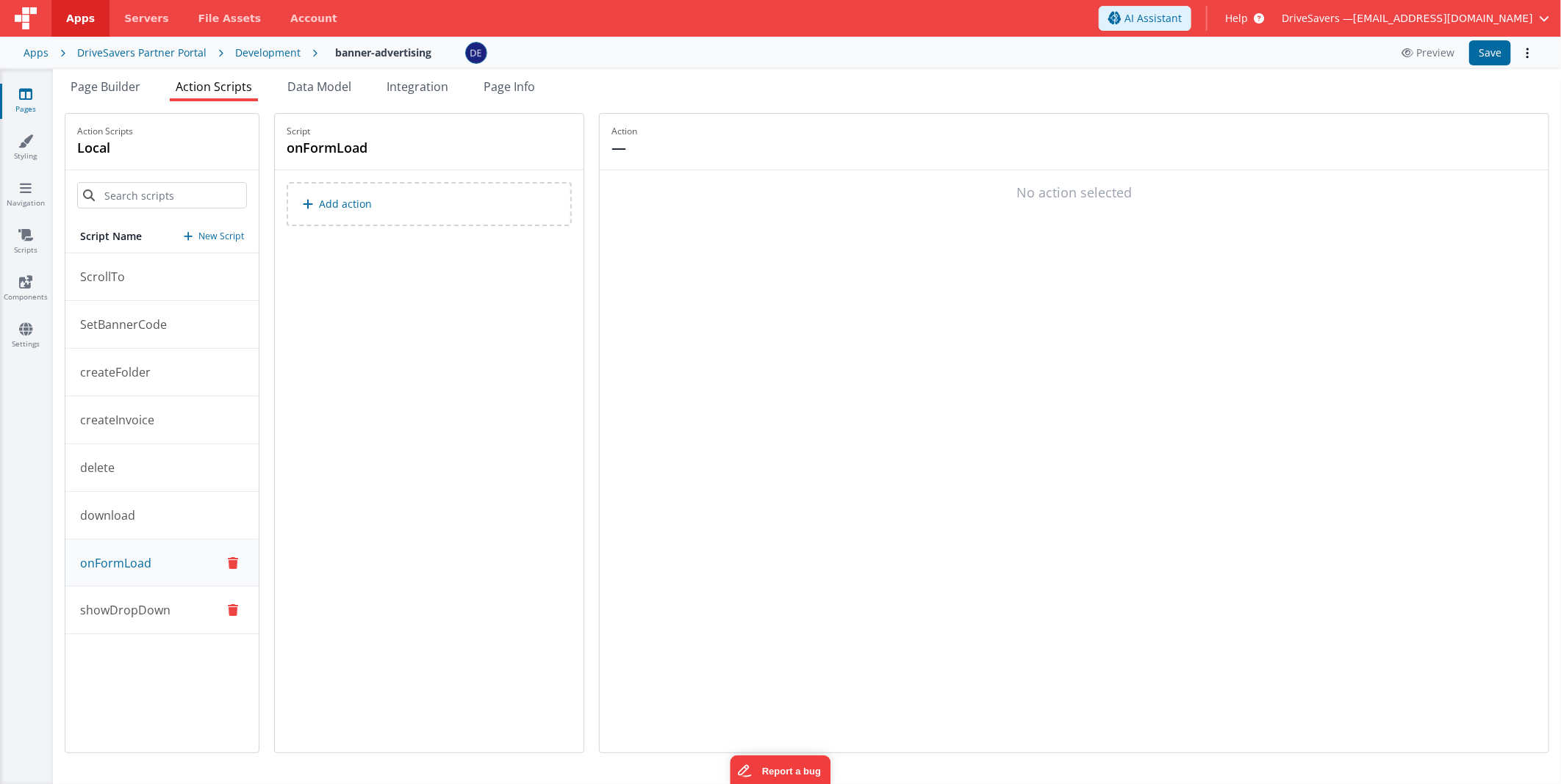
click at [156, 598] on button "showDropDown" at bounding box center [162, 610] width 193 height 48
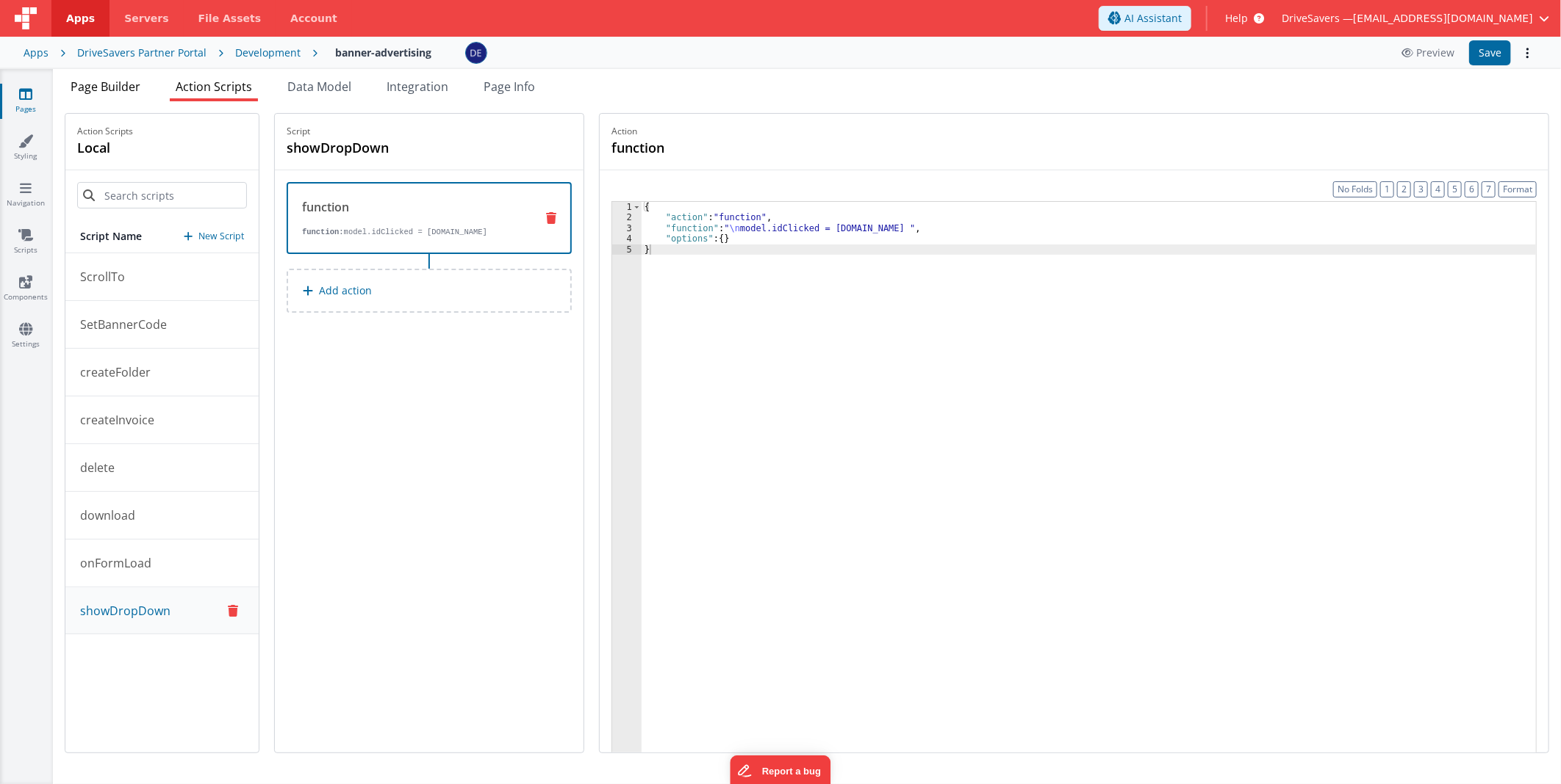
click at [131, 83] on span "Page Builder" at bounding box center [105, 87] width 70 height 16
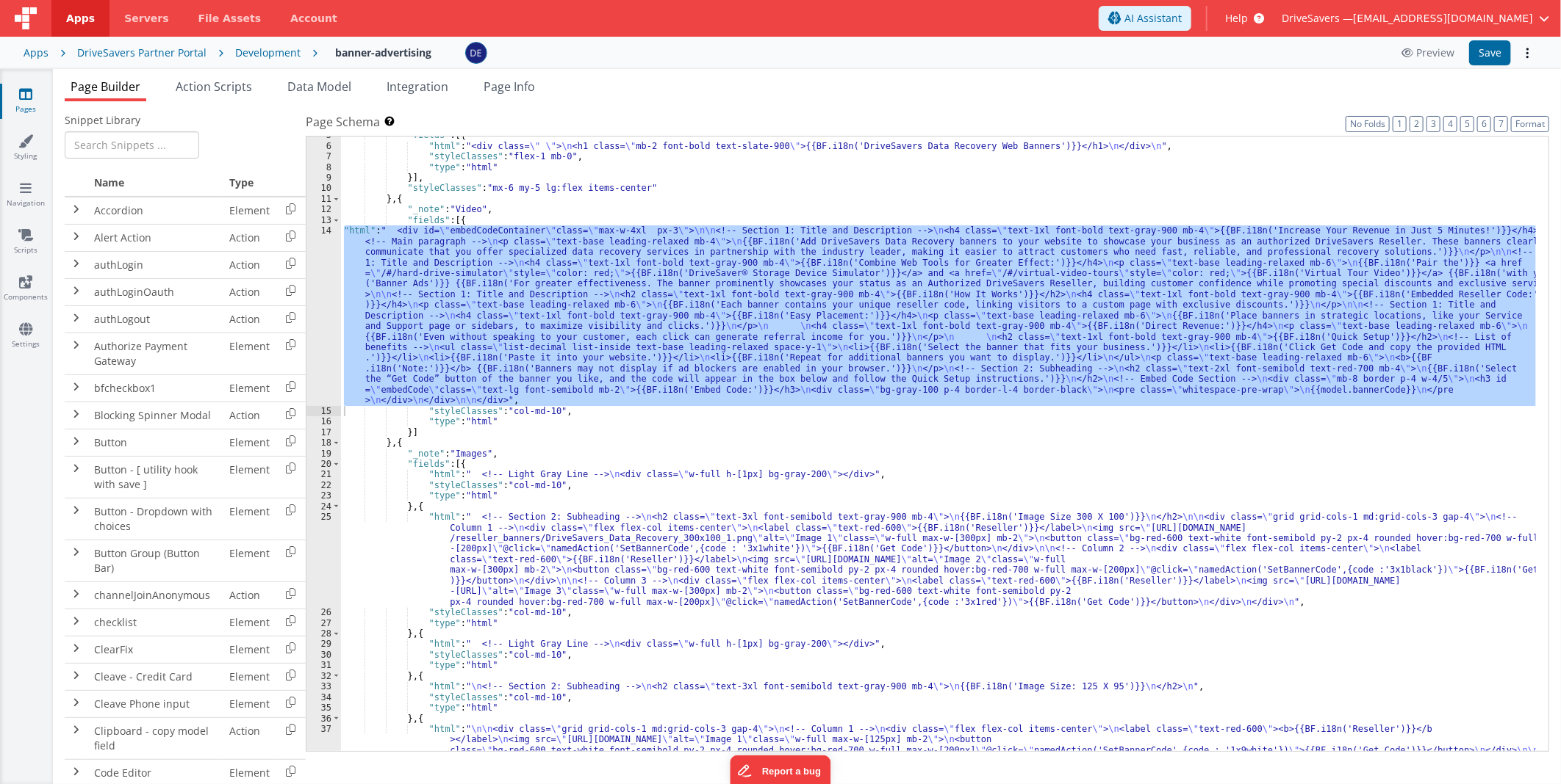
click at [714, 539] on div ""fields" : [{ "html" : "<div class= \" \" > \n <h1 class= \" mb-2 font-bold tex…" at bounding box center [939, 491] width 1195 height 721
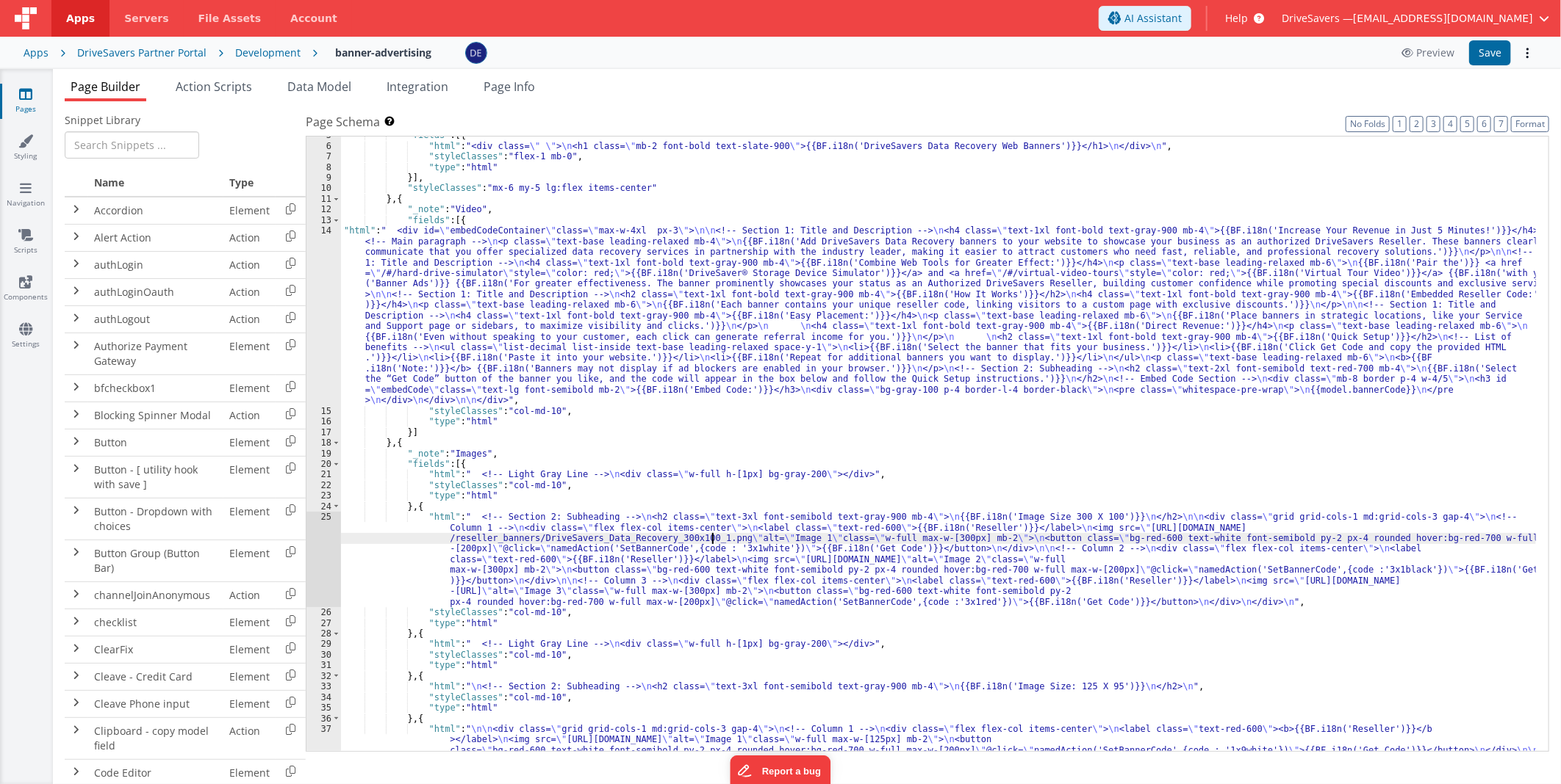
click at [507, 474] on div ""fields" : [{ "html" : "<div class= \" \" > \n <h1 class= \" mb-2 font-bold tex…" at bounding box center [939, 491] width 1195 height 721
click at [697, 478] on div ""fields" : [{ "html" : "<div class= \" \" > \n <h1 class= \" mb-2 font-bold tex…" at bounding box center [939, 491] width 1195 height 721
click at [572, 266] on div ""fields" : [{ "html" : "<div class= \" \" > \n <h1 class= \" mb-2 font-bold tex…" at bounding box center [939, 491] width 1195 height 721
click at [324, 260] on div "14" at bounding box center [324, 315] width 35 height 181
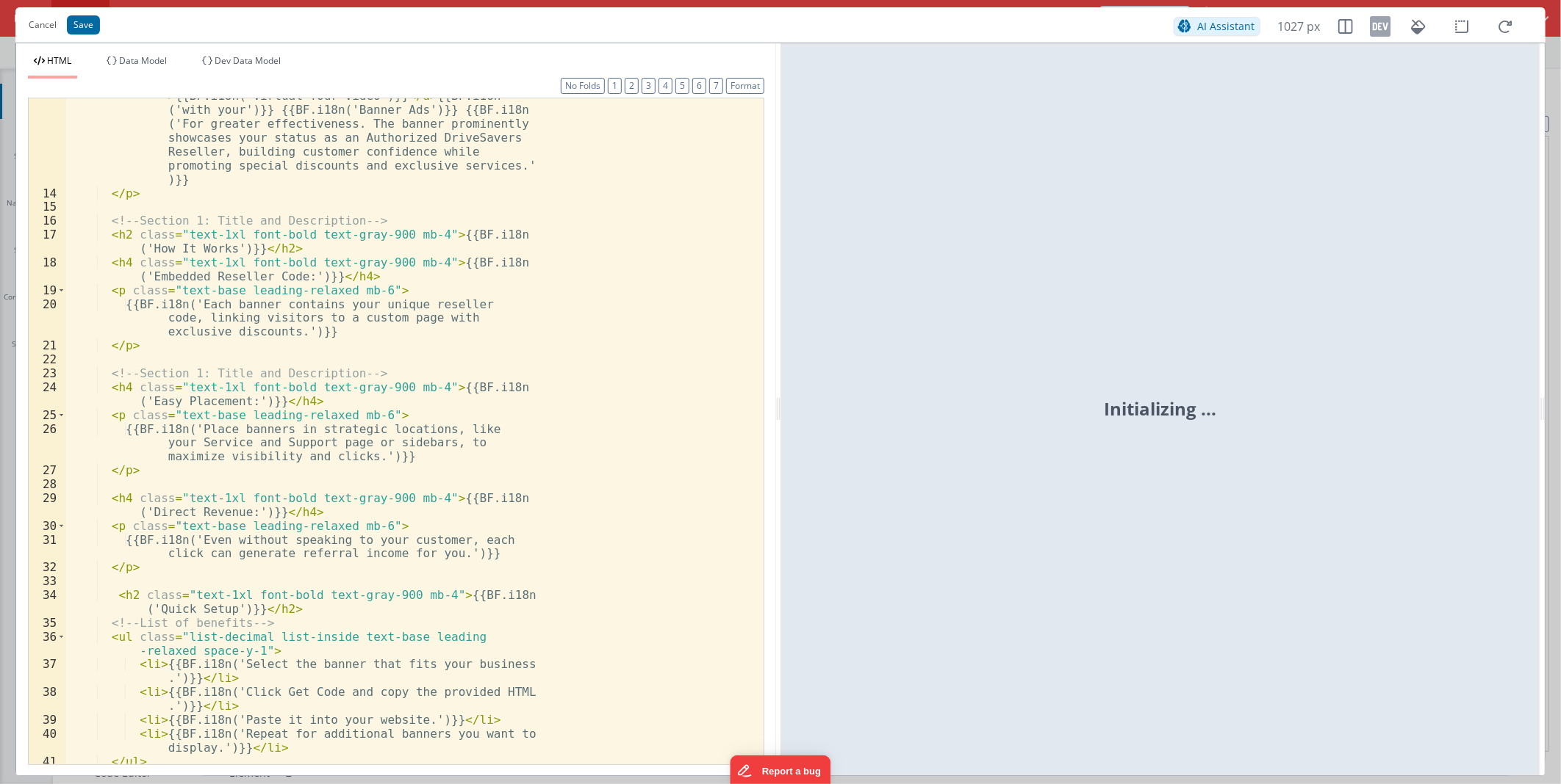
scroll to position [341, 0]
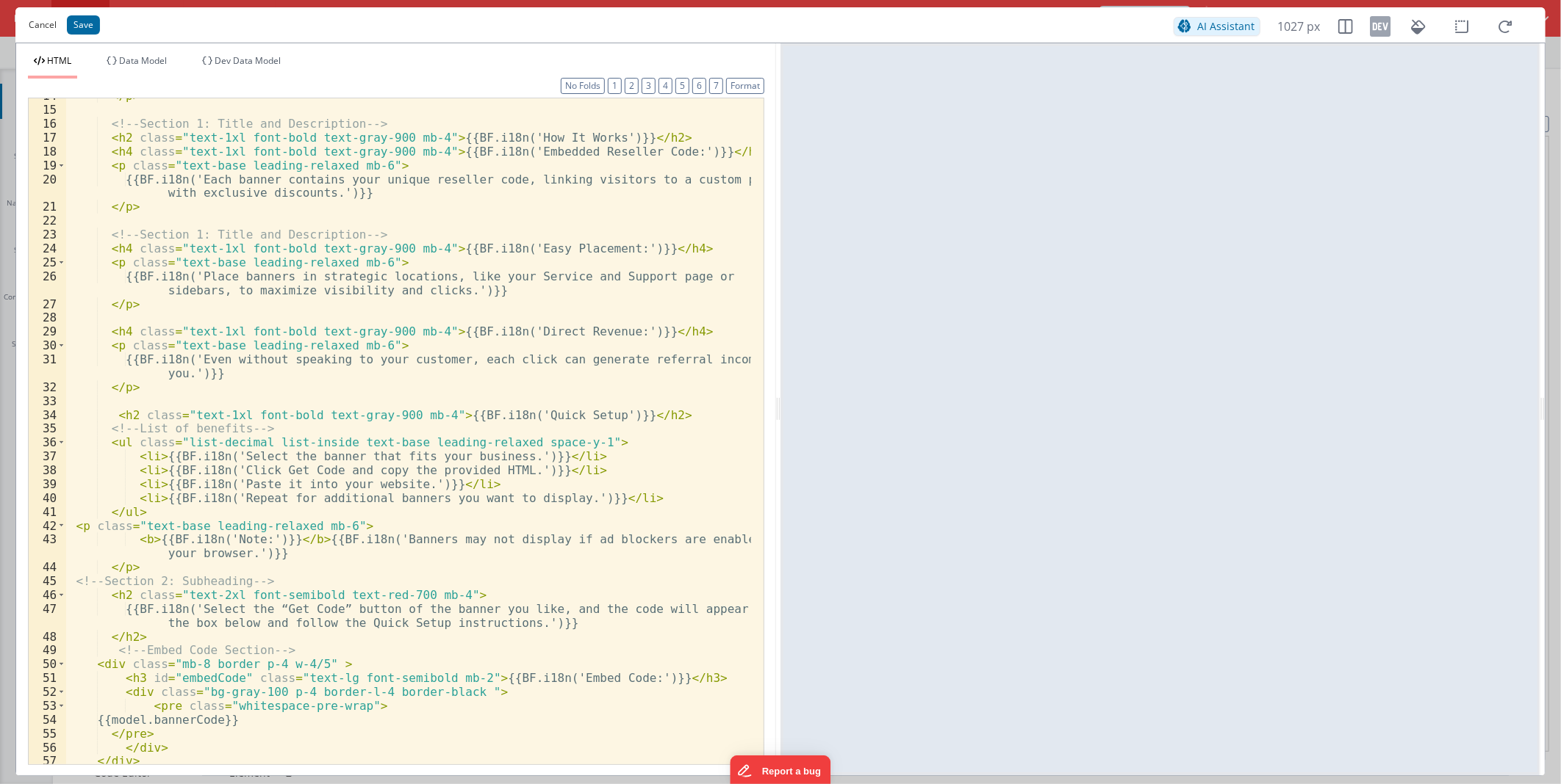
click at [46, 26] on button "Cancel" at bounding box center [43, 25] width 43 height 20
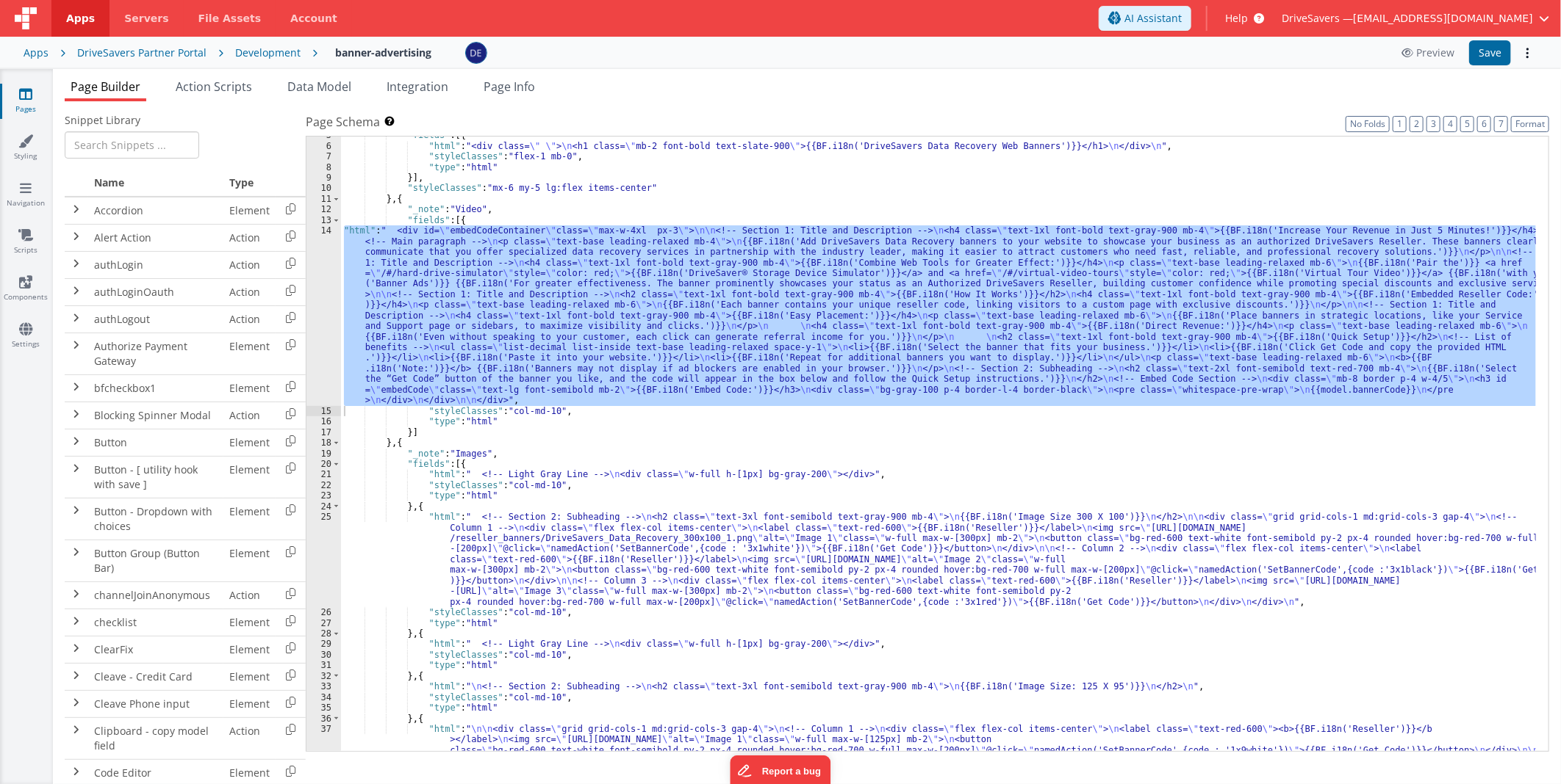
click at [546, 414] on div ""fields" : [{ "html" : "<div class= \" \" > \n <h1 class= \" mb-2 font-bold tex…" at bounding box center [939, 491] width 1195 height 721
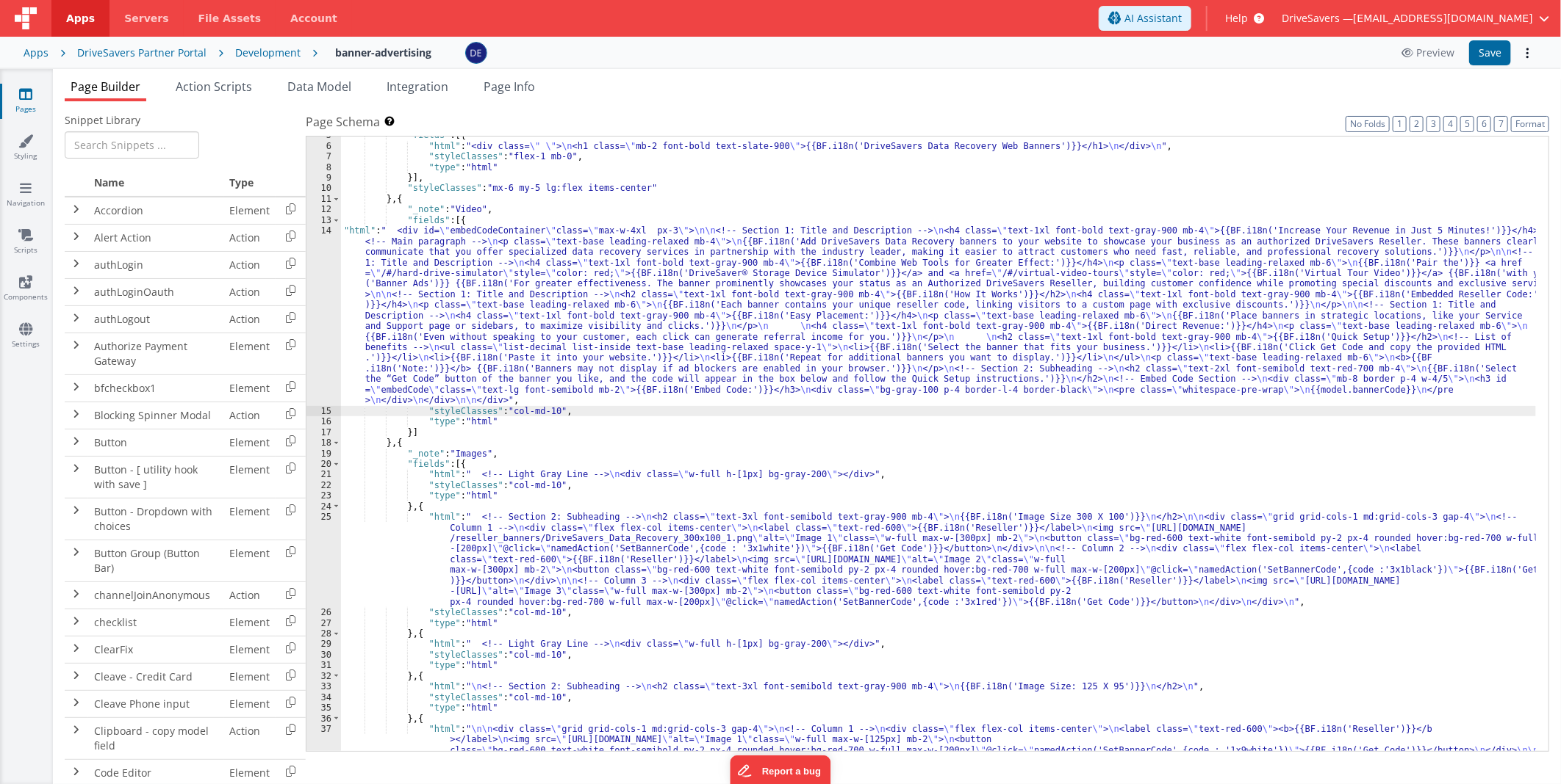
click at [738, 475] on div ""fields" : [{ "html" : "<div class= \" \" > \n <h1 class= \" mb-2 font-bold tex…" at bounding box center [939, 491] width 1195 height 721
click at [692, 546] on div ""fields" : [{ "html" : "<div class= \" \" > \n <h1 class= \" mb-2 font-bold tex…" at bounding box center [939, 491] width 1195 height 721
click at [603, 305] on div ""fields" : [{ "html" : "<div class= \" \" > \n <h1 class= \" mb-2 font-bold tex…" at bounding box center [939, 491] width 1195 height 721
click at [460, 221] on div ""fields" : [{ "html" : "<div class= \" \" > \n <h1 class= \" mb-2 font-bold tex…" at bounding box center [939, 491] width 1195 height 721
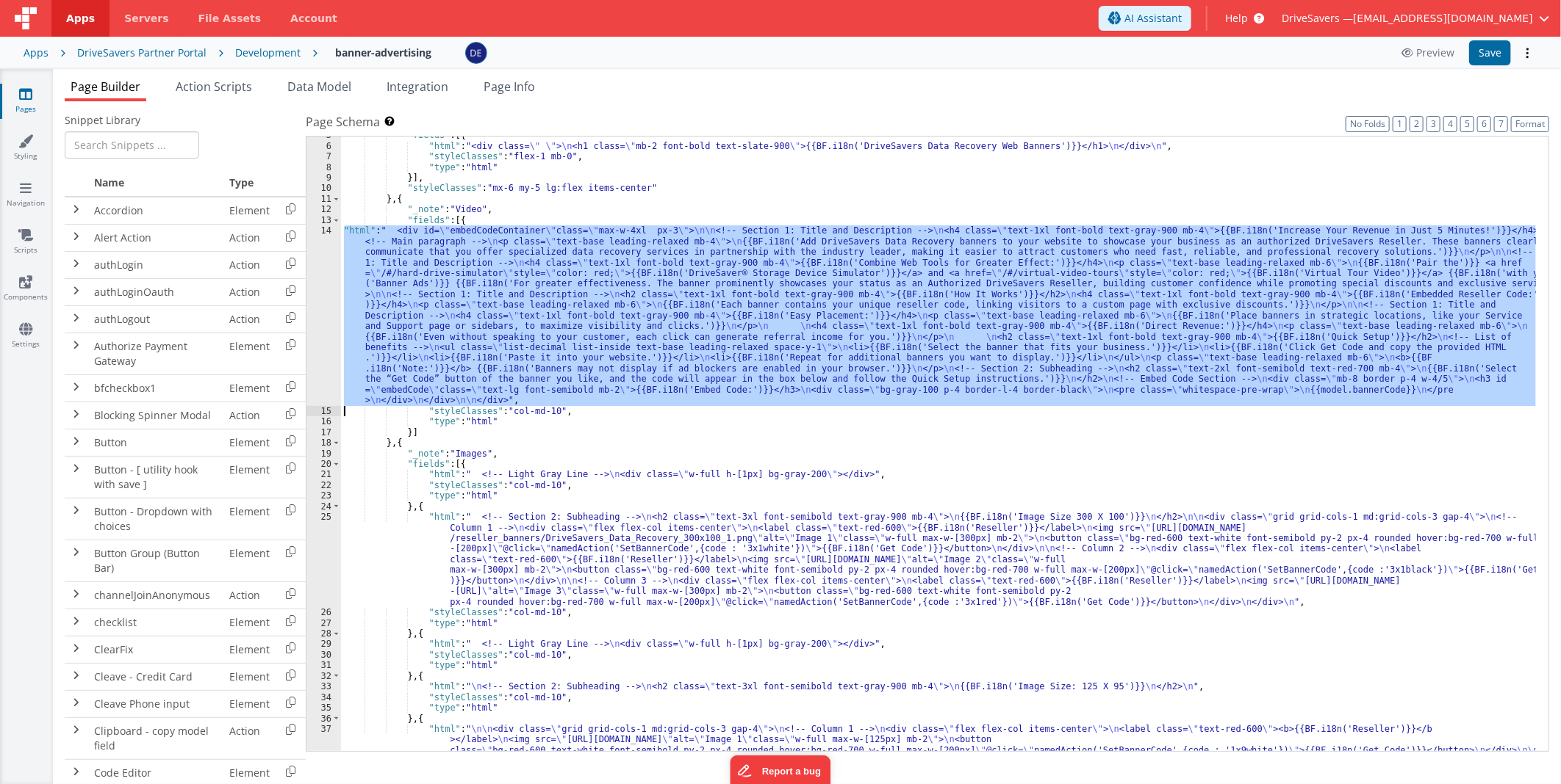
click at [320, 299] on div "14" at bounding box center [324, 315] width 35 height 181
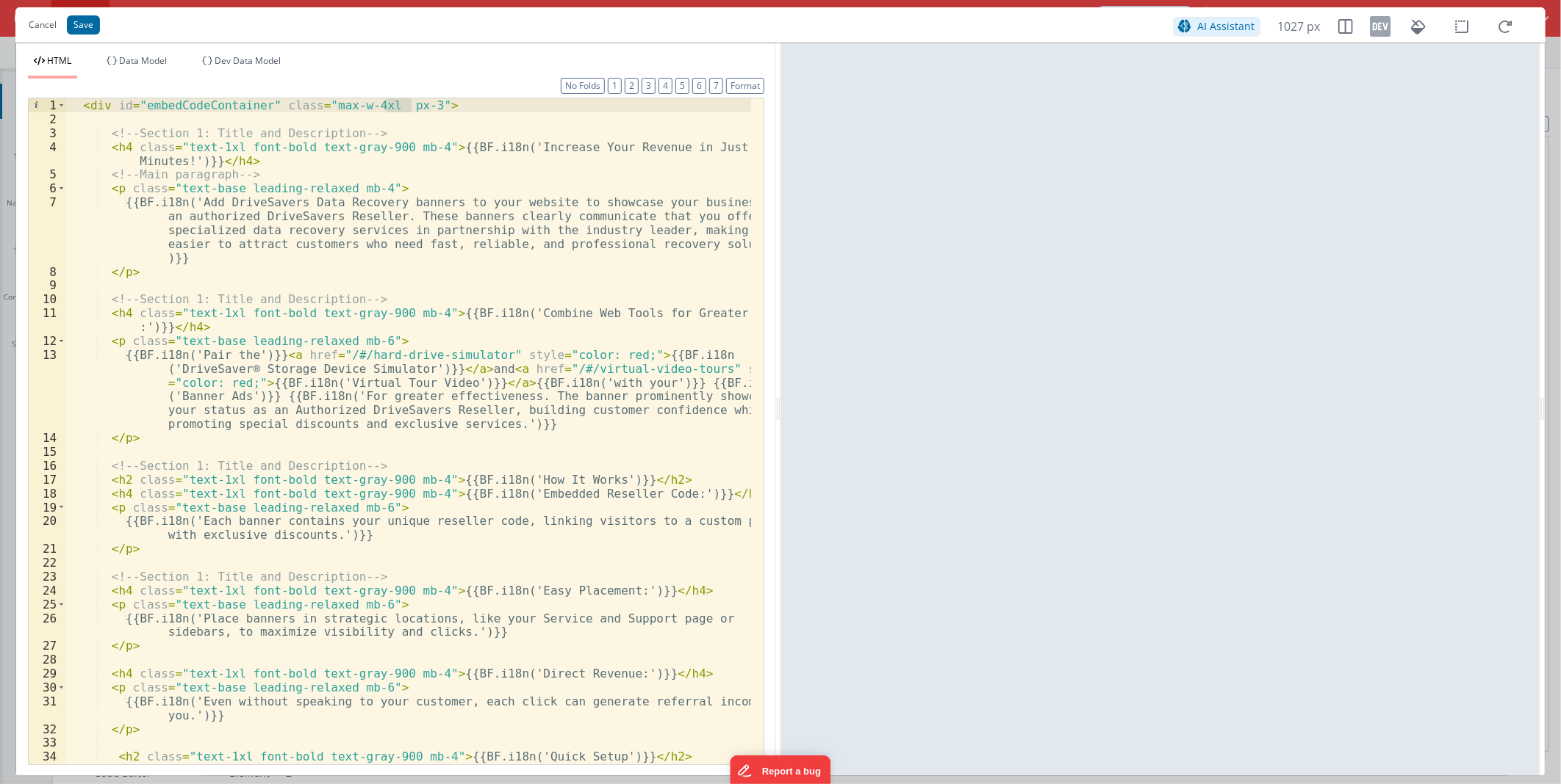
drag, startPoint x: 411, startPoint y: 106, endPoint x: 386, endPoint y: 104, distance: 25.1
click at [386, 104] on div "< div id = "embedCodeContainer" class = "max-w-4xl px-3" > <!-- Section 1: Titl…" at bounding box center [409, 445] width 685 height 693
click at [360, 109] on div "< div id = "embedCodeContainer" class = "max-w-4xl px-3" > <!-- Section 1: Titl…" at bounding box center [409, 445] width 685 height 693
click at [98, 106] on div "< div id = "embedCodeContainer" class = "max-w-4xl px-3" > <!-- Section 1: Titl…" at bounding box center [409, 445] width 685 height 693
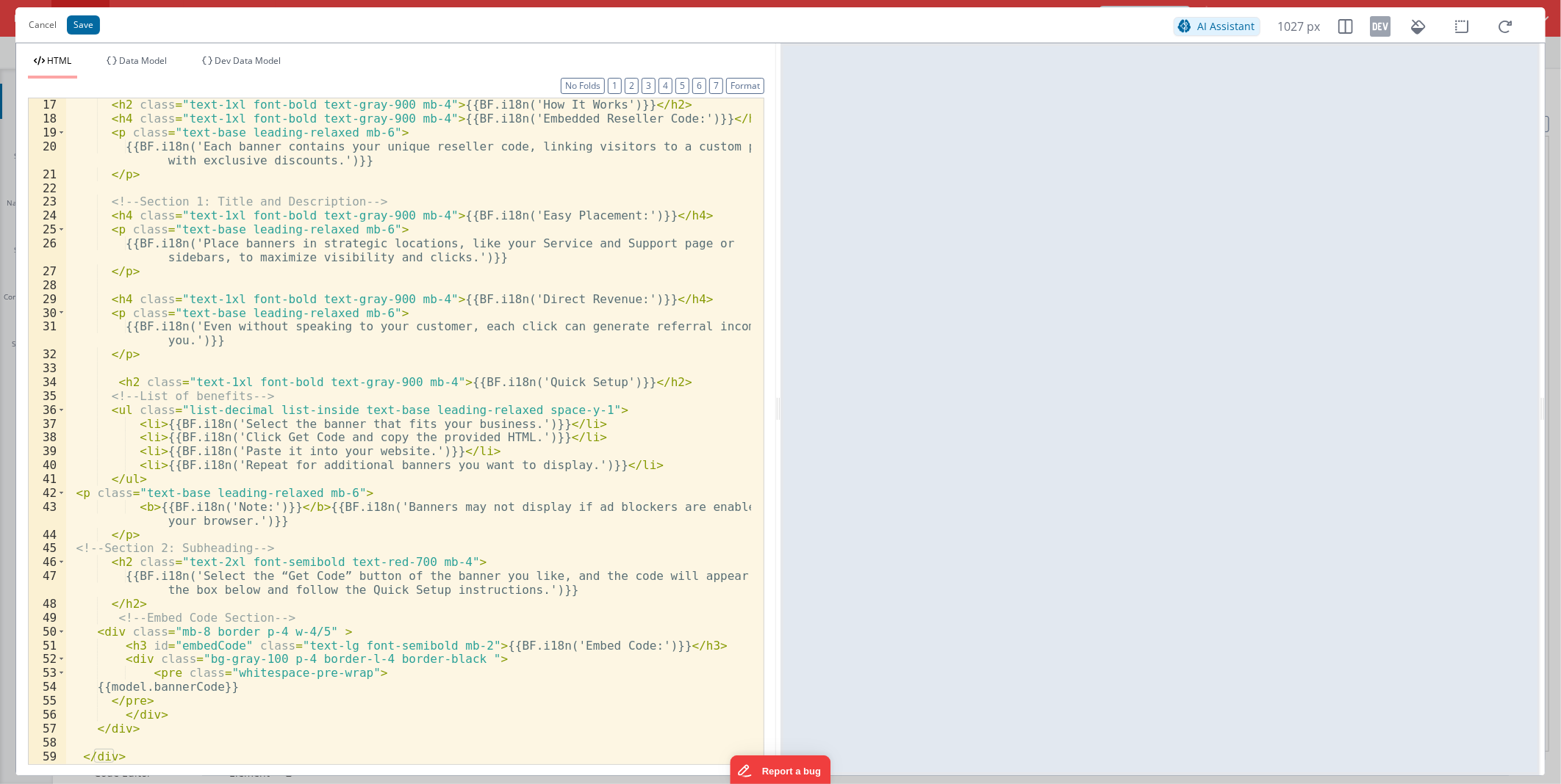
scroll to position [375, 0]
click at [253, 635] on div "< h2 class = "text-1xl font-bold text-gray-900 mb-4" > {{BF.i18n('How It Works'…" at bounding box center [409, 444] width 685 height 693
click at [299, 629] on div "< h2 class = "text-1xl font-bold text-gray-900 mb-4" > {{BF.i18n('How It Works'…" at bounding box center [409, 444] width 685 height 693
click at [246, 629] on div "< h2 class = "text-1xl font-bold text-gray-900 mb-4" > {{BF.i18n('How It Works'…" at bounding box center [409, 444] width 685 height 693
click at [264, 630] on div "< h2 class = "text-1xl font-bold text-gray-900 mb-4" > {{BF.i18n('How It Works'…" at bounding box center [409, 444] width 685 height 693
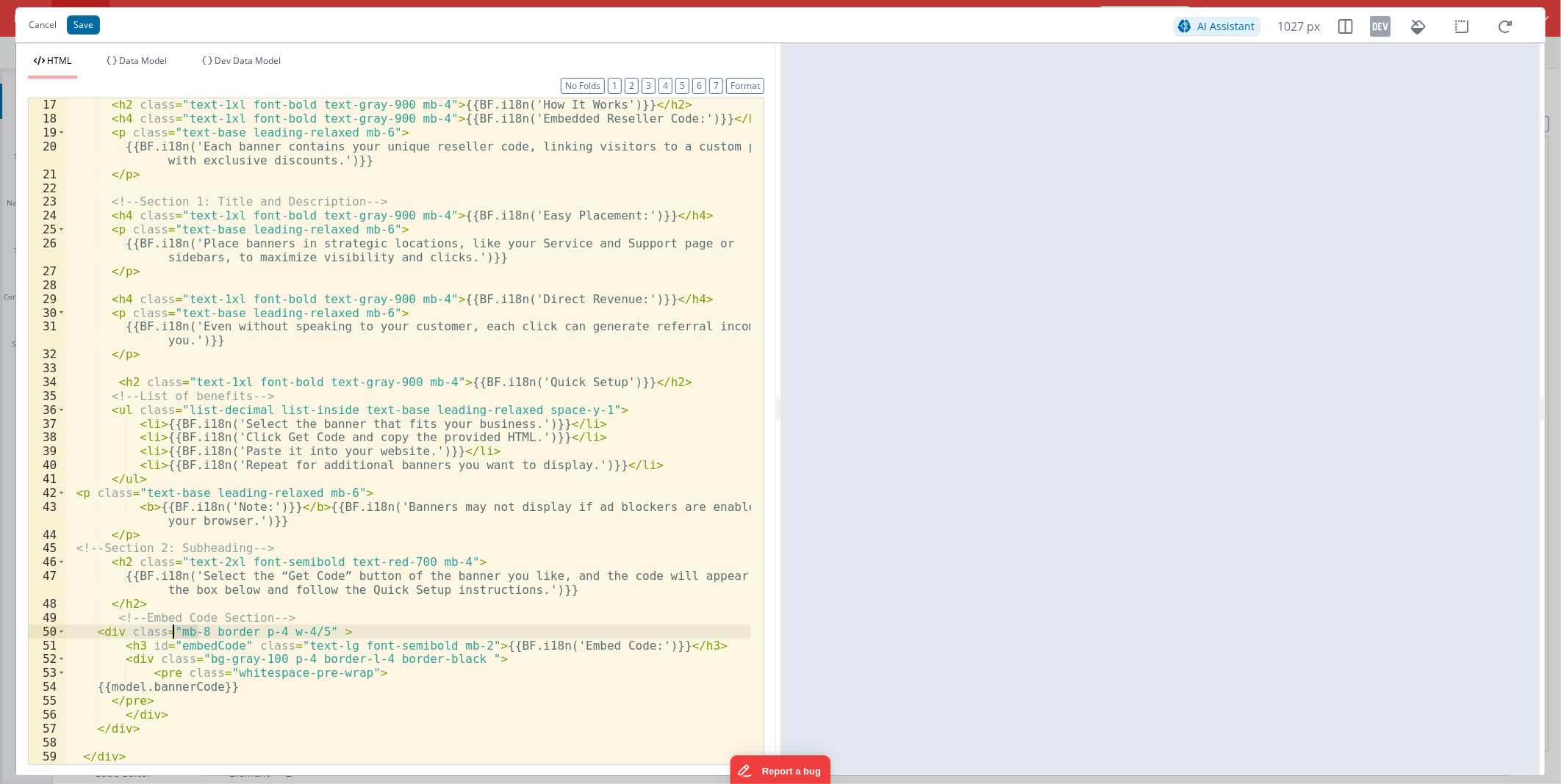
drag, startPoint x: 199, startPoint y: 632, endPoint x: 174, endPoint y: 632, distance: 25.0
click at [174, 632] on div "< h2 class = "text-1xl font-bold text-gray-900 mb-4" > {{BF.i18n('How It Works'…" at bounding box center [409, 444] width 685 height 693
click at [86, 18] on button "Save" at bounding box center [82, 25] width 33 height 19
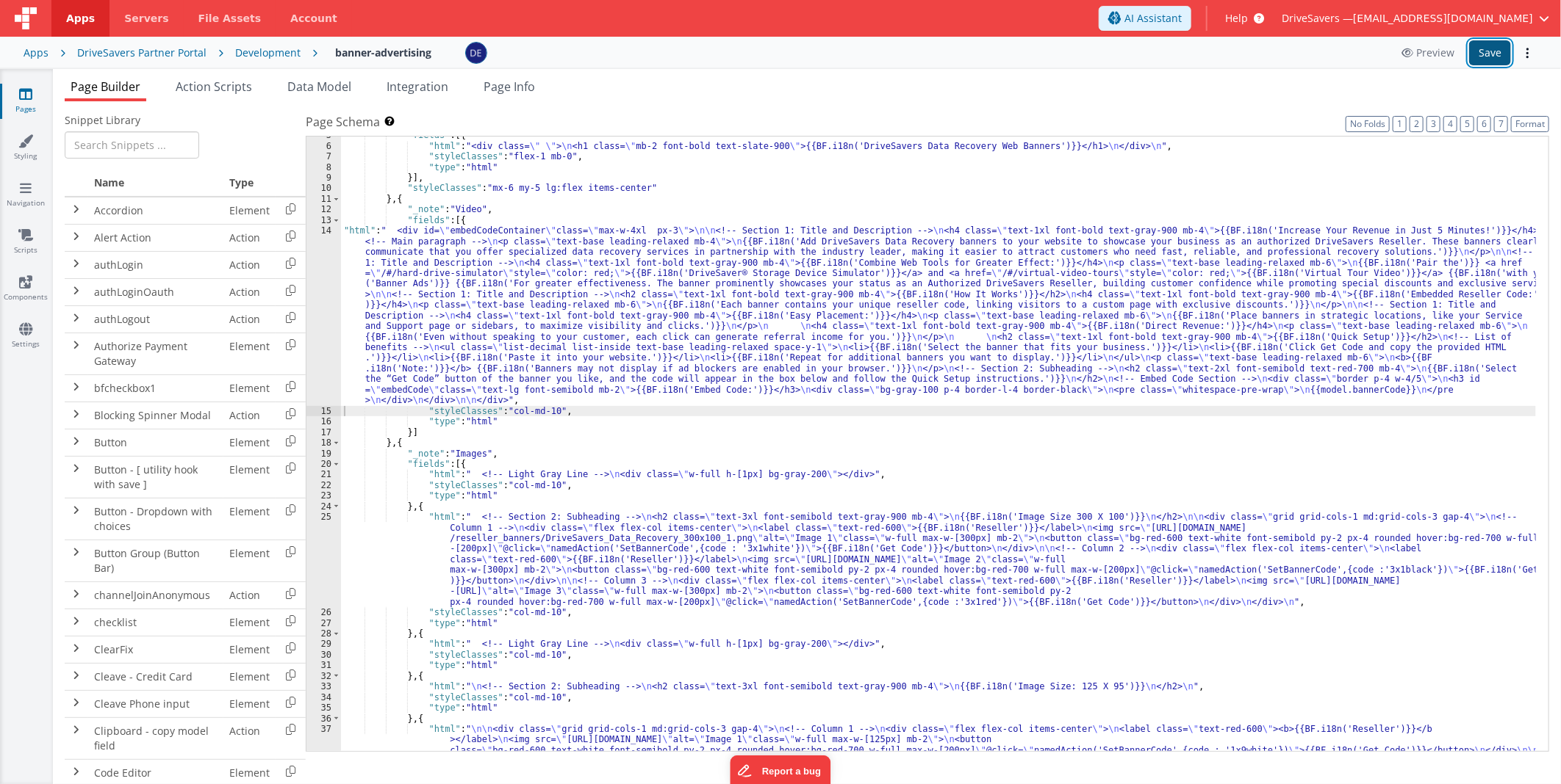
click at [1495, 49] on button "Save" at bounding box center [1489, 53] width 42 height 25
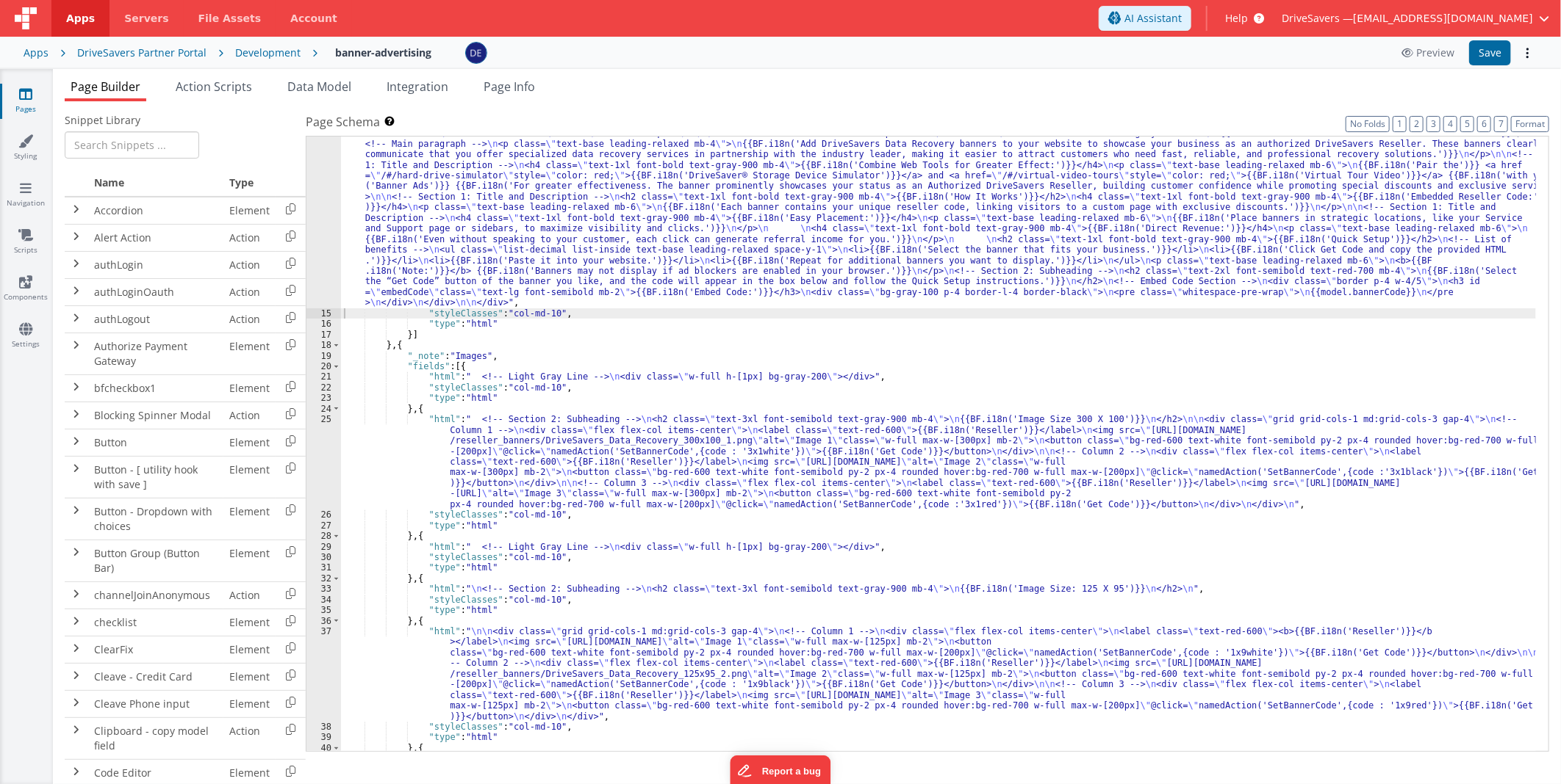
scroll to position [195, 0]
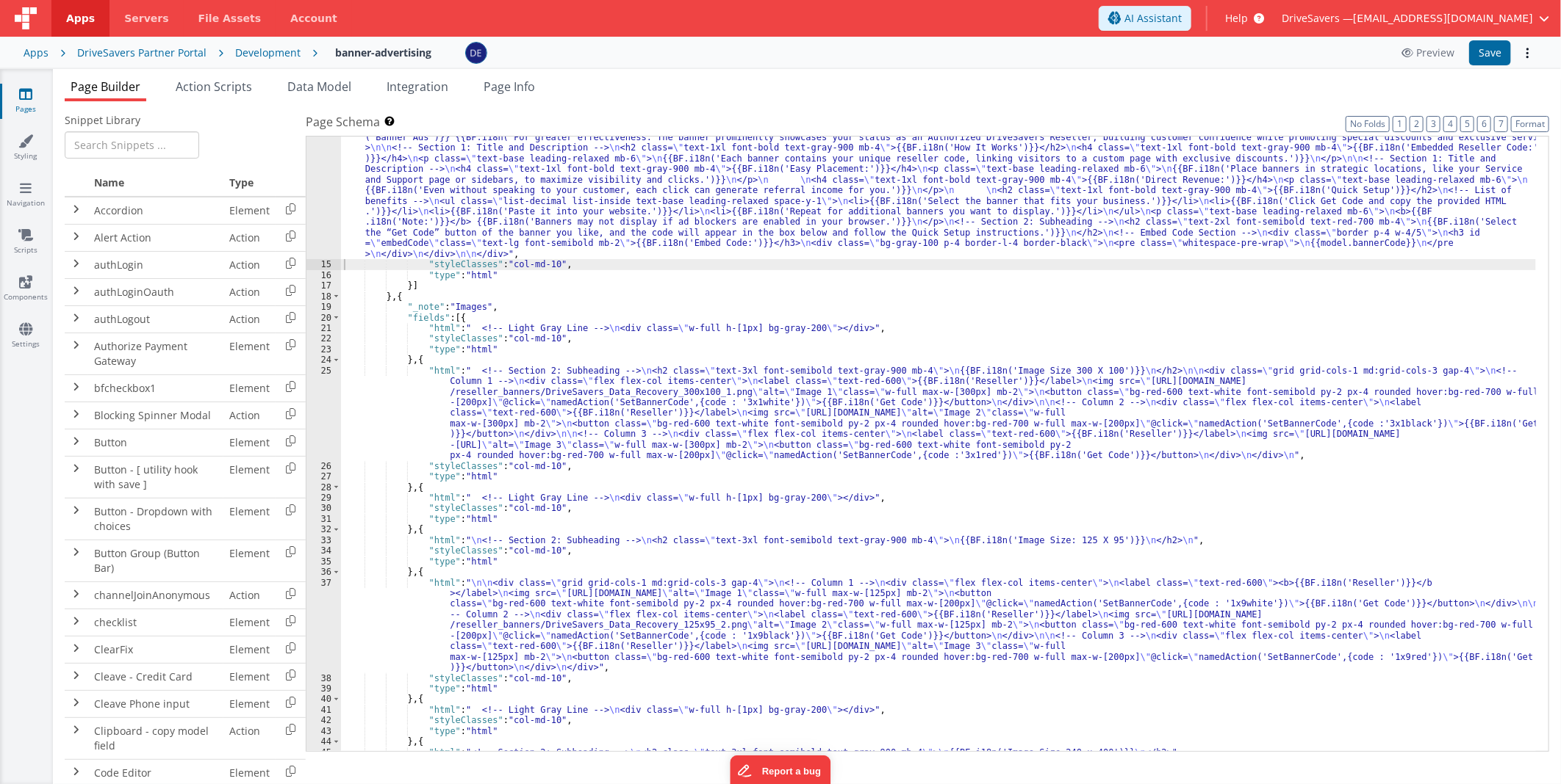
click at [820, 495] on div ""html" : " <div id= \" embedCodeContainer \" class= \" max-w-4xl px-3 \" > \n\n…" at bounding box center [939, 483] width 1195 height 806
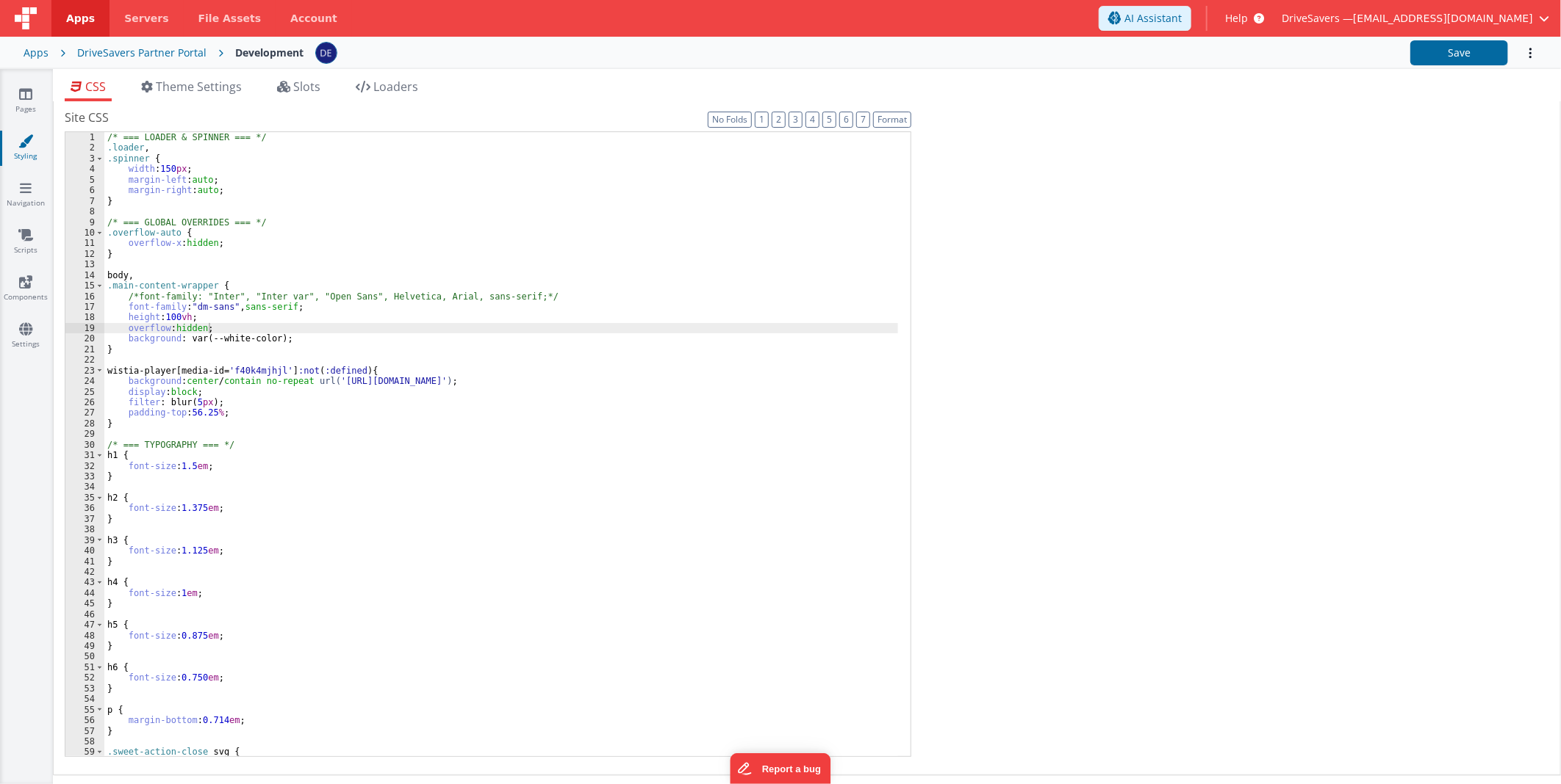
click at [1331, 505] on div "Site CSS Format 7 6 5 4 3 2 1 No Folds 1 2 3 4 5 6 7 8 9 10 11 12 13 14 15 16 1…" at bounding box center [807, 438] width 1484 height 658
drag, startPoint x: -4, startPoint y: 32, endPoint x: -4, endPoint y: 44, distance: 12.0
